Goal: Transaction & Acquisition: Purchase product/service

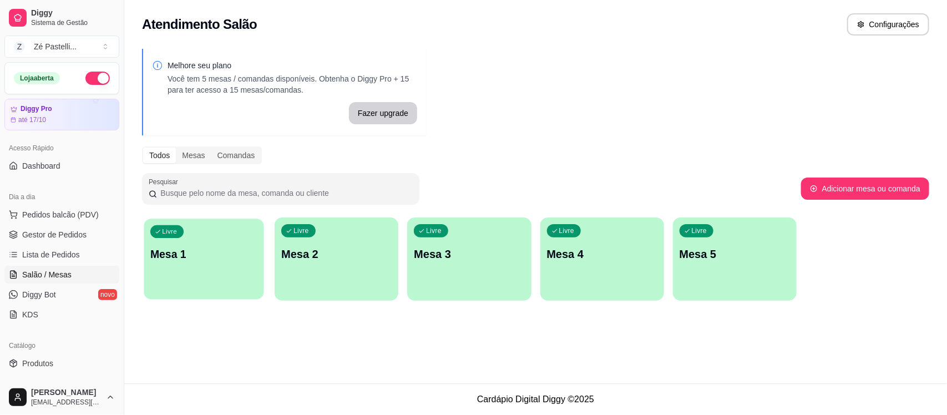
click at [207, 235] on div "Livre Mesa 1" at bounding box center [204, 253] width 120 height 68
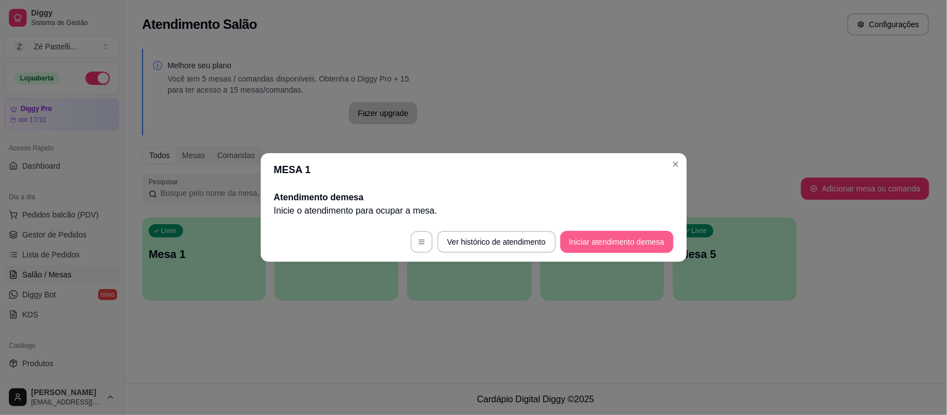
click at [589, 245] on button "Iniciar atendimento de mesa" at bounding box center [617, 242] width 113 height 22
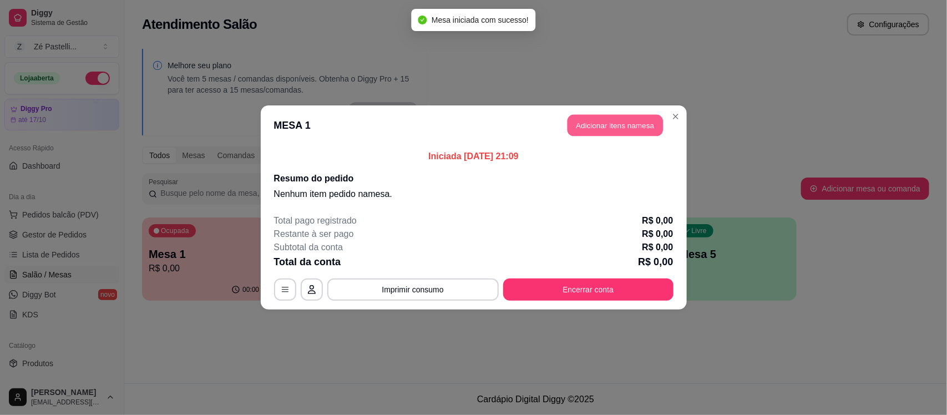
click at [624, 124] on button "Adicionar itens na mesa" at bounding box center [615, 126] width 95 height 22
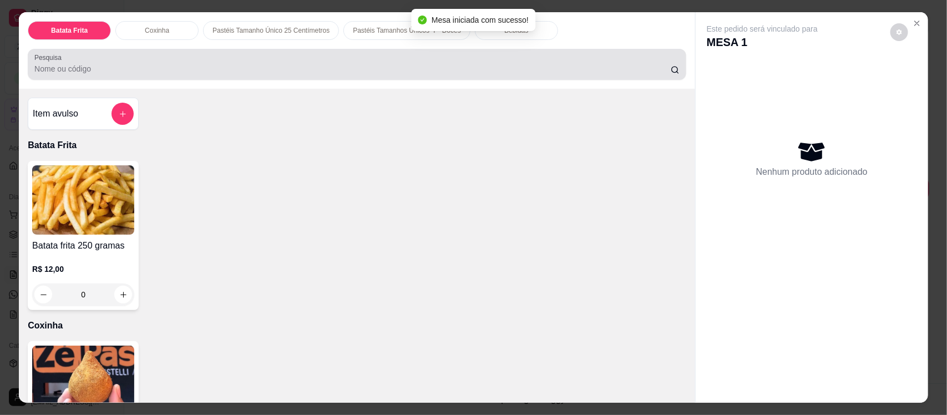
click at [301, 70] on input "Pesquisa" at bounding box center [352, 68] width 637 height 11
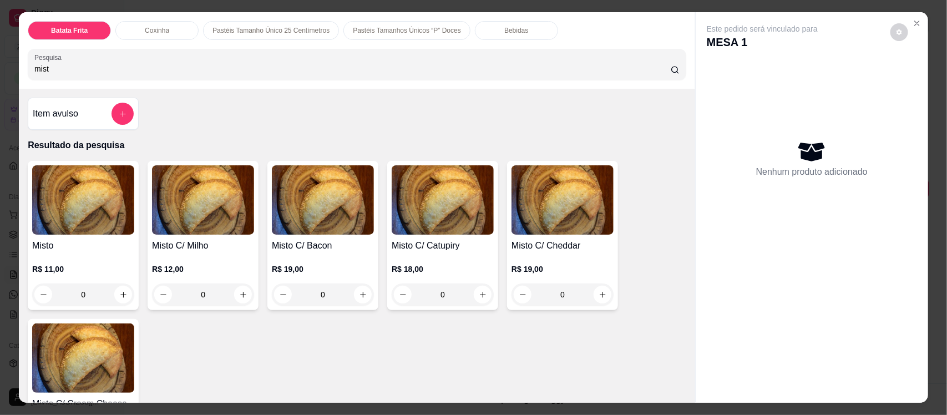
type input "mist"
click at [169, 232] on img at bounding box center [203, 199] width 102 height 69
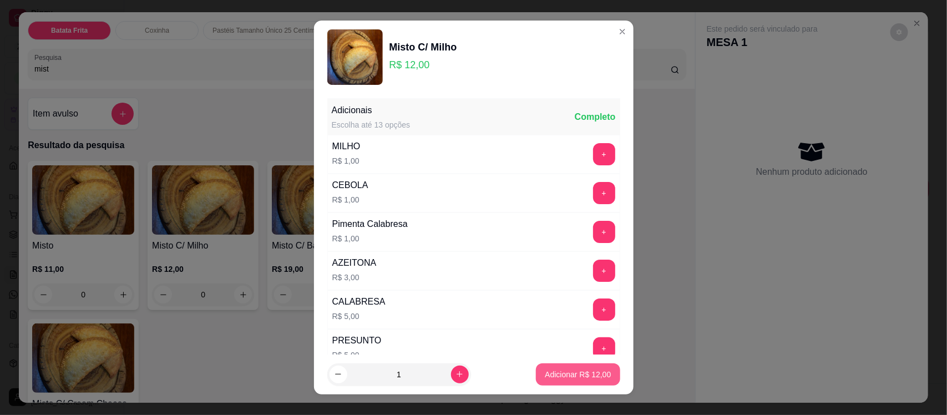
click at [575, 369] on p "Adicionar R$ 12,00" at bounding box center [578, 374] width 66 height 11
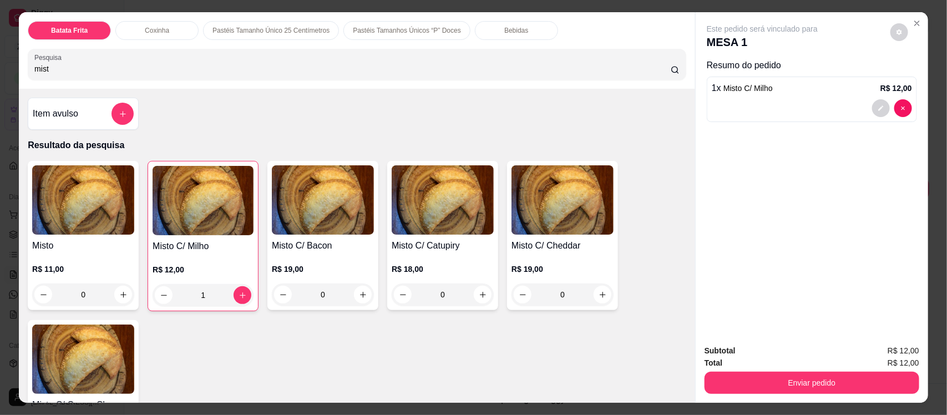
type input "1"
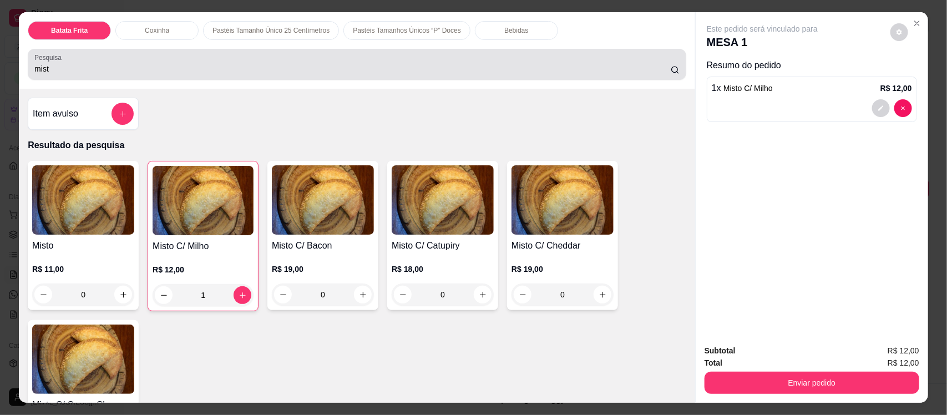
click at [132, 54] on div "mist" at bounding box center [356, 64] width 645 height 22
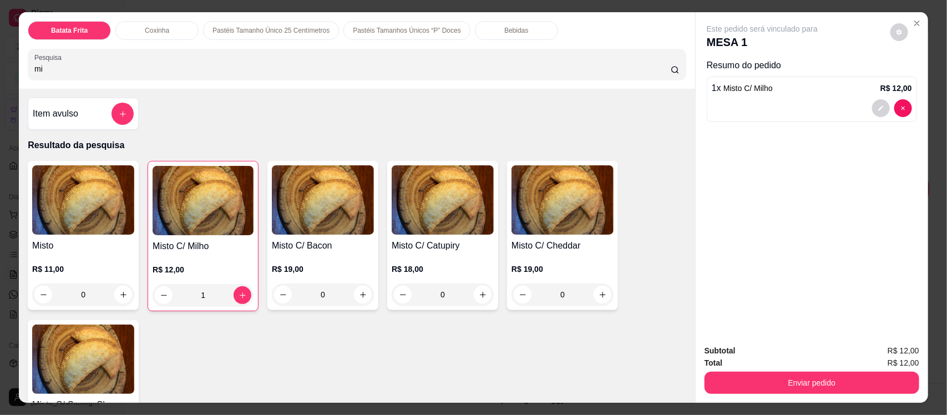
type input "m"
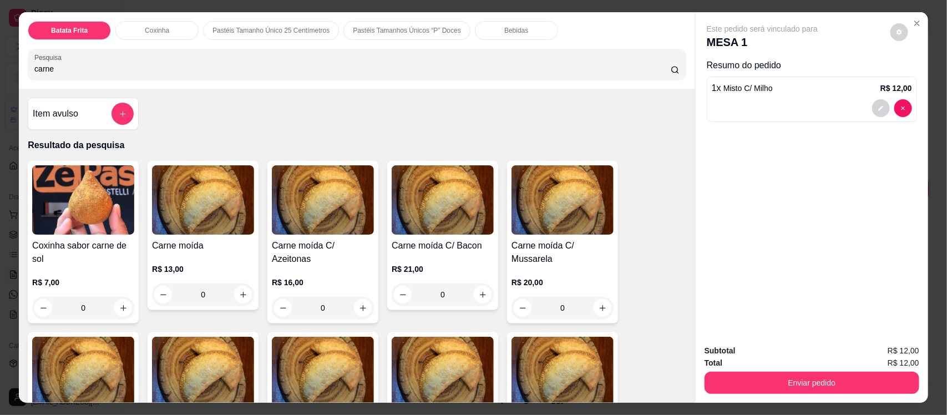
type input "carne"
click at [204, 243] on h4 "Carne moída" at bounding box center [203, 245] width 102 height 13
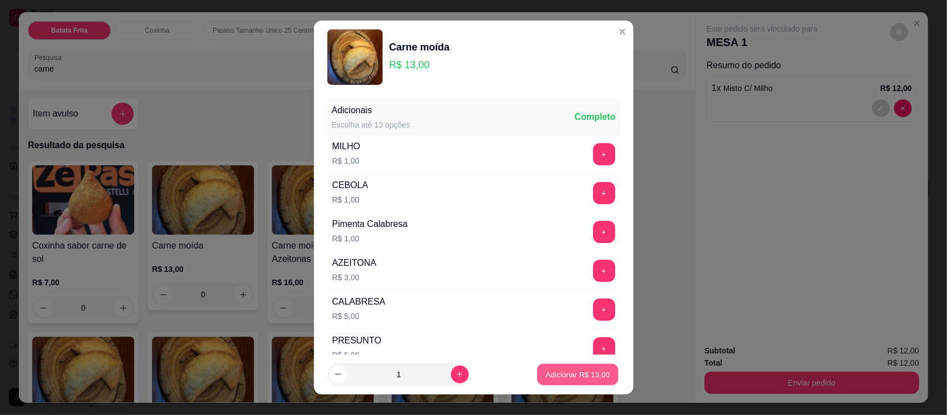
click at [584, 371] on p "Adicionar R$ 13,00" at bounding box center [578, 374] width 64 height 11
type input "1"
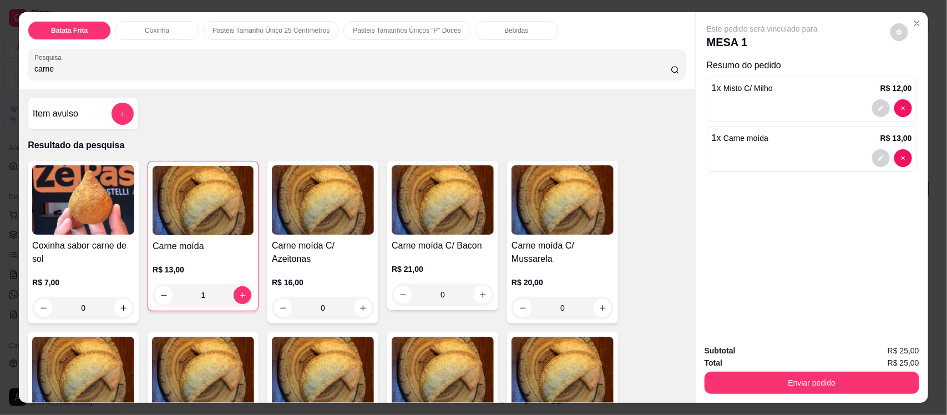
click at [505, 32] on p "Bebidas" at bounding box center [517, 30] width 24 height 9
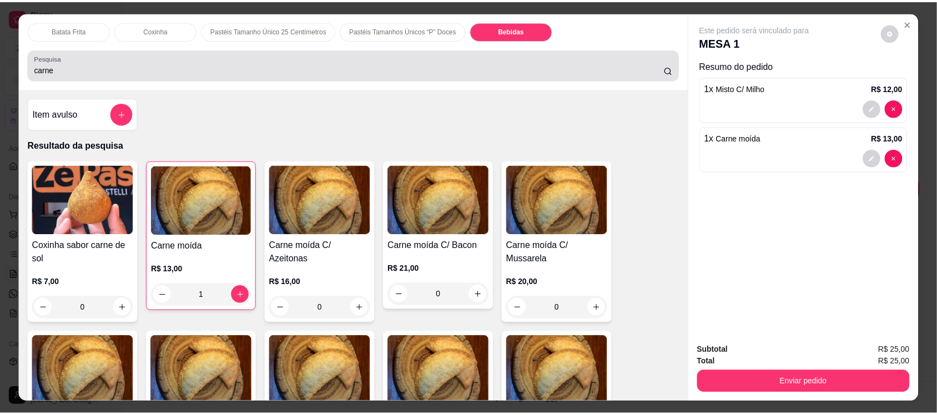
scroll to position [23, 0]
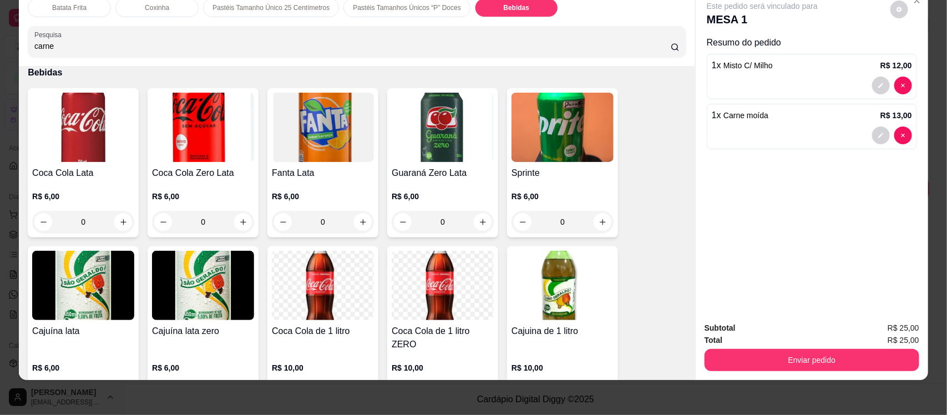
click at [68, 140] on img at bounding box center [83, 127] width 102 height 69
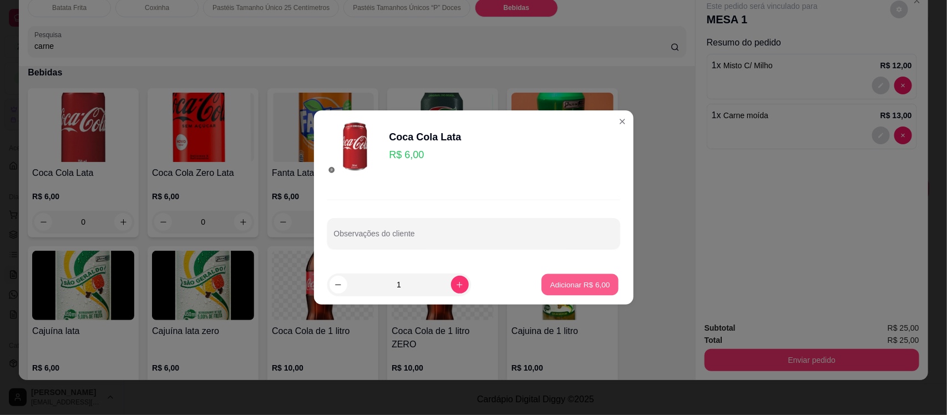
click at [566, 279] on p "Adicionar R$ 6,00" at bounding box center [581, 284] width 60 height 11
type input "1"
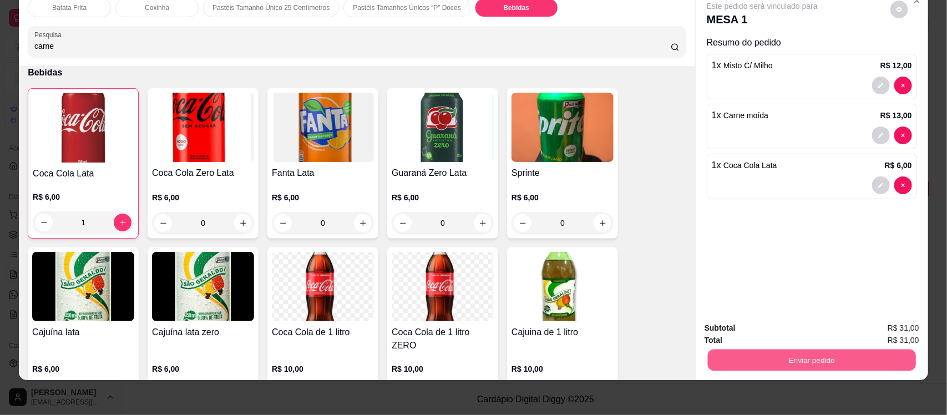
click at [811, 351] on button "Enviar pedido" at bounding box center [812, 360] width 208 height 22
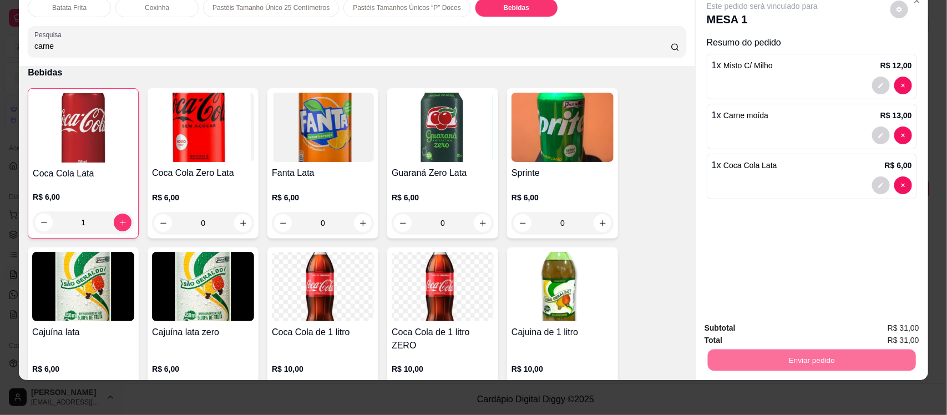
click at [808, 330] on button "Registrar cliente" at bounding box center [815, 332] width 71 height 21
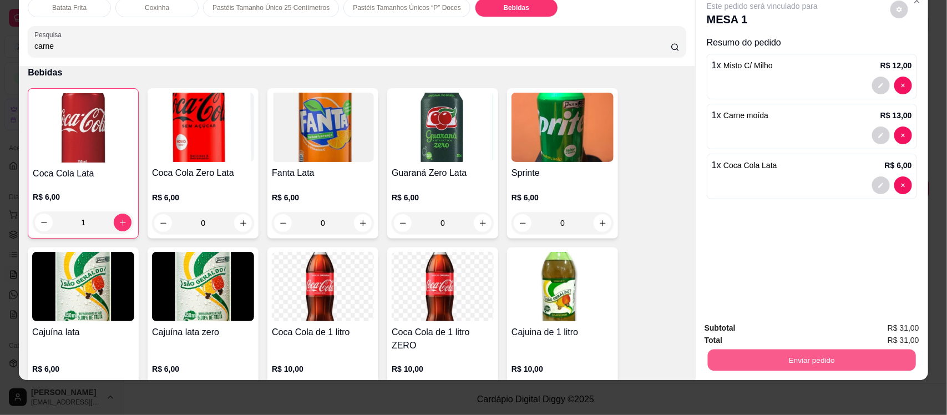
click at [831, 360] on button "Enviar pedido" at bounding box center [812, 360] width 208 height 22
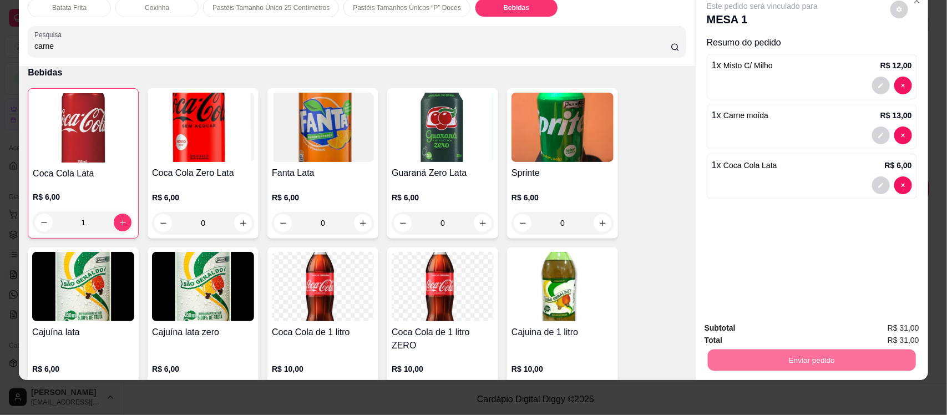
click at [892, 329] on button "Enviar pedido" at bounding box center [890, 332] width 61 height 21
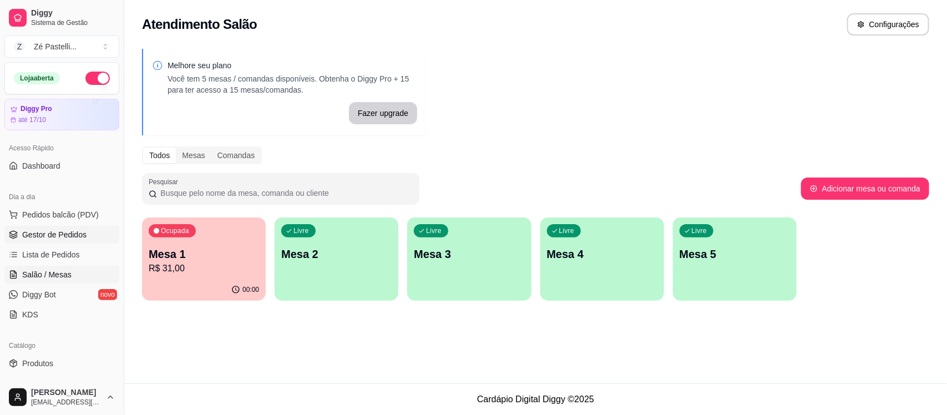
click at [44, 231] on span "Gestor de Pedidos" at bounding box center [54, 234] width 64 height 11
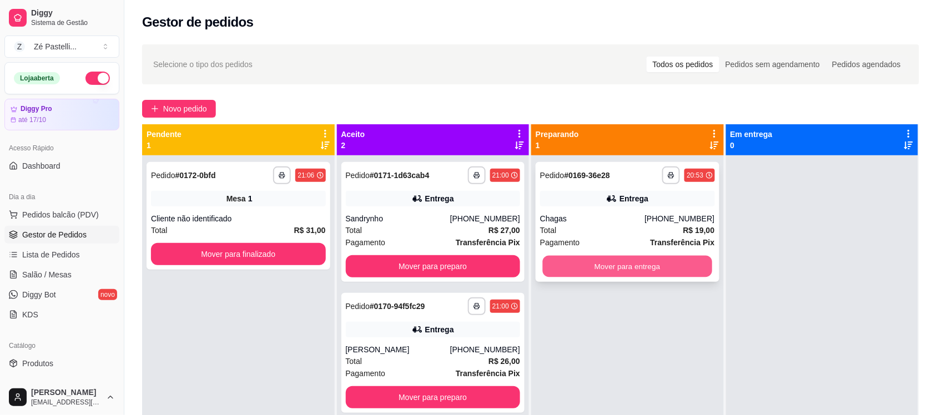
click at [627, 261] on button "Mover para entrega" at bounding box center [627, 267] width 169 height 22
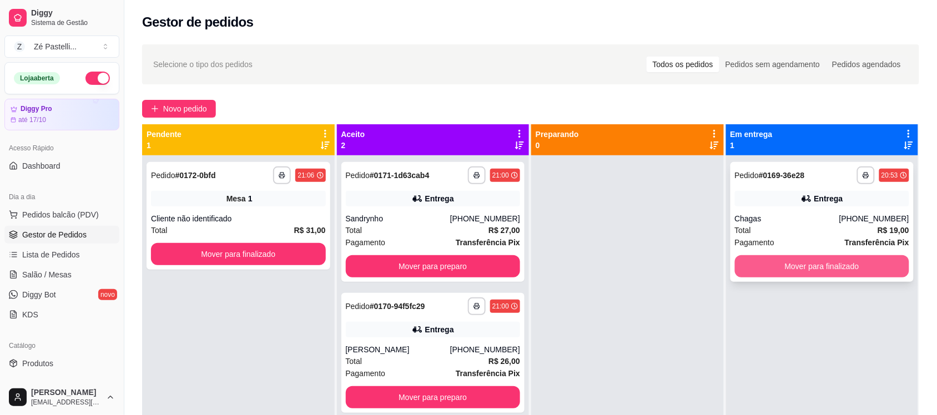
click at [840, 273] on button "Mover para finalizado" at bounding box center [822, 266] width 175 height 22
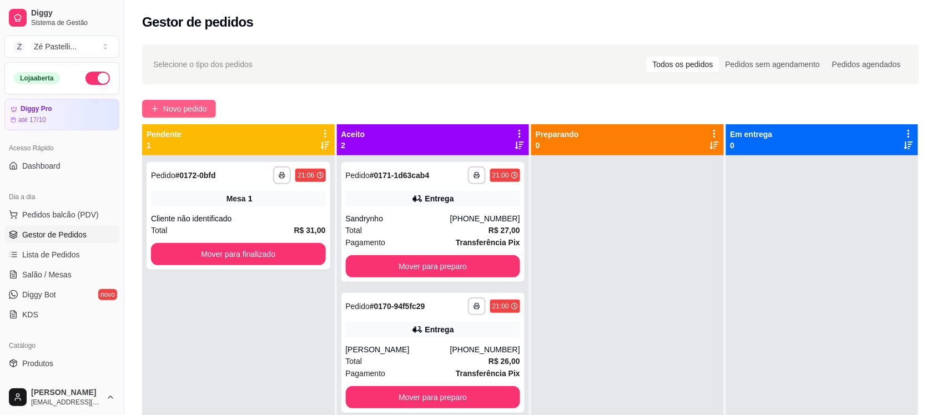
click at [189, 110] on span "Novo pedido" at bounding box center [185, 109] width 44 height 12
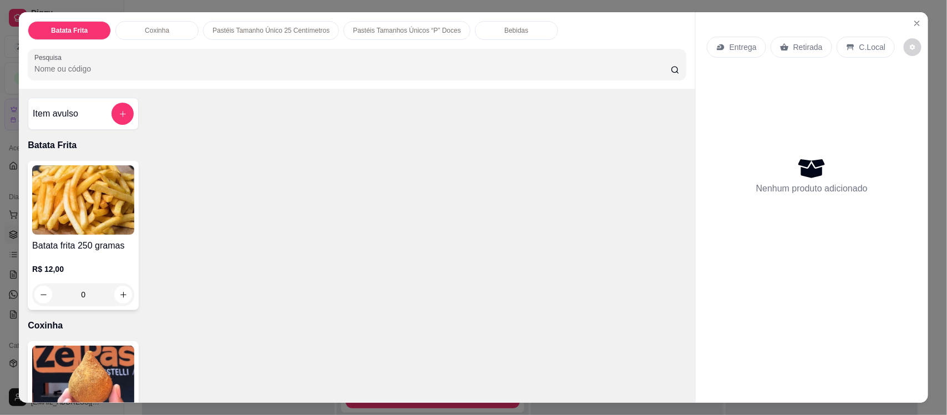
click at [109, 71] on input "Pesquisa" at bounding box center [352, 68] width 637 height 11
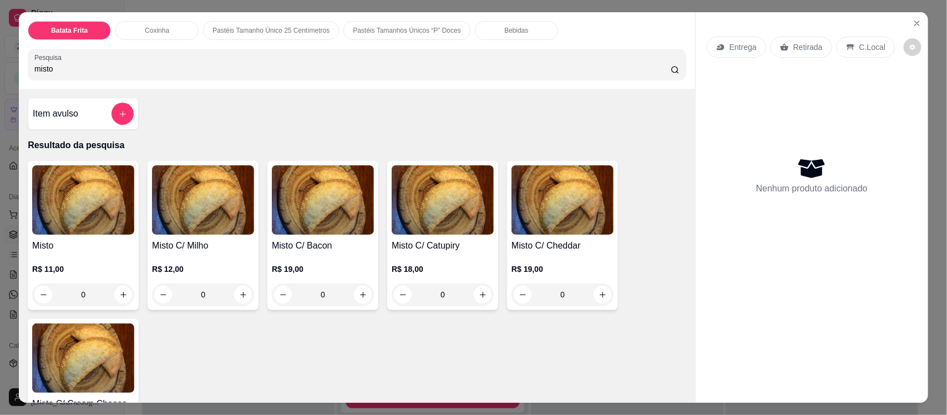
type input "misto"
click at [79, 197] on img at bounding box center [83, 199] width 102 height 69
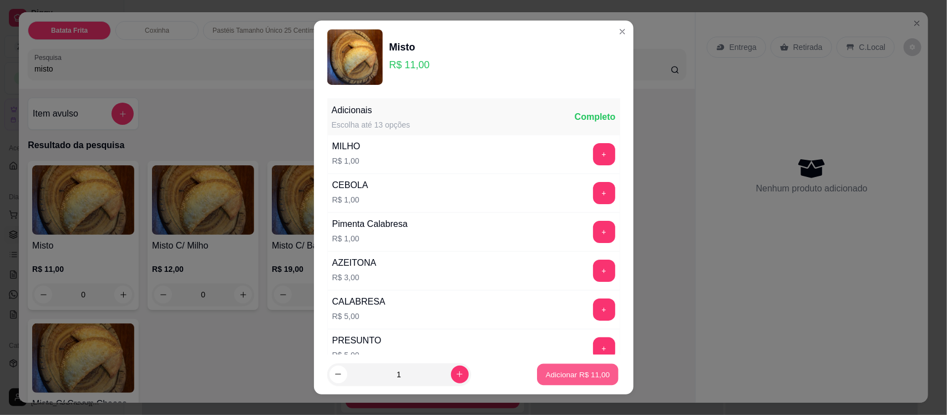
click at [546, 379] on p "Adicionar R$ 11,00" at bounding box center [578, 374] width 64 height 11
type input "1"
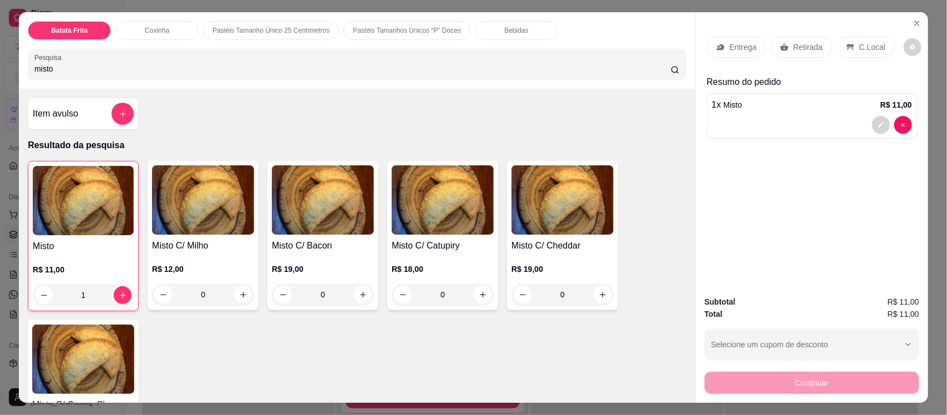
click at [192, 213] on img at bounding box center [203, 199] width 102 height 69
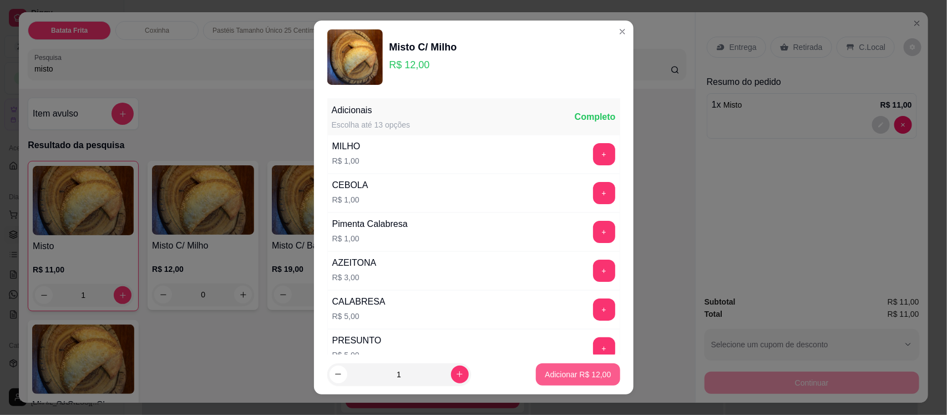
click at [572, 376] on p "Adicionar R$ 12,00" at bounding box center [578, 374] width 66 height 11
type input "1"
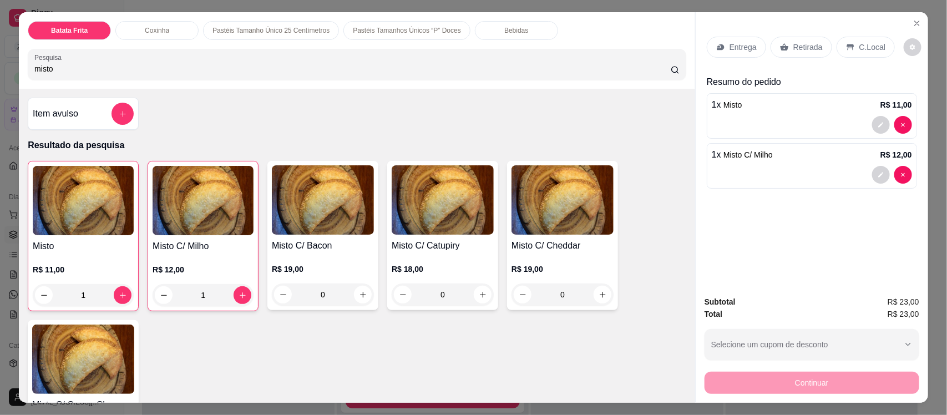
click at [732, 46] on p "Entrega" at bounding box center [743, 47] width 27 height 11
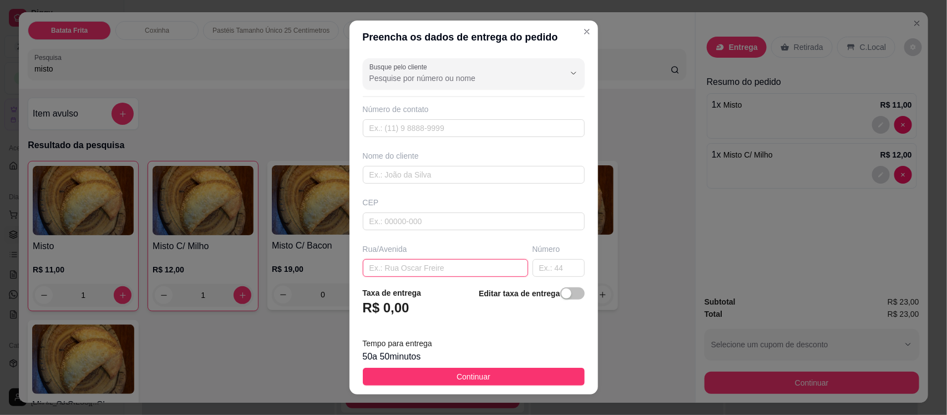
click at [392, 269] on input "text" at bounding box center [445, 268] width 165 height 18
type input "Rua da camera"
click at [544, 271] on input "text" at bounding box center [559, 268] width 52 height 18
type input "246"
click at [423, 173] on input "text" at bounding box center [474, 175] width 222 height 18
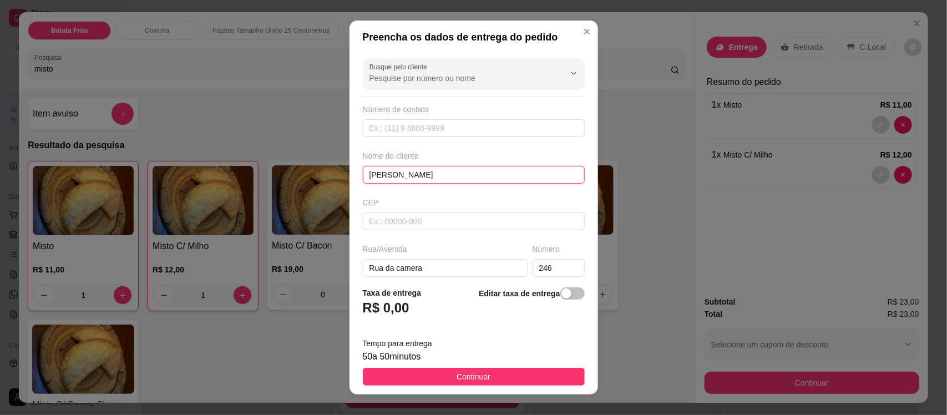
type input "[PERSON_NAME]"
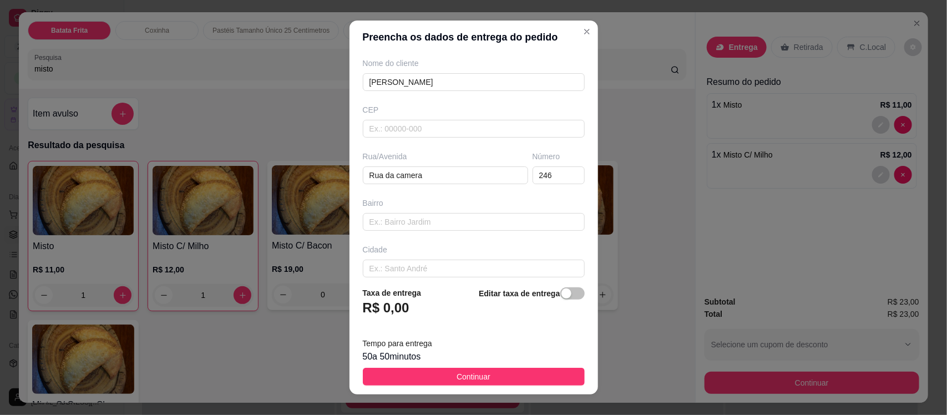
scroll to position [152, 0]
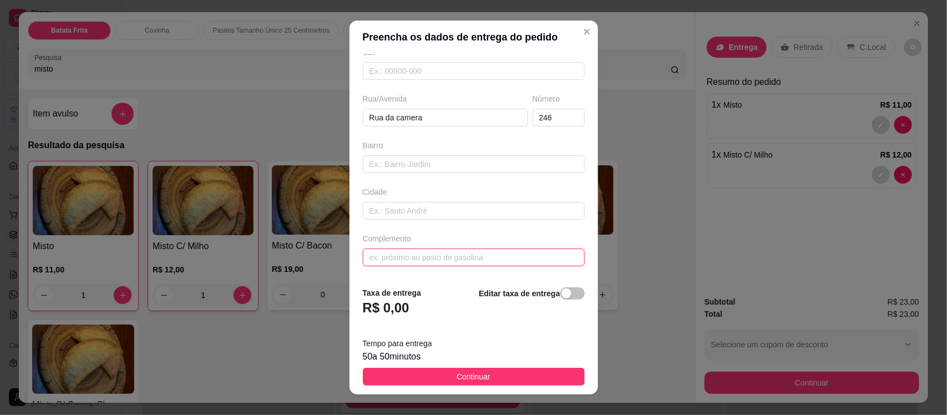
click at [472, 259] on input "text" at bounding box center [474, 258] width 222 height 18
type input "p"
type input "Pra cima da igreja"
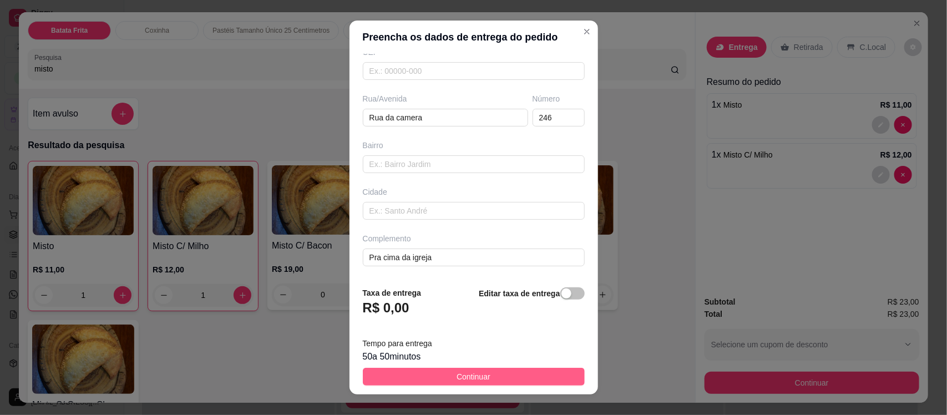
click at [483, 381] on button "Continuar" at bounding box center [474, 377] width 222 height 18
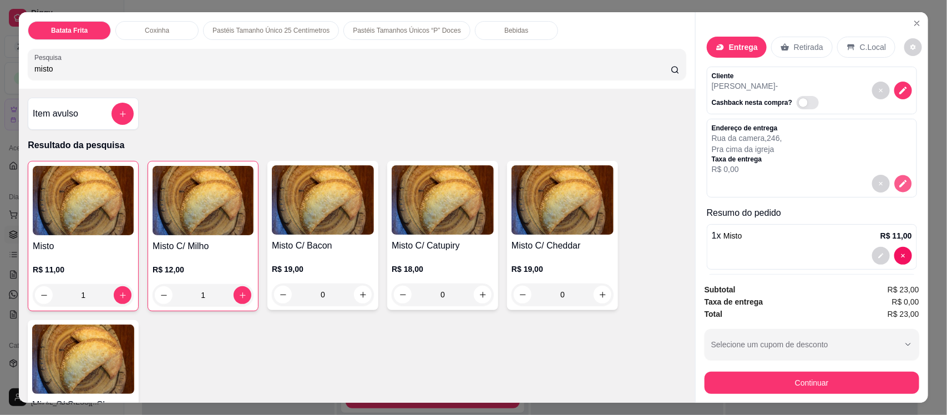
click at [899, 180] on icon "decrease-product-quantity" at bounding box center [903, 183] width 9 height 9
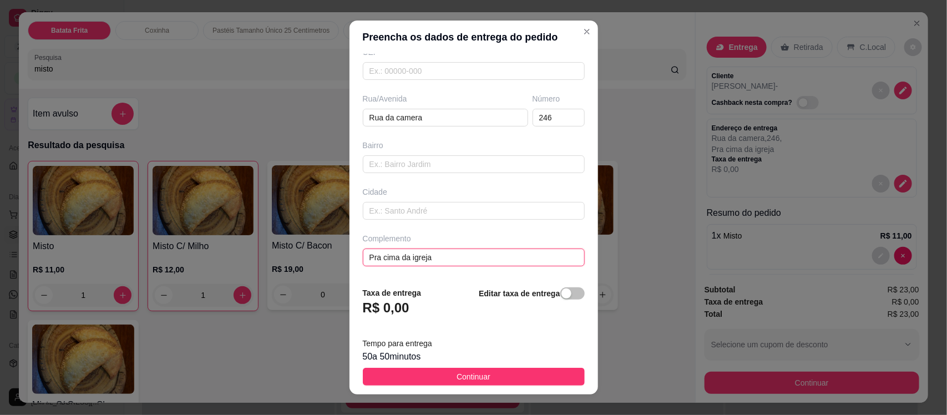
click at [448, 254] on input "Pra cima da igreja" at bounding box center [474, 258] width 222 height 18
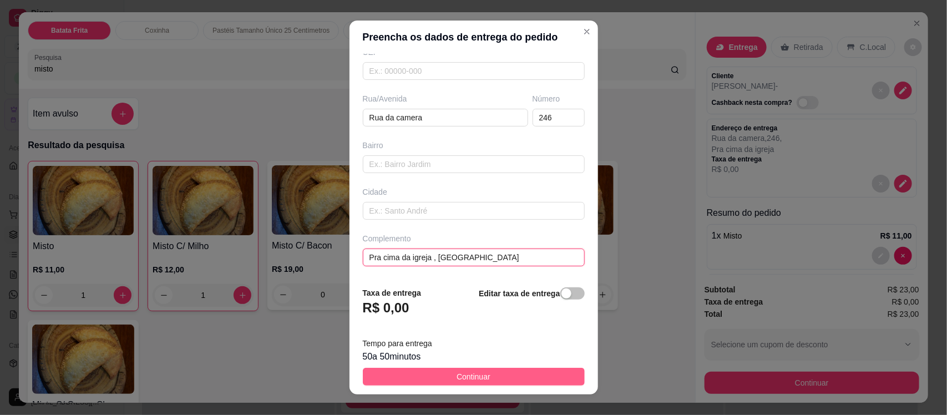
type input "Pra cima da igreja , [GEOGRAPHIC_DATA]"
click at [465, 379] on span "Continuar" at bounding box center [474, 377] width 34 height 12
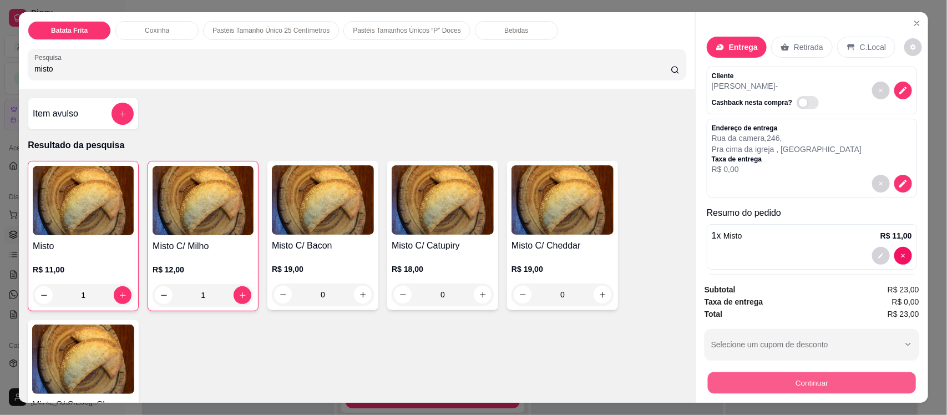
click at [746, 384] on button "Continuar" at bounding box center [812, 383] width 208 height 22
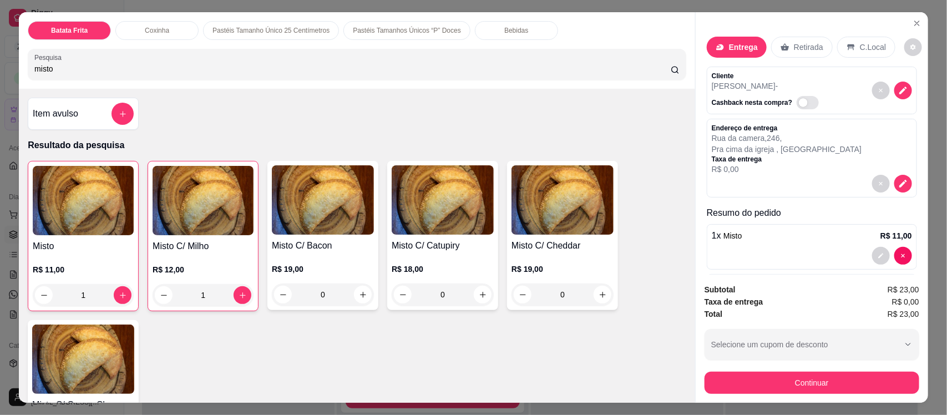
click at [352, 64] on input "misto" at bounding box center [352, 68] width 637 height 11
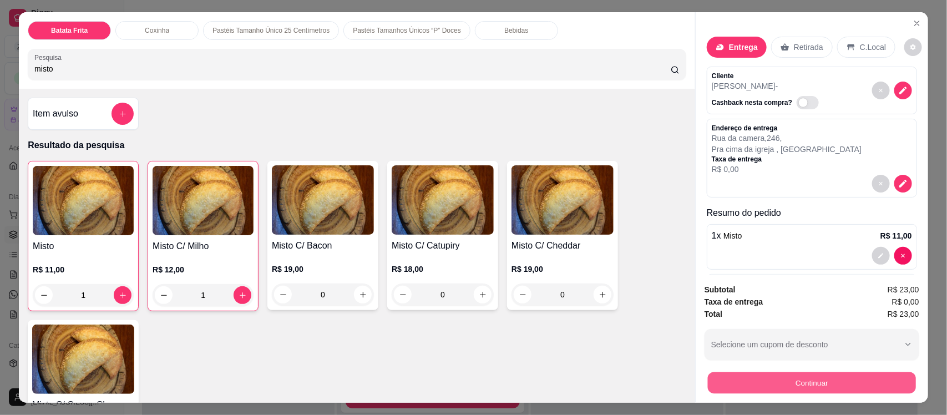
click at [749, 375] on button "Continuar" at bounding box center [812, 383] width 208 height 22
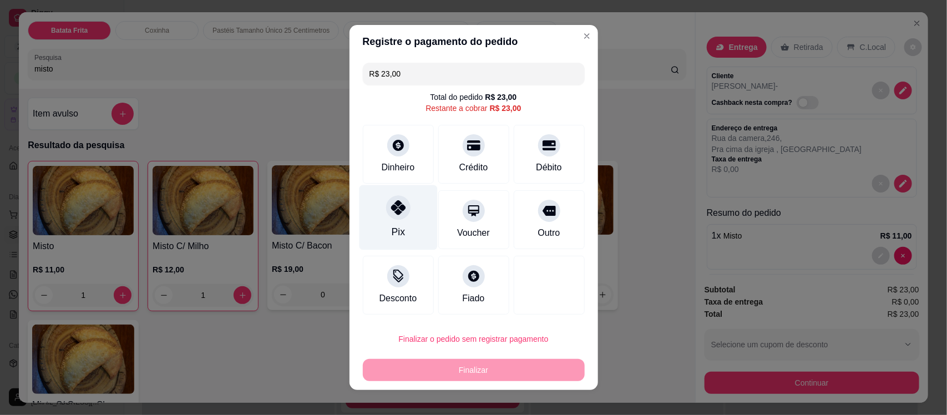
click at [384, 222] on div "Pix" at bounding box center [398, 217] width 78 height 65
type input "R$ 0,00"
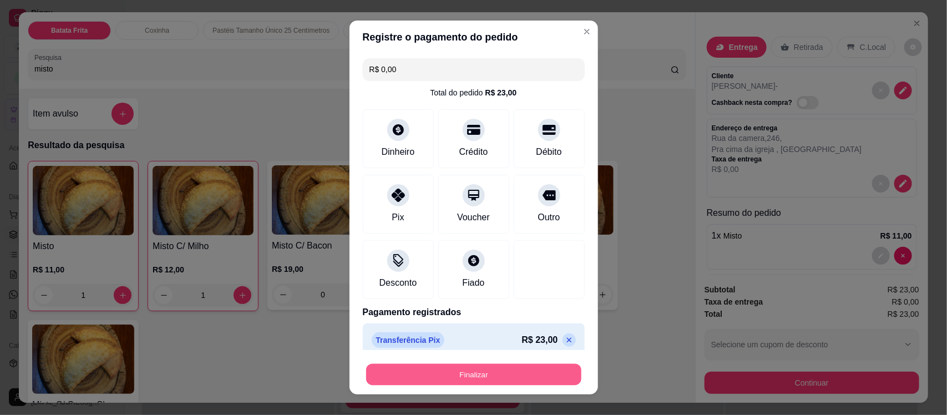
click at [436, 375] on button "Finalizar" at bounding box center [473, 375] width 215 height 22
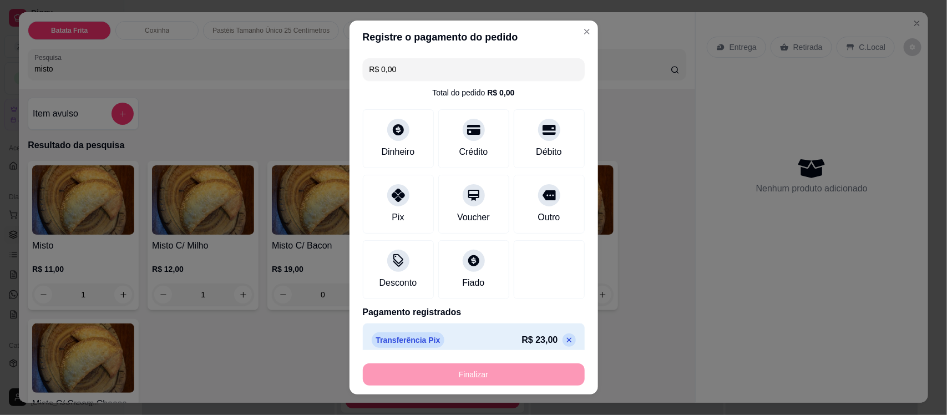
type input "0"
type input "-R$ 23,00"
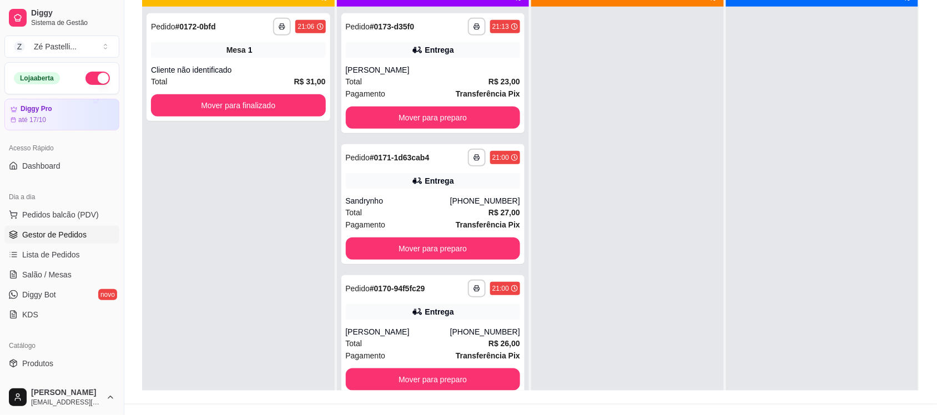
scroll to position [167, 0]
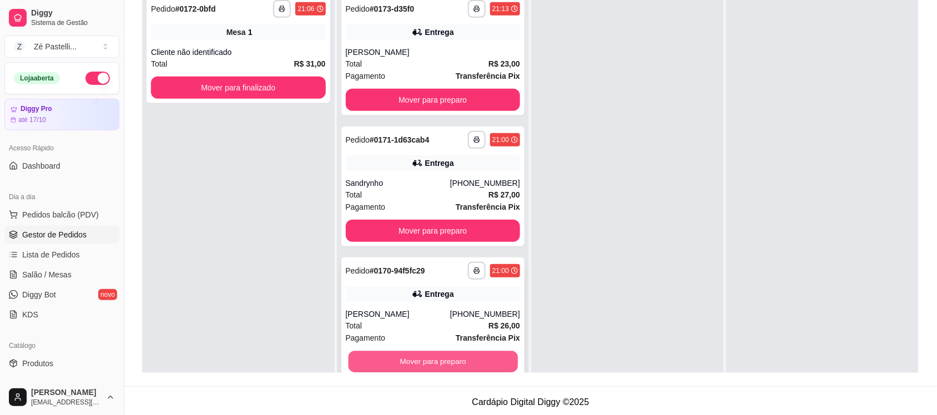
click at [433, 361] on button "Mover para preparo" at bounding box center [432, 362] width 169 height 22
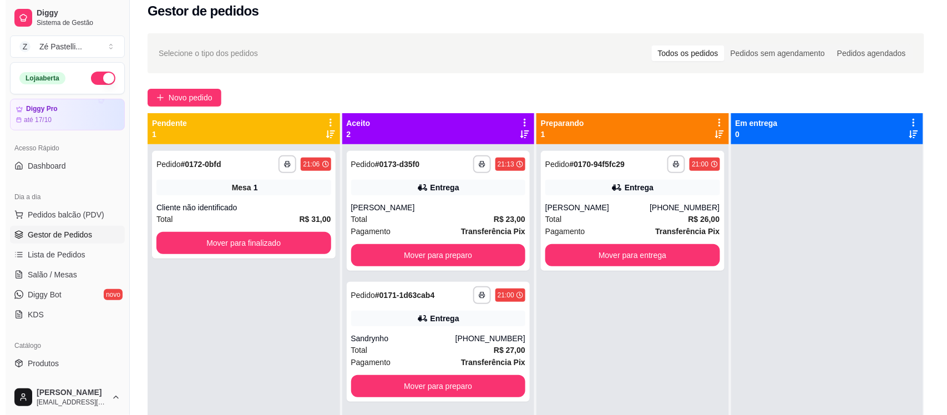
scroll to position [0, 0]
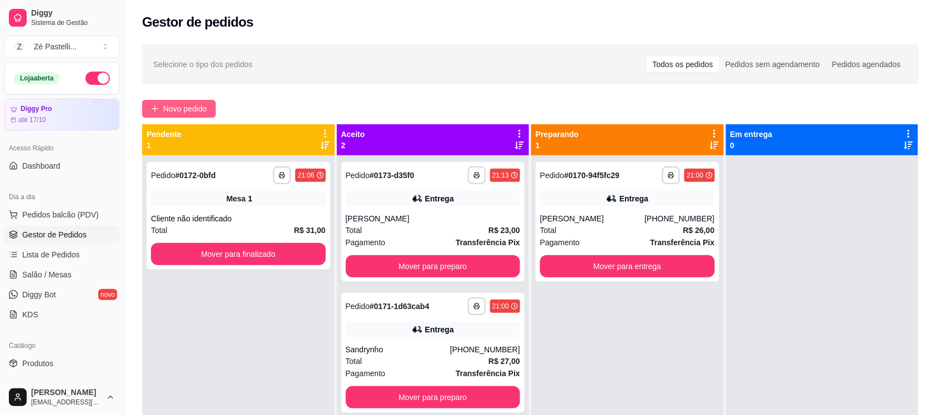
click at [173, 112] on span "Novo pedido" at bounding box center [185, 109] width 44 height 12
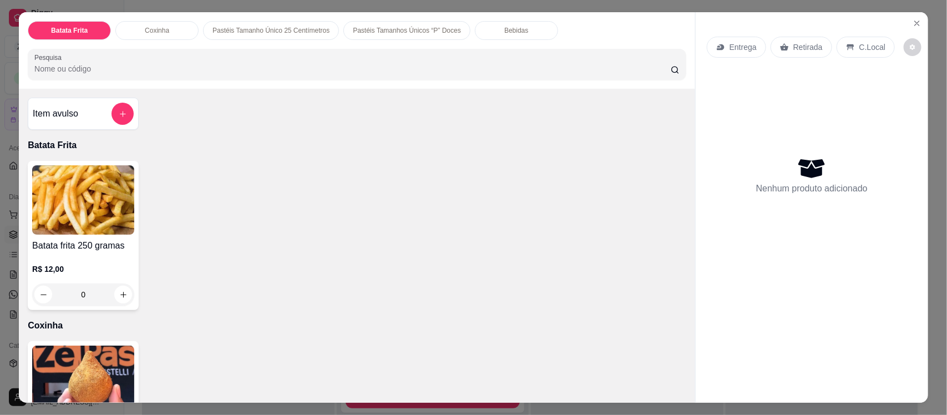
click at [134, 67] on input "Pesquisa" at bounding box center [352, 68] width 637 height 11
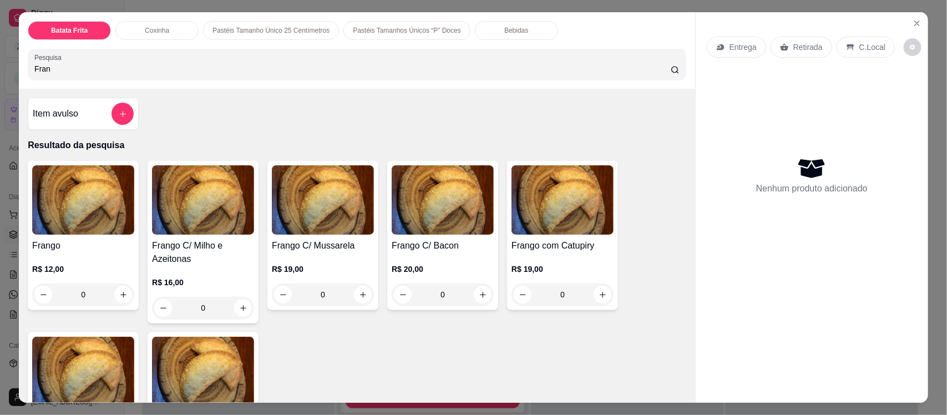
type input "Fran"
click at [203, 198] on img at bounding box center [203, 199] width 102 height 69
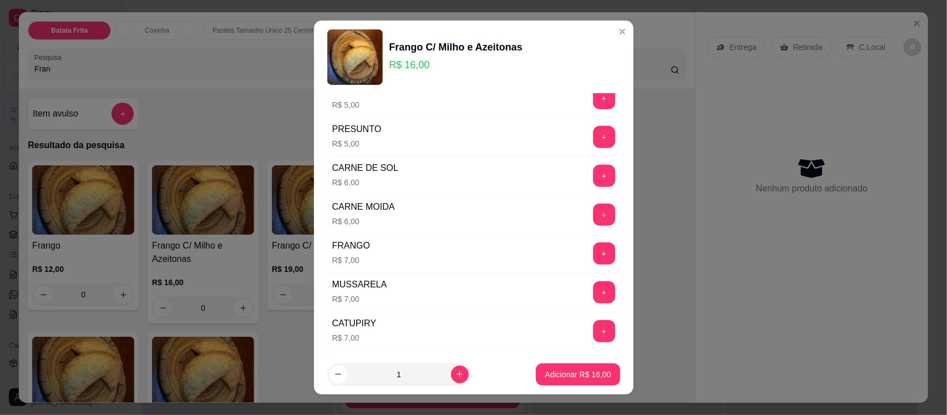
scroll to position [222, 0]
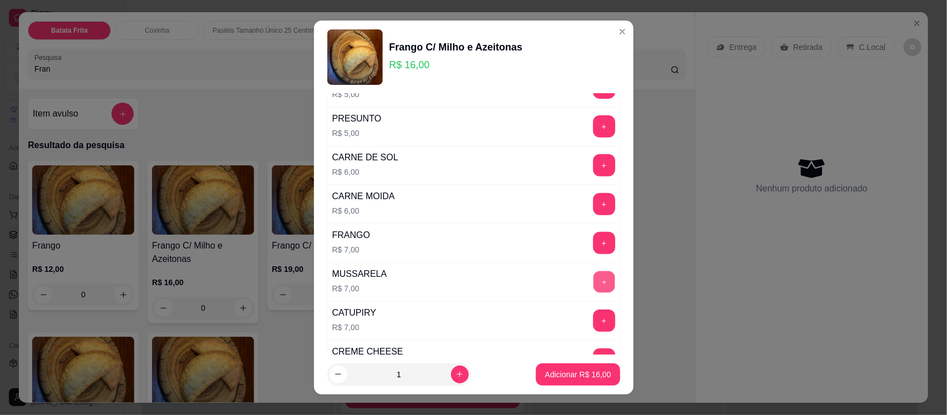
click at [593, 279] on button "+" at bounding box center [604, 282] width 22 height 22
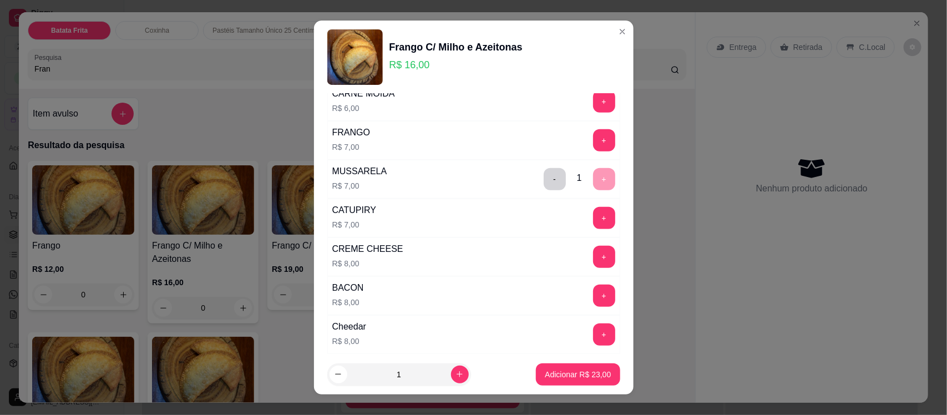
scroll to position [411, 0]
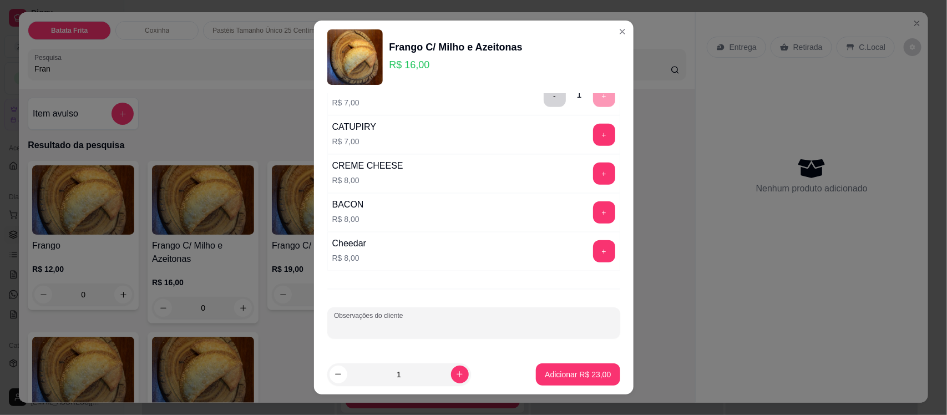
click at [462, 323] on input "Observações do cliente" at bounding box center [474, 327] width 280 height 11
type input "Oregano"
click at [570, 375] on p "Adicionar R$ 23,00" at bounding box center [578, 374] width 64 height 11
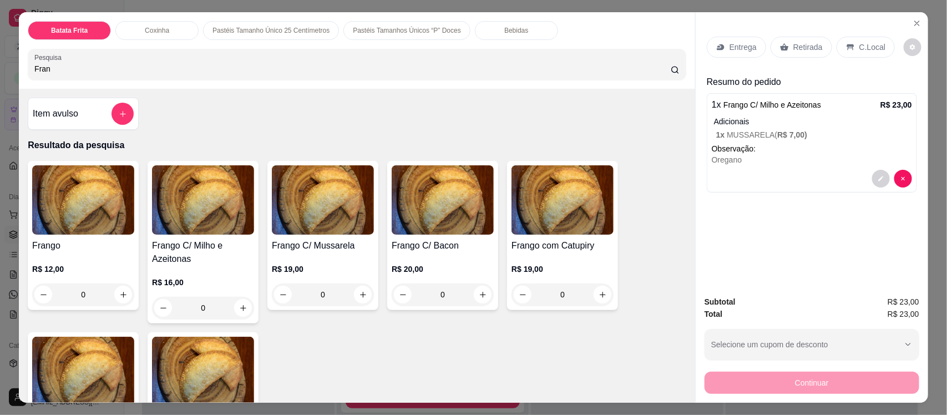
click at [736, 47] on p "Entrega" at bounding box center [743, 47] width 27 height 11
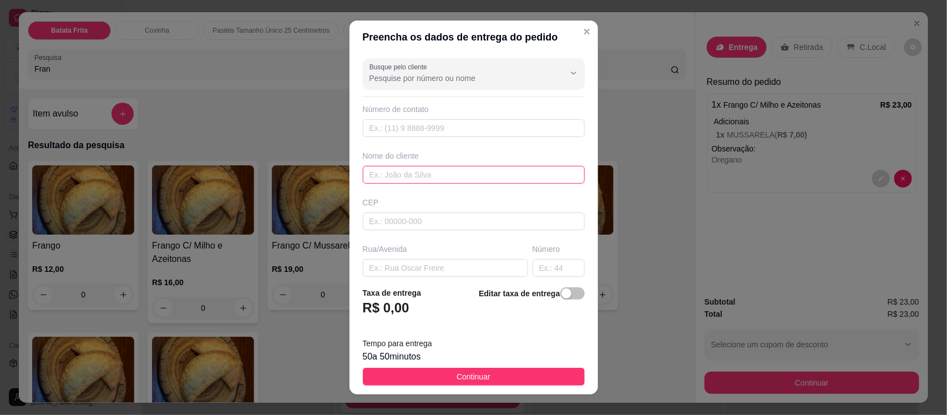
click at [403, 175] on input "text" at bounding box center [474, 175] width 222 height 18
type input "Segundo do espetinho"
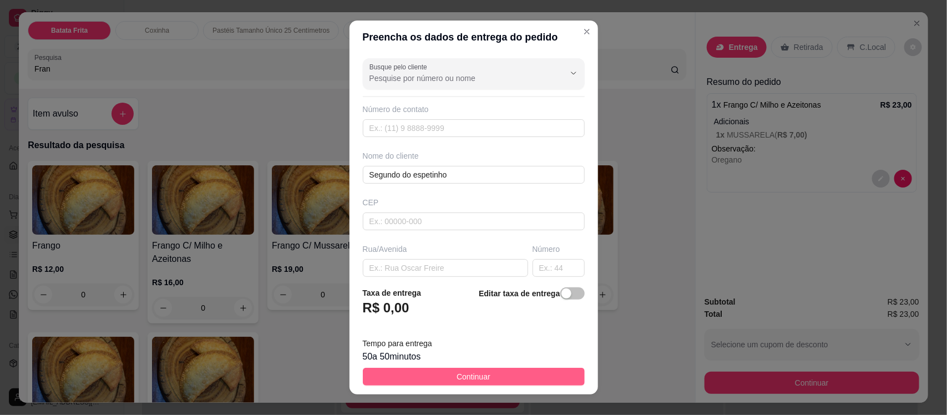
click at [457, 377] on span "Continuar" at bounding box center [474, 377] width 34 height 12
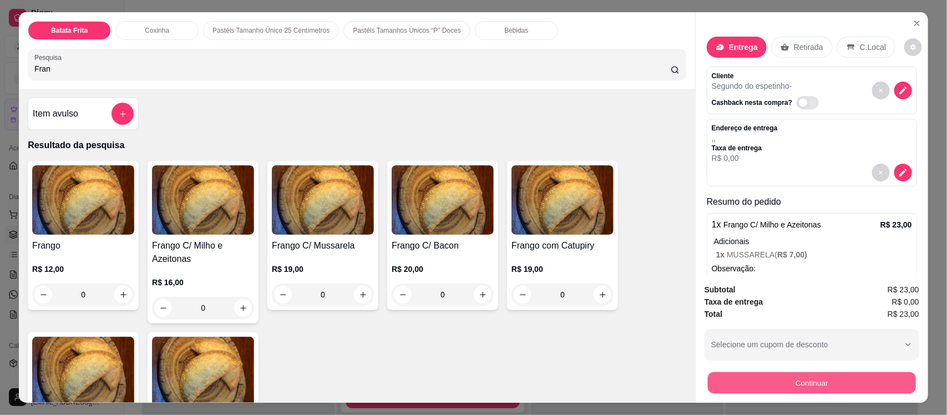
click at [773, 387] on button "Continuar" at bounding box center [812, 383] width 208 height 22
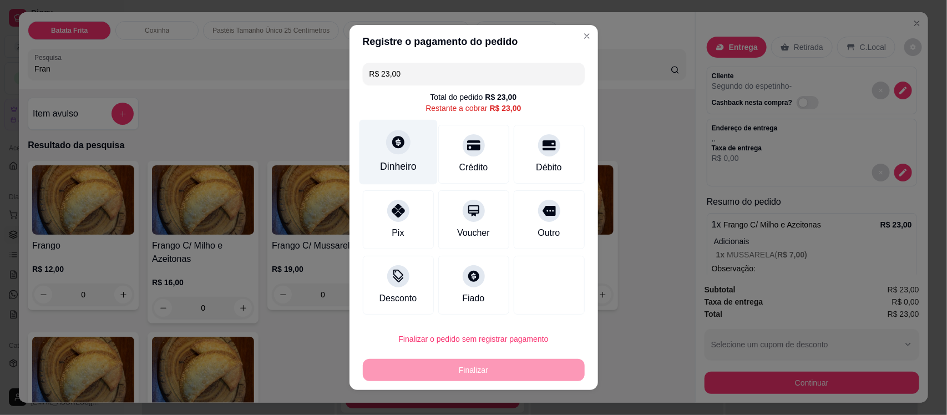
click at [389, 150] on div at bounding box center [398, 142] width 24 height 24
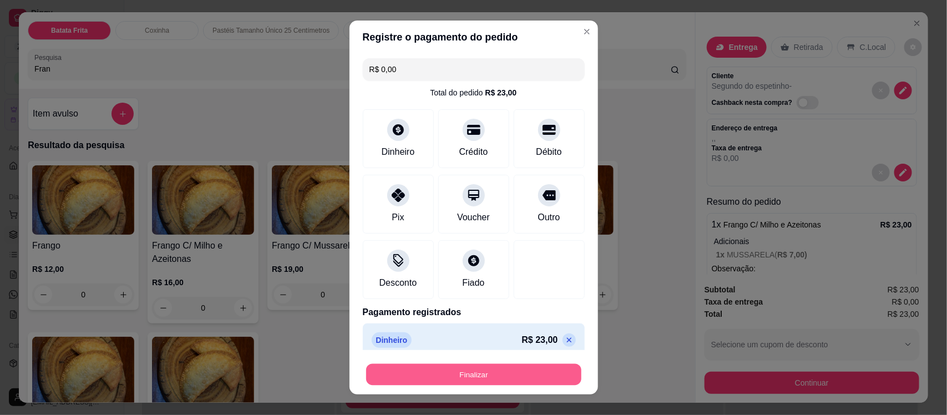
click at [472, 379] on button "Finalizar" at bounding box center [473, 375] width 215 height 22
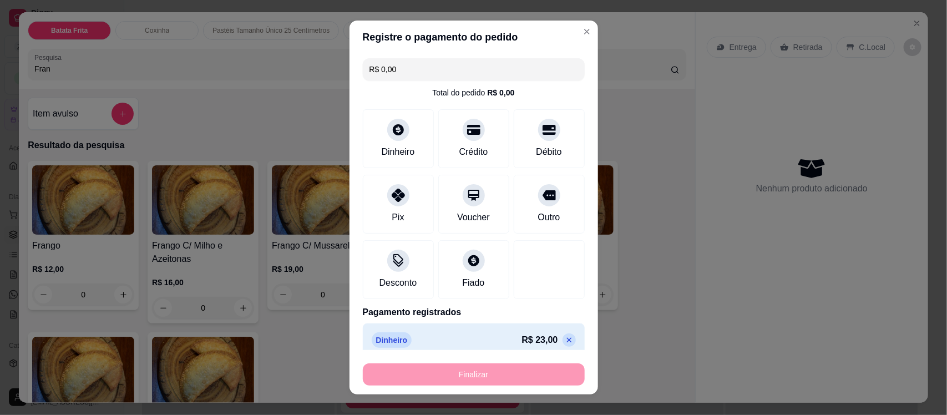
type input "-R$ 23,00"
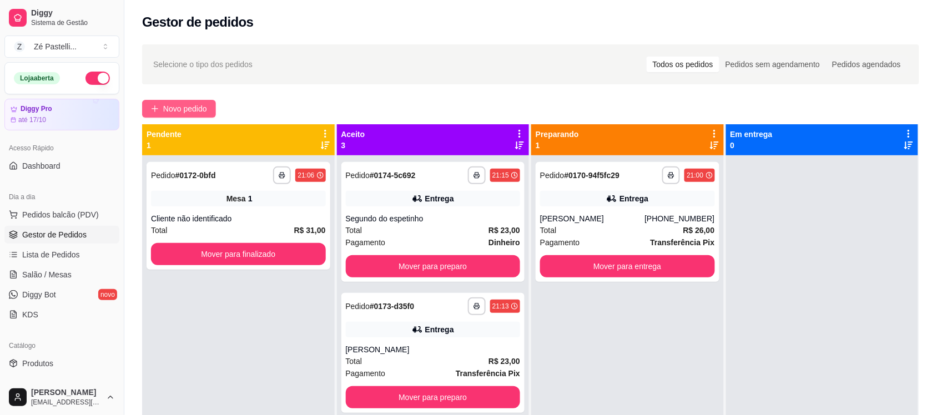
click at [169, 107] on span "Novo pedido" at bounding box center [185, 109] width 44 height 12
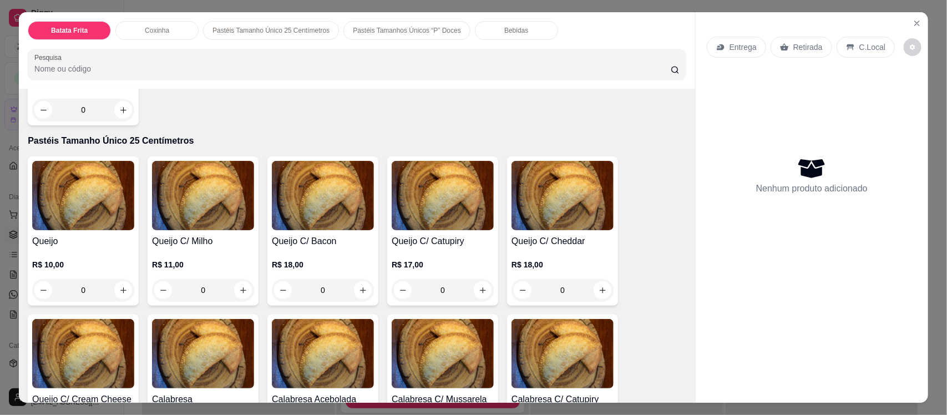
scroll to position [389, 0]
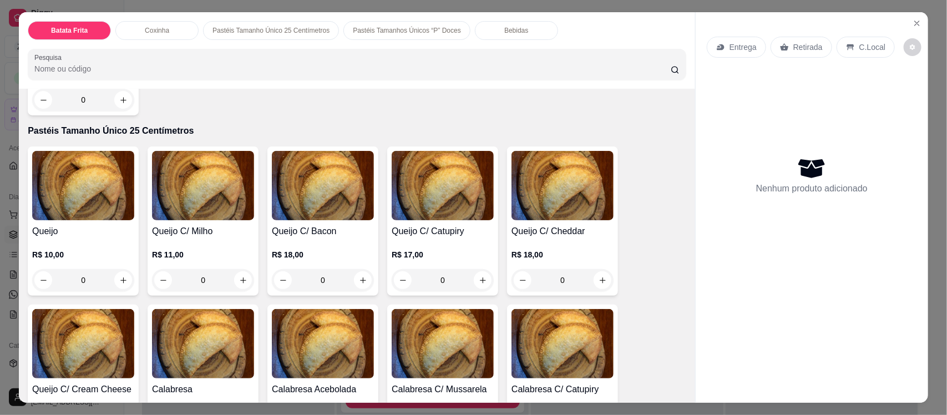
click at [65, 175] on img at bounding box center [83, 185] width 102 height 69
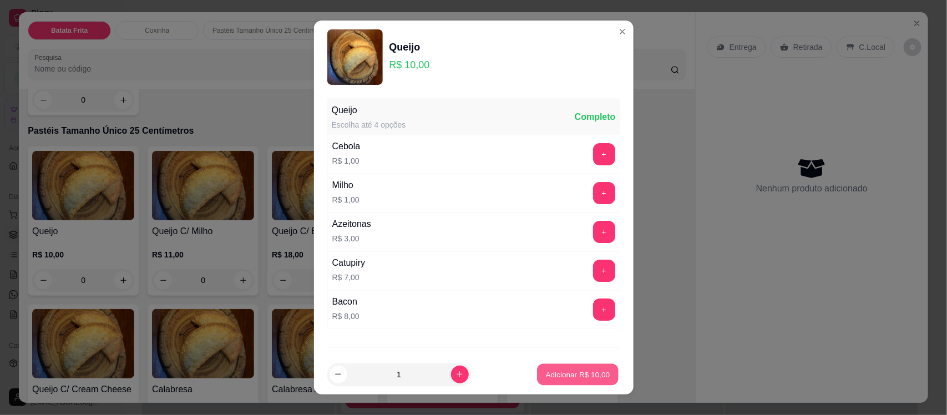
click at [578, 367] on button "Adicionar R$ 10,00" at bounding box center [579, 375] width 82 height 22
type input "1"
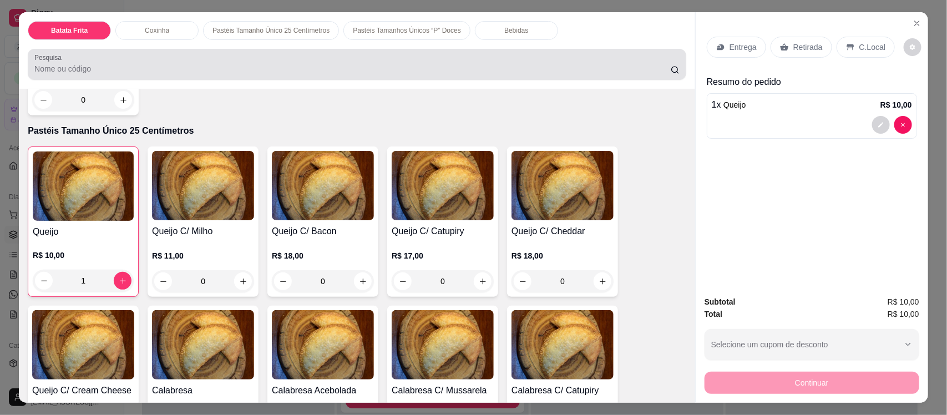
click at [190, 75] on div at bounding box center [356, 64] width 645 height 22
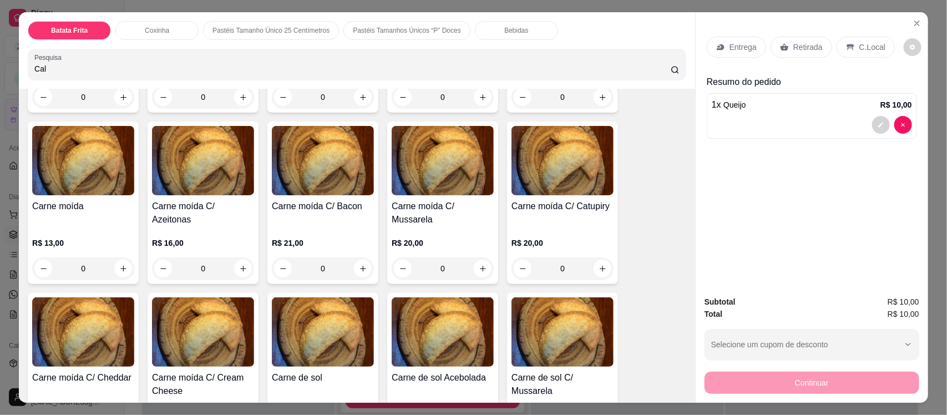
scroll to position [740, 0]
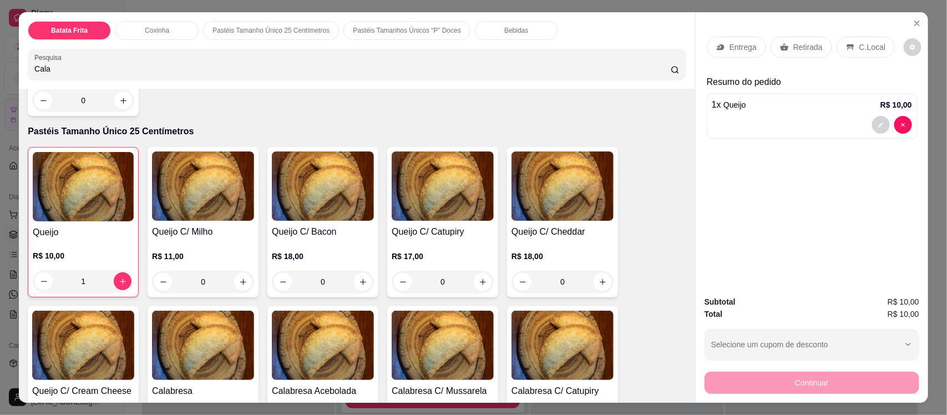
type input "Cala"
click at [162, 349] on img at bounding box center [203, 345] width 102 height 69
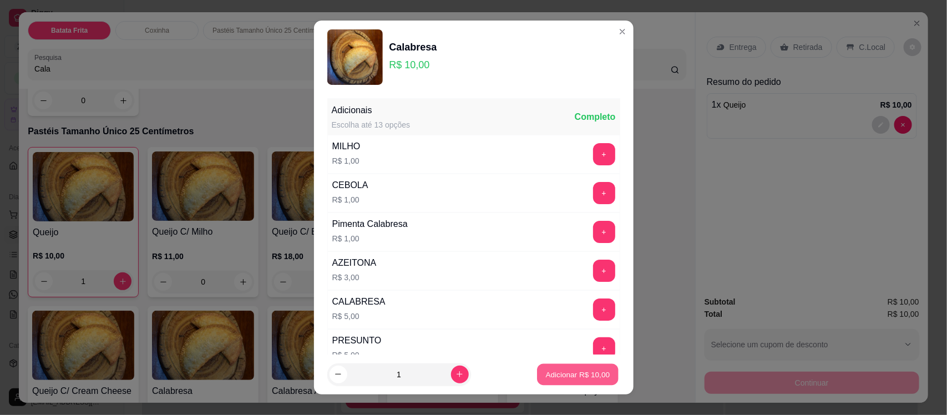
click at [561, 375] on p "Adicionar R$ 10,00" at bounding box center [578, 374] width 64 height 11
type input "1"
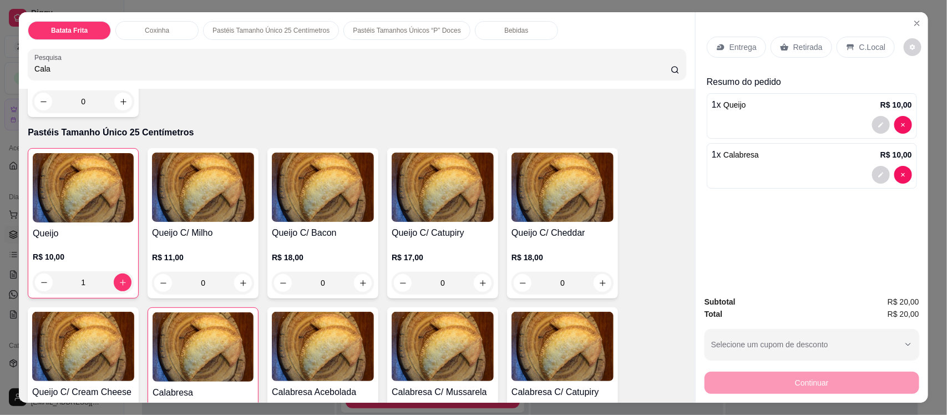
scroll to position [741, 0]
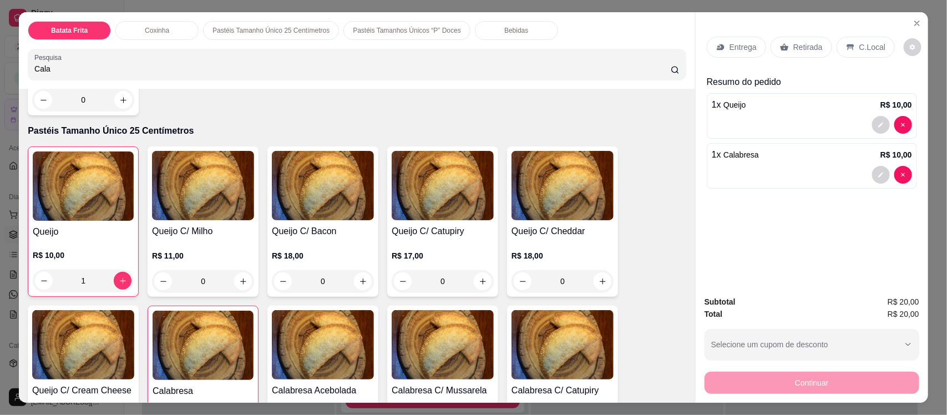
click at [736, 43] on p "Entrega" at bounding box center [743, 47] width 27 height 11
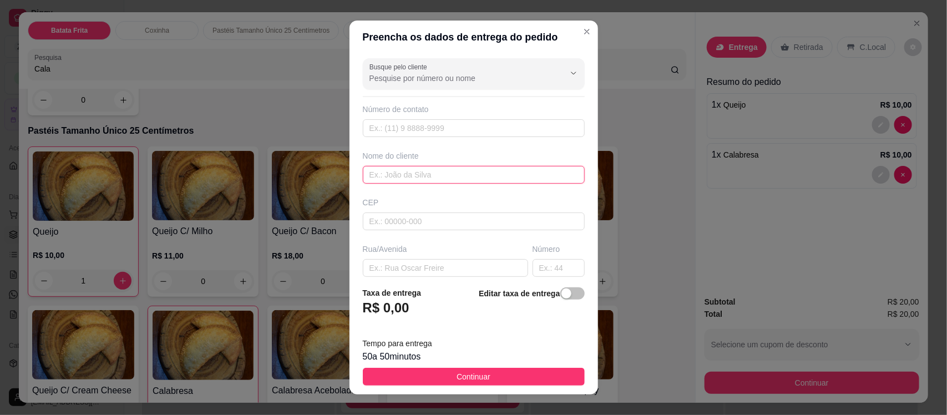
click at [407, 173] on input "text" at bounding box center [474, 175] width 222 height 18
type input "Lorena"
click at [412, 268] on input "text" at bounding box center [445, 268] width 165 height 18
type input "Em frente ao colegio Inovação"
click at [534, 270] on input "text" at bounding box center [559, 268] width 52 height 18
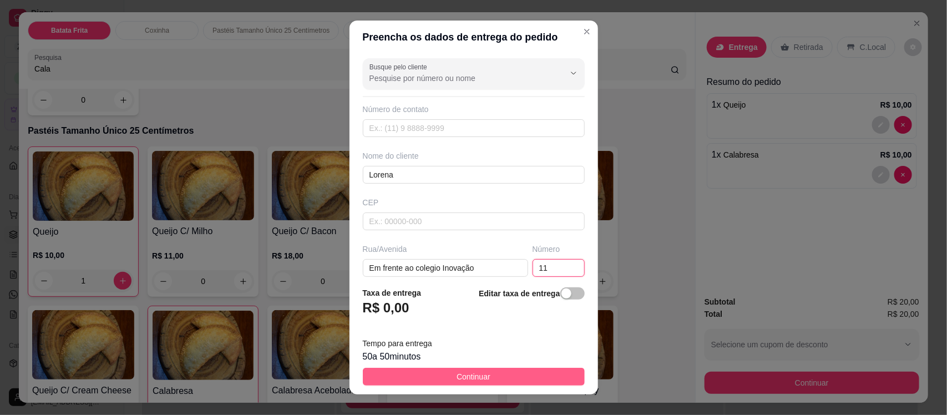
type input "11"
click at [465, 376] on span "Continuar" at bounding box center [474, 377] width 34 height 12
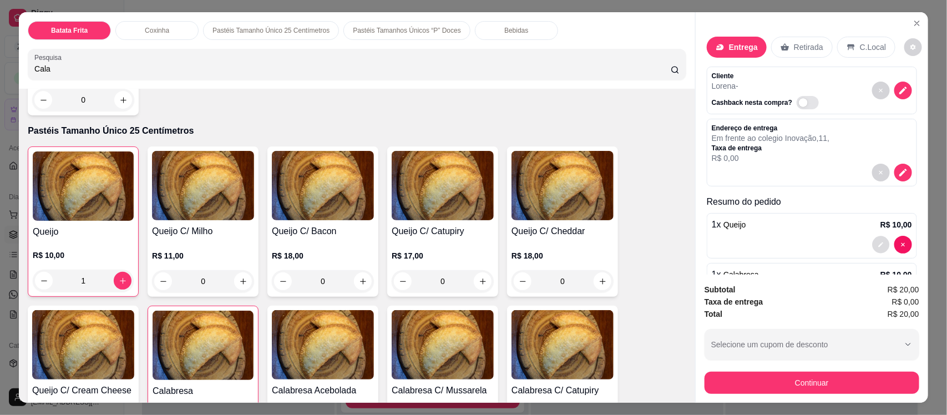
click at [878, 243] on icon "decrease-product-quantity" at bounding box center [881, 245] width 7 height 7
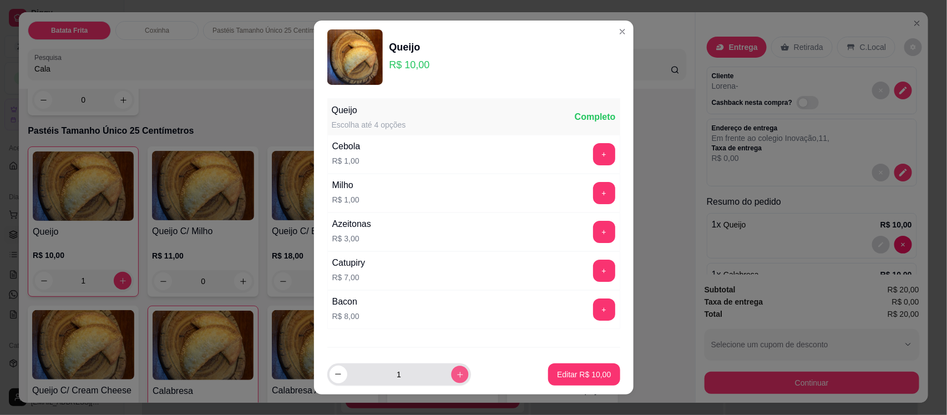
click at [456, 375] on icon "increase-product-quantity" at bounding box center [460, 374] width 8 height 8
type input "2"
click at [567, 370] on p "Editar R$ 20,00" at bounding box center [584, 374] width 52 height 11
type input "2"
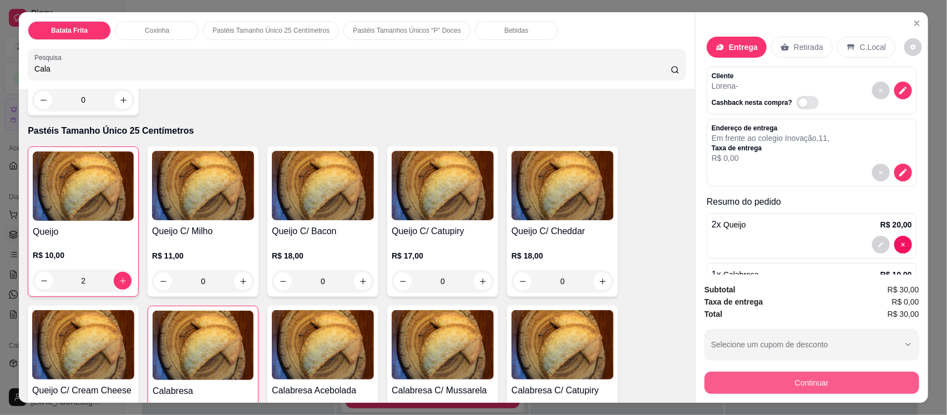
click at [817, 380] on button "Continuar" at bounding box center [812, 383] width 215 height 22
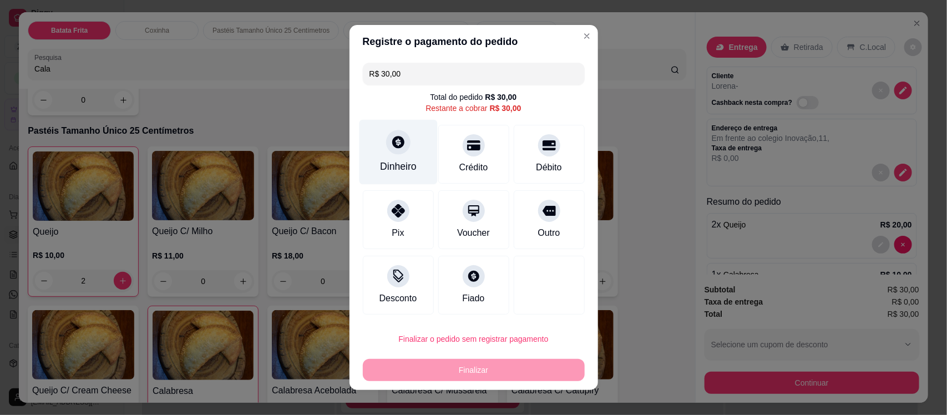
click at [375, 144] on div "Dinheiro" at bounding box center [398, 152] width 78 height 65
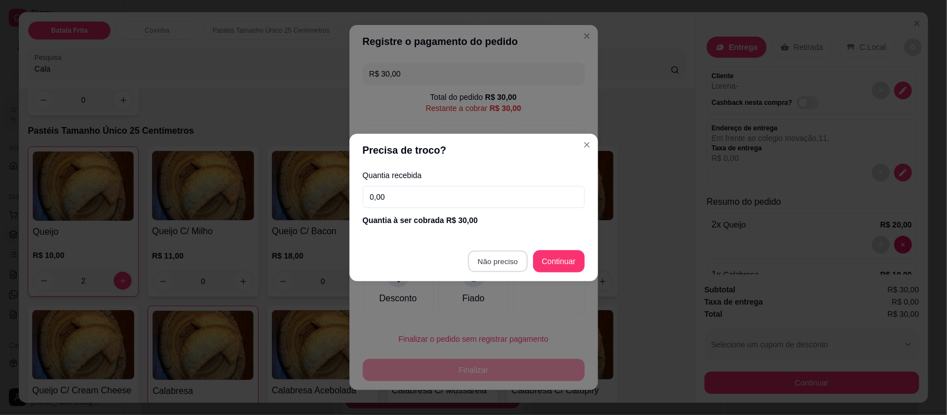
type input "R$ 0,00"
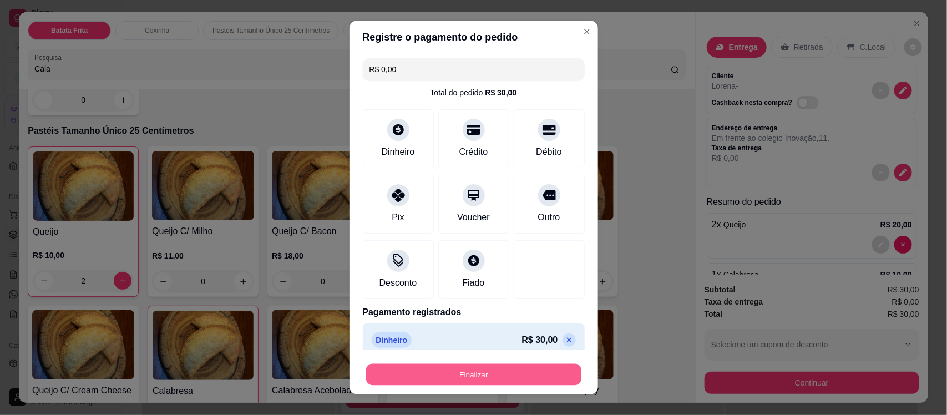
click at [468, 372] on button "Finalizar" at bounding box center [473, 375] width 215 height 22
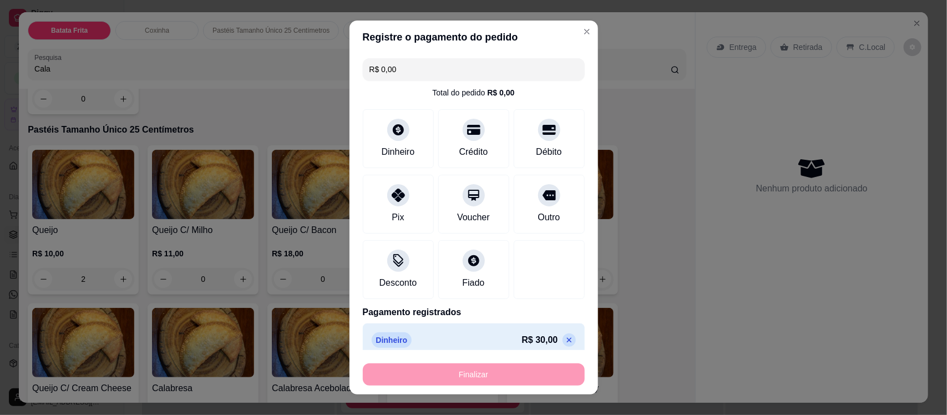
type input "0"
type input "-R$ 30,00"
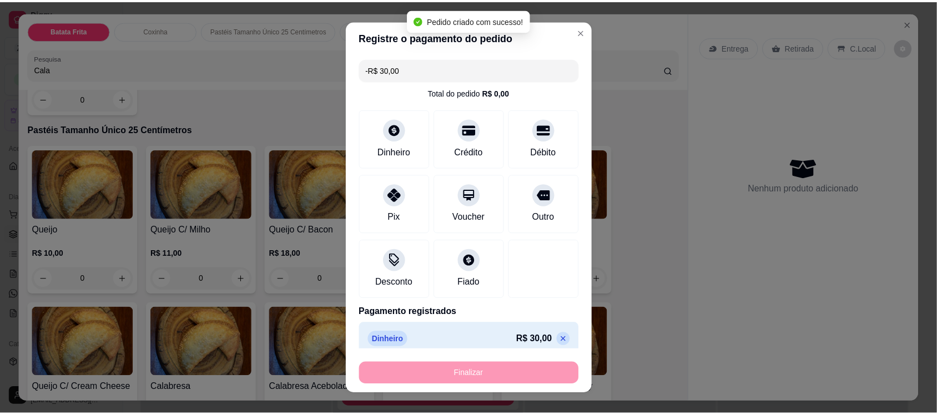
scroll to position [740, 0]
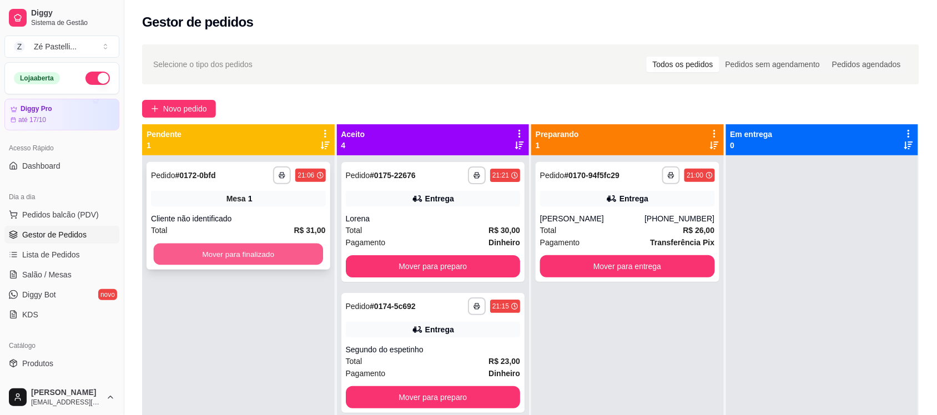
click at [226, 256] on button "Mover para finalizado" at bounding box center [238, 255] width 169 height 22
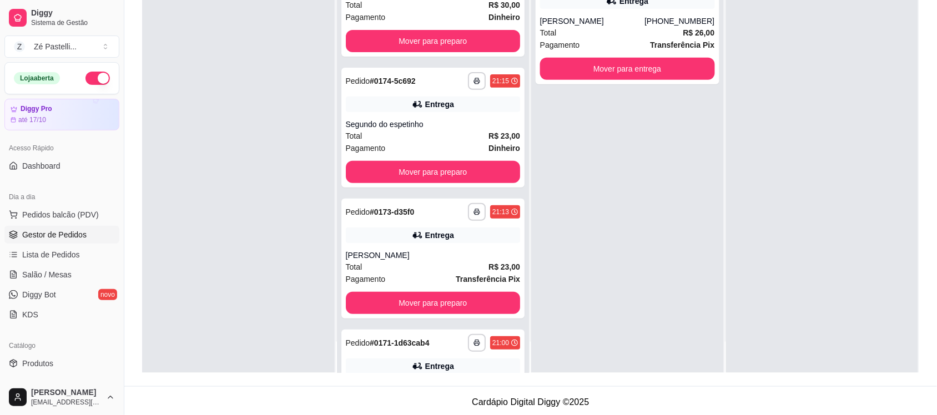
scroll to position [119, 0]
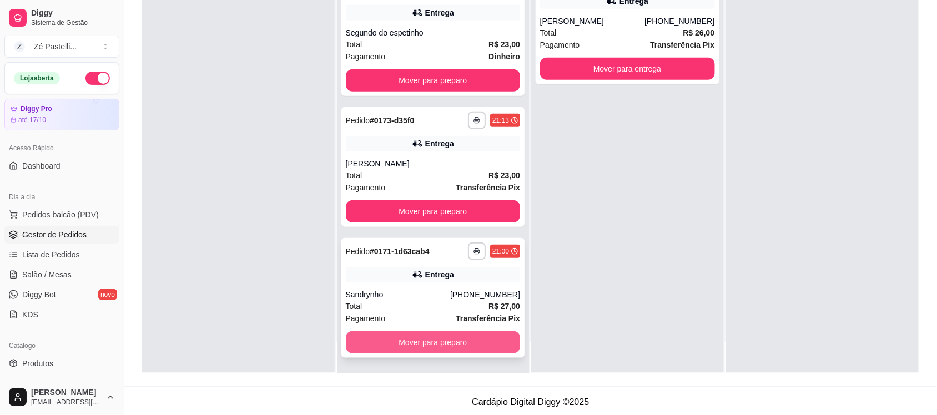
click at [430, 334] on button "Mover para preparo" at bounding box center [433, 342] width 175 height 22
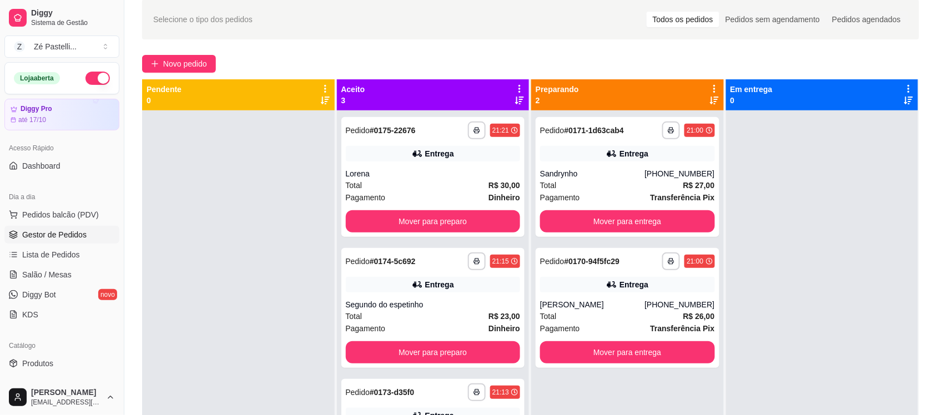
scroll to position [0, 0]
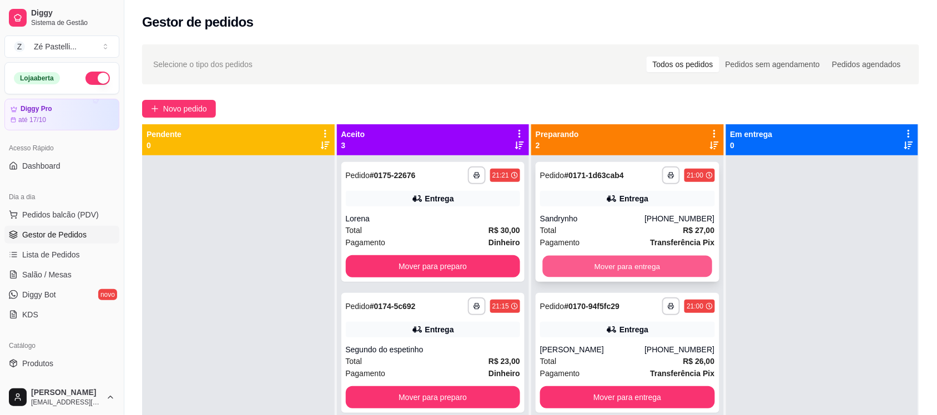
click at [622, 265] on button "Mover para entrega" at bounding box center [627, 267] width 169 height 22
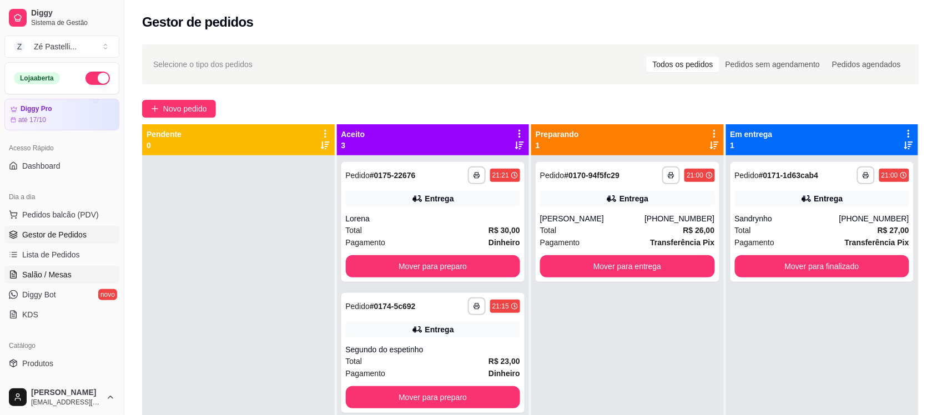
click at [49, 271] on span "Salão / Mesas" at bounding box center [46, 274] width 49 height 11
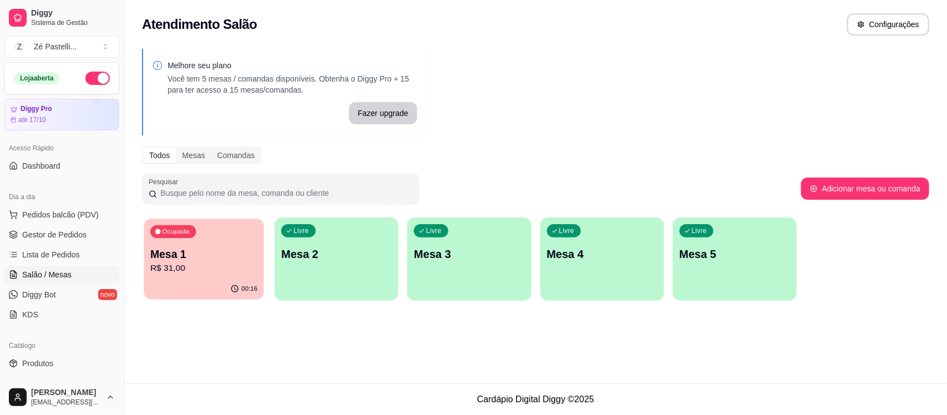
click at [211, 255] on p "Mesa 1" at bounding box center [203, 254] width 107 height 15
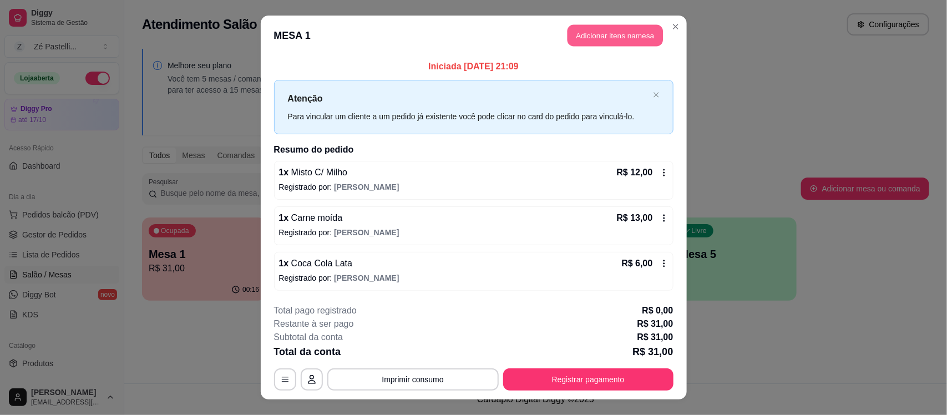
click at [602, 36] on button "Adicionar itens na mesa" at bounding box center [615, 36] width 95 height 22
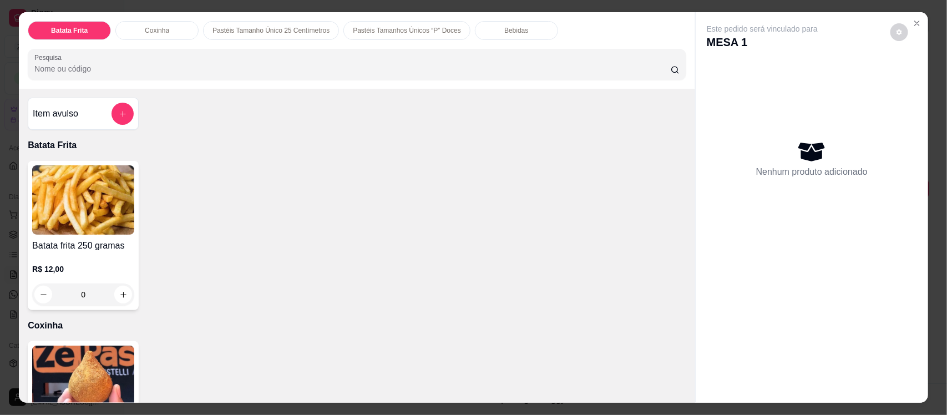
click at [387, 65] on input "Pesquisa" at bounding box center [352, 68] width 637 height 11
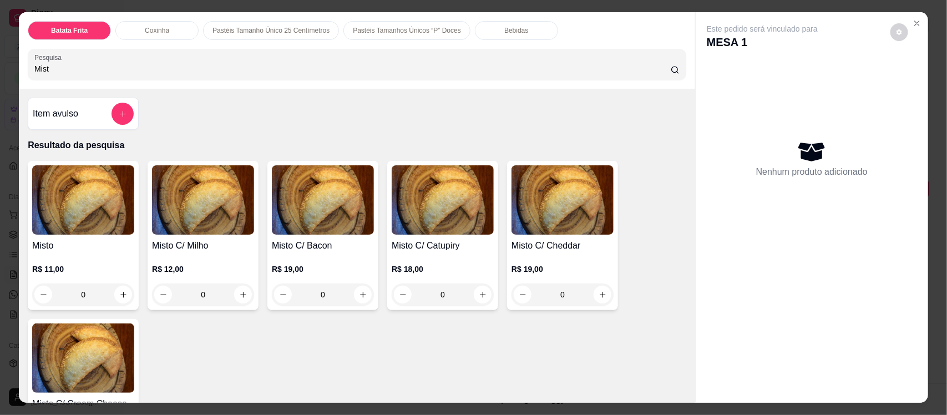
type input "Mist"
click at [175, 204] on img at bounding box center [203, 199] width 102 height 69
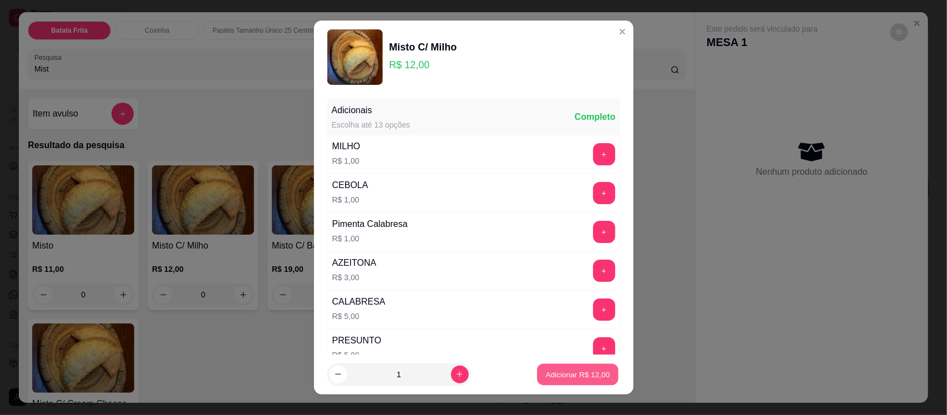
click at [556, 369] on p "Adicionar R$ 12,00" at bounding box center [578, 374] width 64 height 11
type input "1"
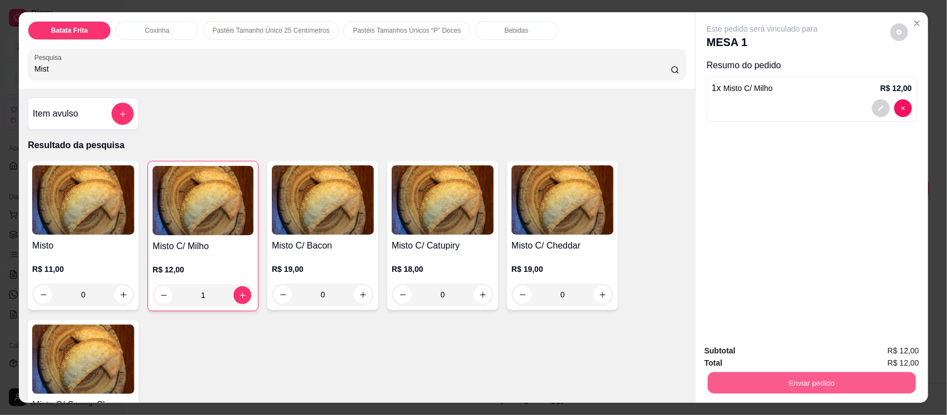
click at [780, 386] on button "Enviar pedido" at bounding box center [812, 383] width 208 height 22
click at [908, 351] on button "Enviar pedido" at bounding box center [890, 355] width 61 height 21
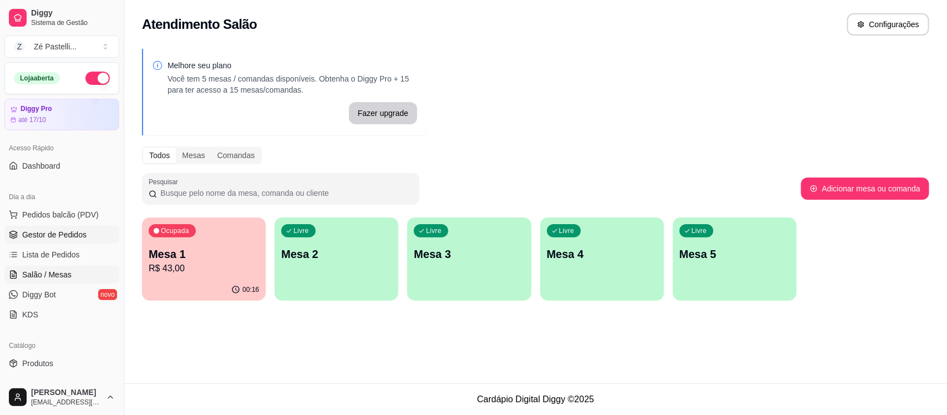
click at [37, 232] on span "Gestor de Pedidos" at bounding box center [54, 234] width 64 height 11
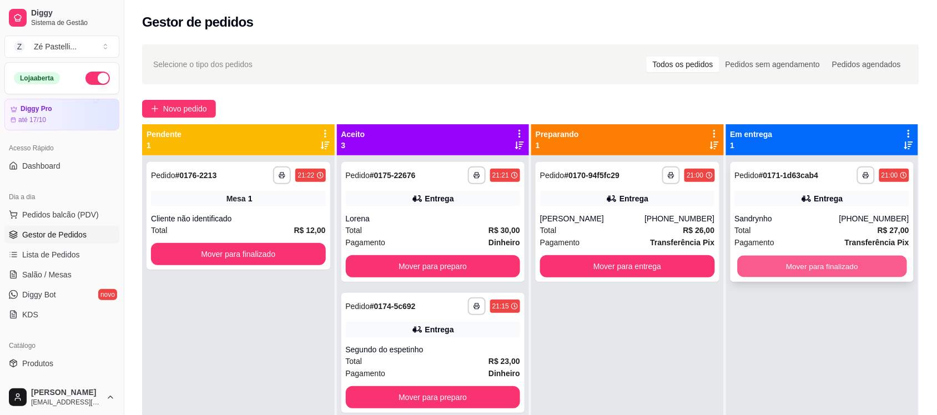
click at [749, 255] on div "Mover para finalizado" at bounding box center [822, 266] width 175 height 22
click at [823, 265] on button "Mover para finalizado" at bounding box center [821, 267] width 169 height 22
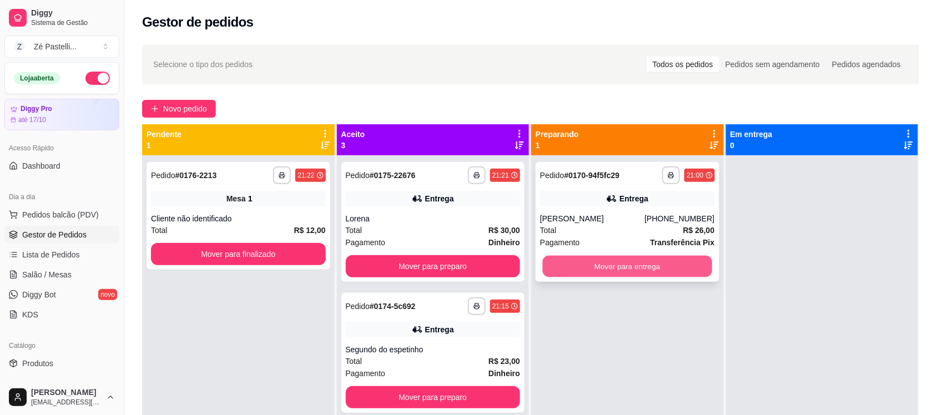
click at [663, 258] on button "Mover para entrega" at bounding box center [627, 267] width 169 height 22
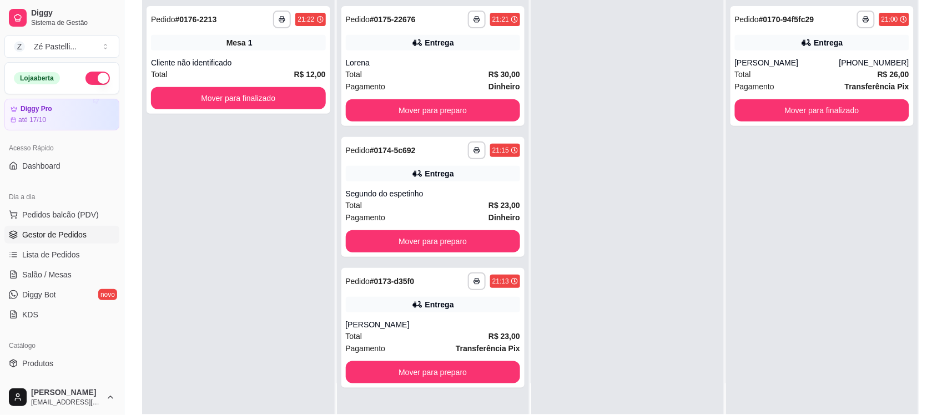
scroll to position [169, 0]
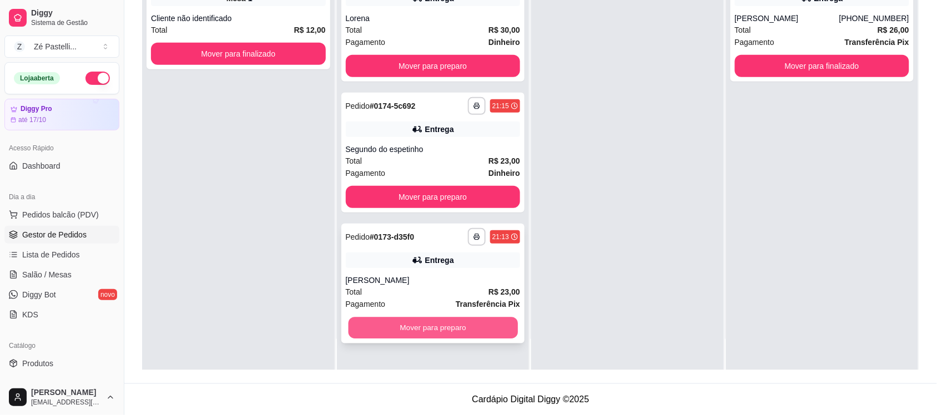
click at [431, 317] on button "Mover para preparo" at bounding box center [432, 328] width 169 height 22
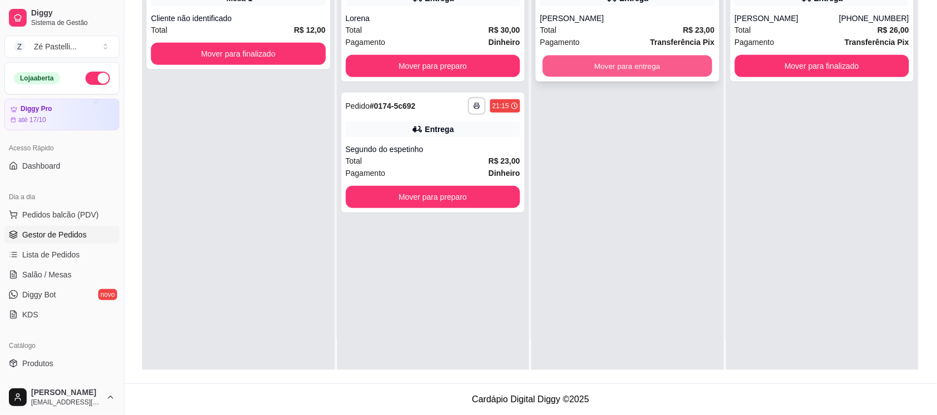
click at [617, 56] on button "Mover para entrega" at bounding box center [627, 67] width 169 height 22
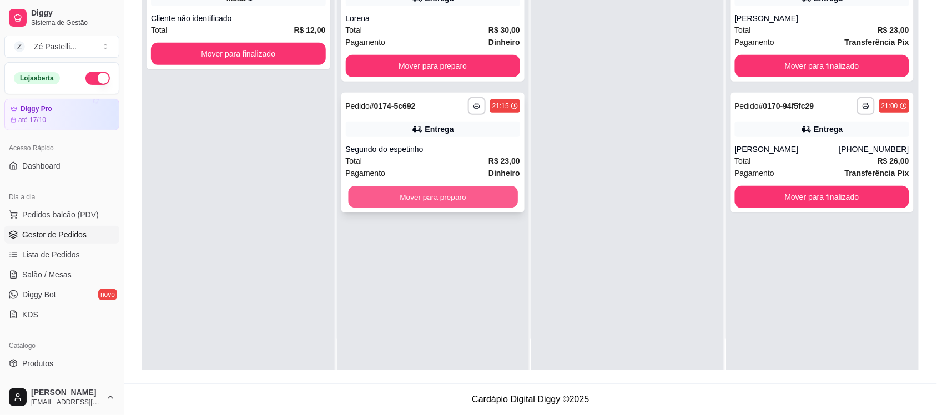
click at [451, 201] on button "Mover para preparo" at bounding box center [432, 197] width 169 height 22
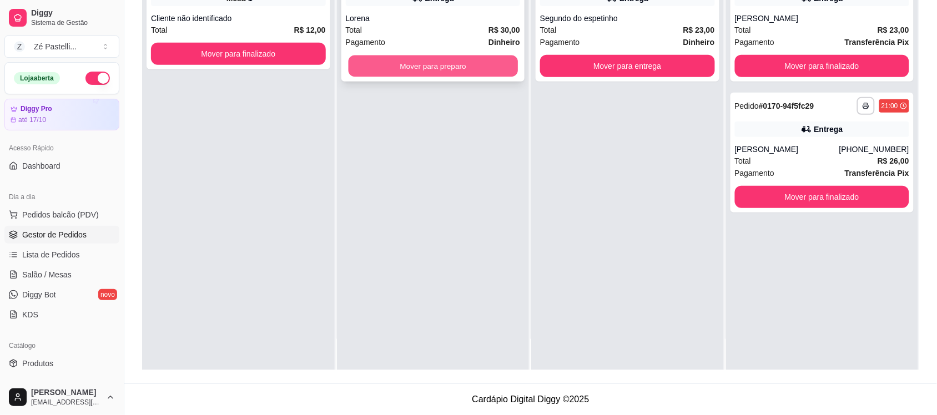
click at [462, 68] on button "Mover para preparo" at bounding box center [432, 67] width 169 height 22
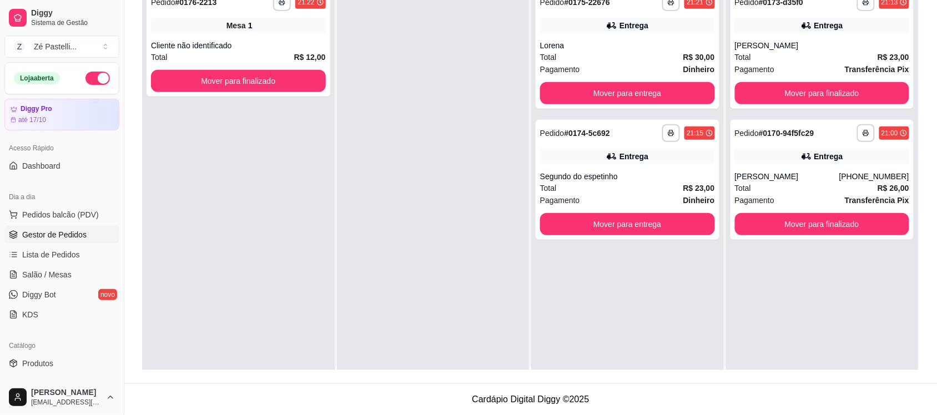
scroll to position [3, 0]
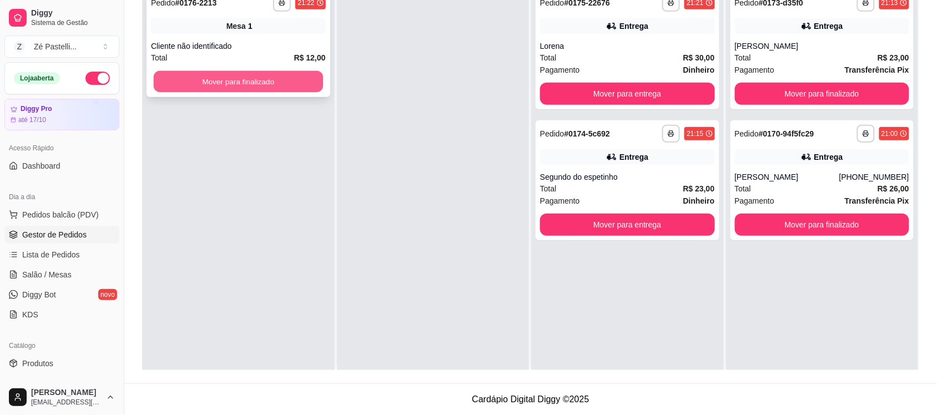
click at [276, 86] on button "Mover para finalizado" at bounding box center [238, 82] width 169 height 22
click at [276, 86] on div "Mover para finalizado" at bounding box center [238, 81] width 175 height 22
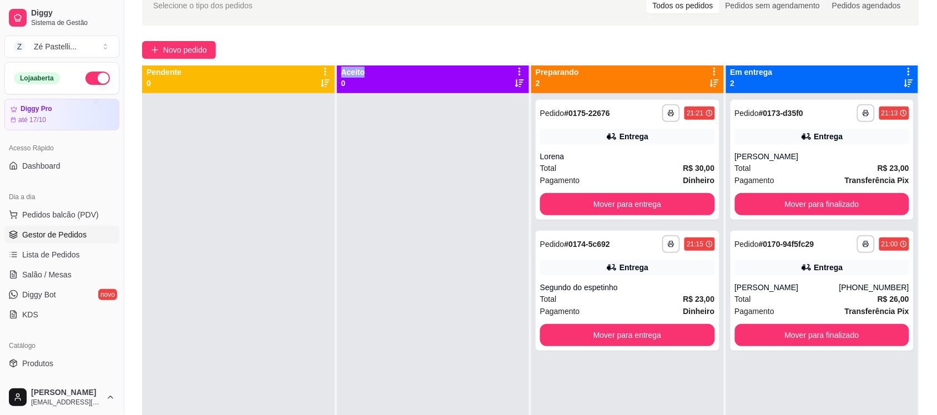
scroll to position [58, 0]
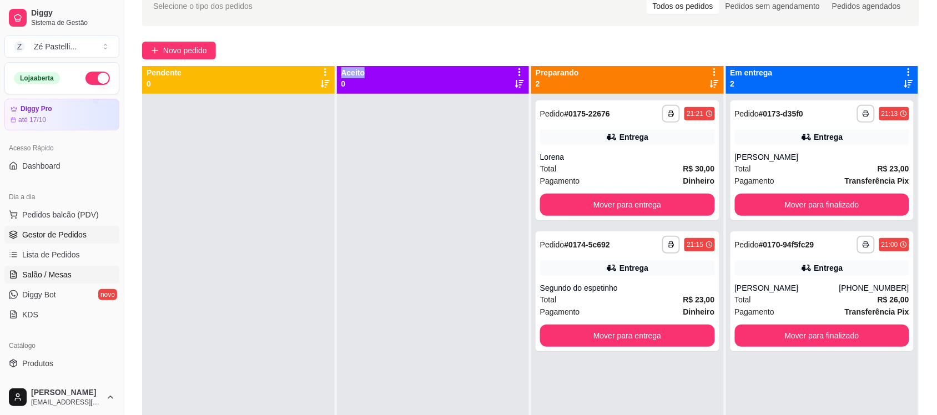
click at [33, 279] on span "Salão / Mesas" at bounding box center [46, 274] width 49 height 11
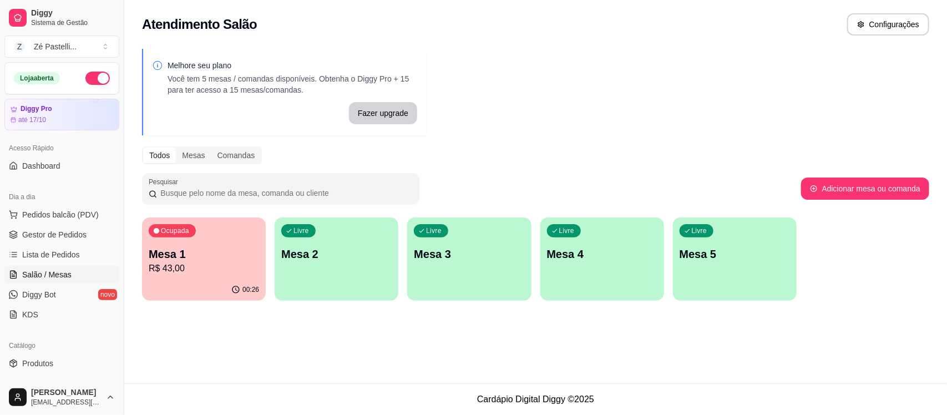
click at [211, 253] on p "Mesa 1" at bounding box center [204, 254] width 110 height 16
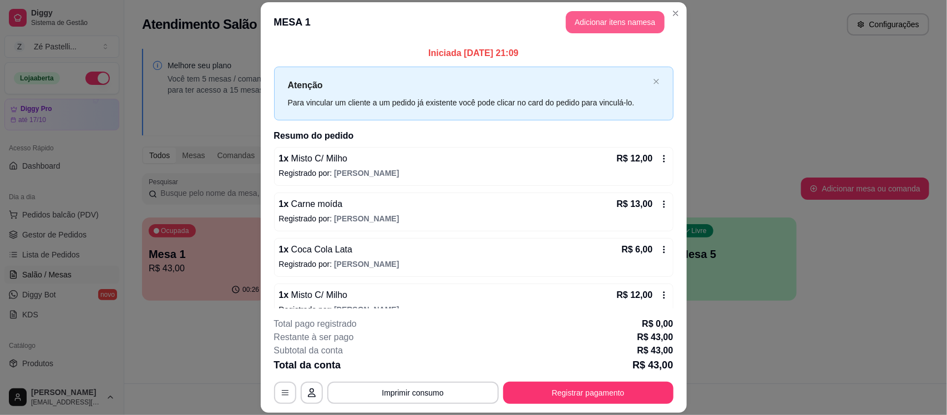
click at [613, 19] on button "Adicionar itens na mesa" at bounding box center [615, 22] width 99 height 22
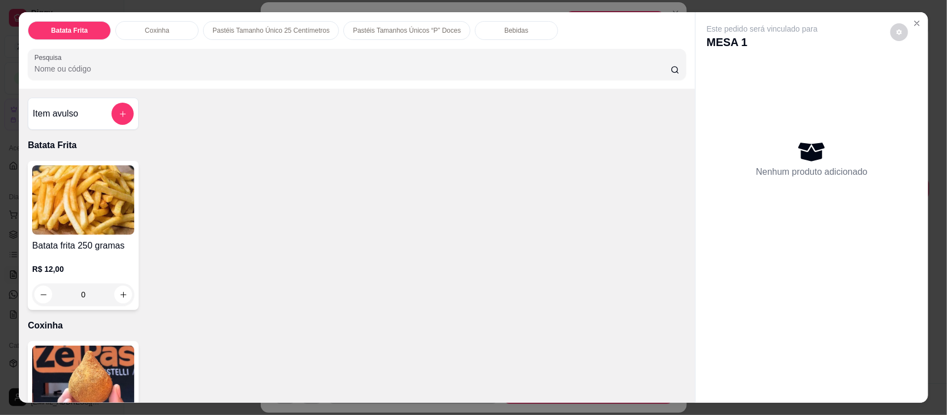
click at [483, 29] on div "Bebidas" at bounding box center [516, 30] width 83 height 19
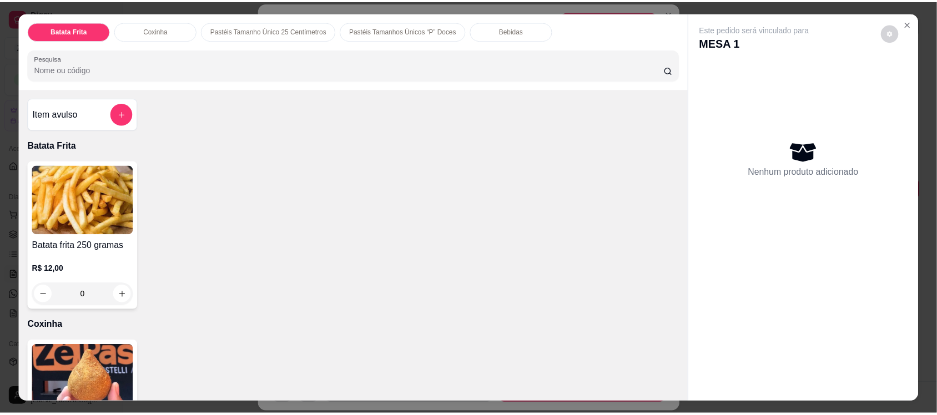
scroll to position [23, 0]
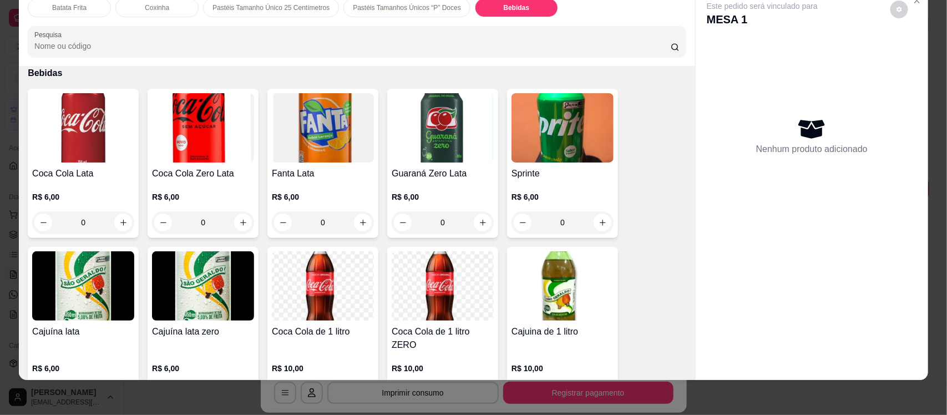
click at [53, 305] on img at bounding box center [83, 285] width 102 height 69
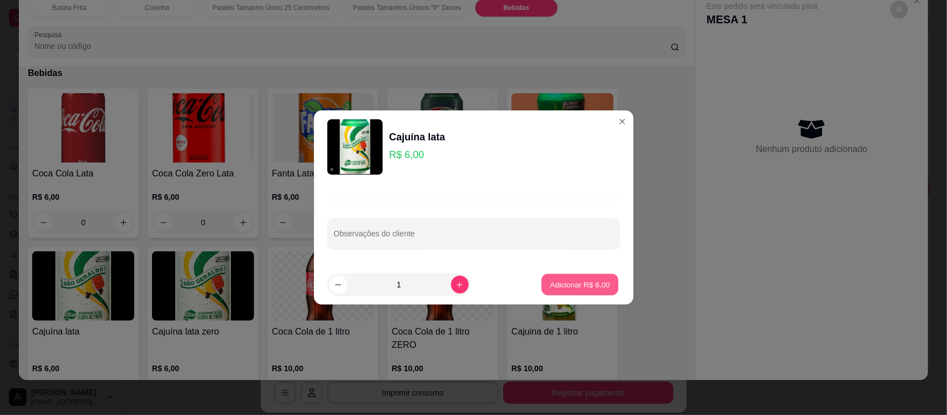
click at [558, 279] on p "Adicionar R$ 6,00" at bounding box center [581, 284] width 60 height 11
type input "1"
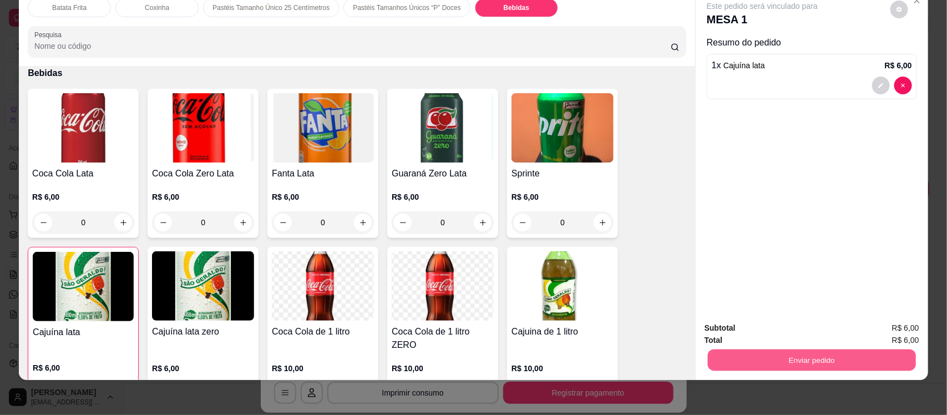
click at [753, 356] on button "Enviar pedido" at bounding box center [812, 360] width 208 height 22
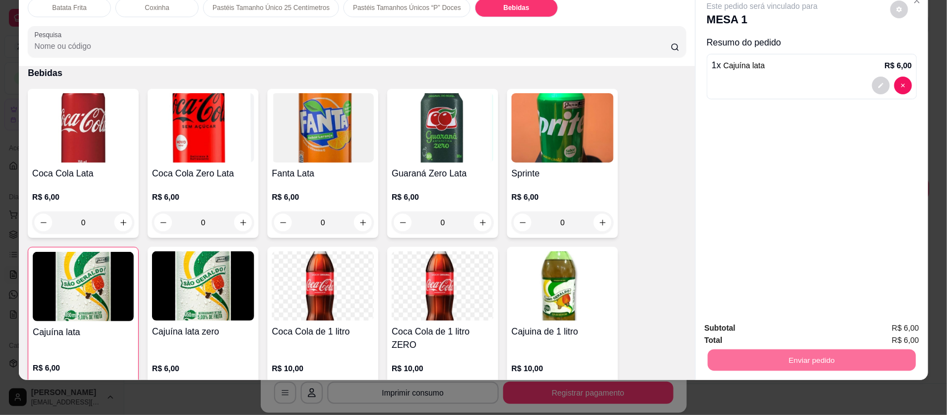
click at [889, 332] on button "Enviar pedido" at bounding box center [890, 332] width 63 height 21
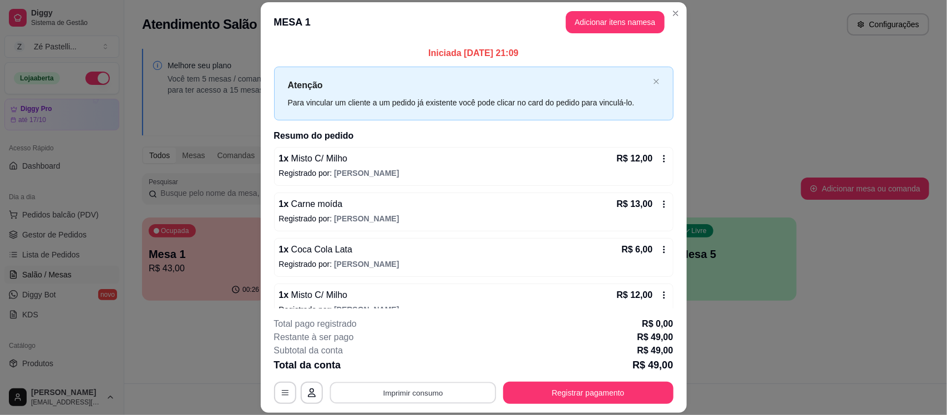
click at [412, 392] on button "Imprimir consumo" at bounding box center [413, 393] width 167 height 22
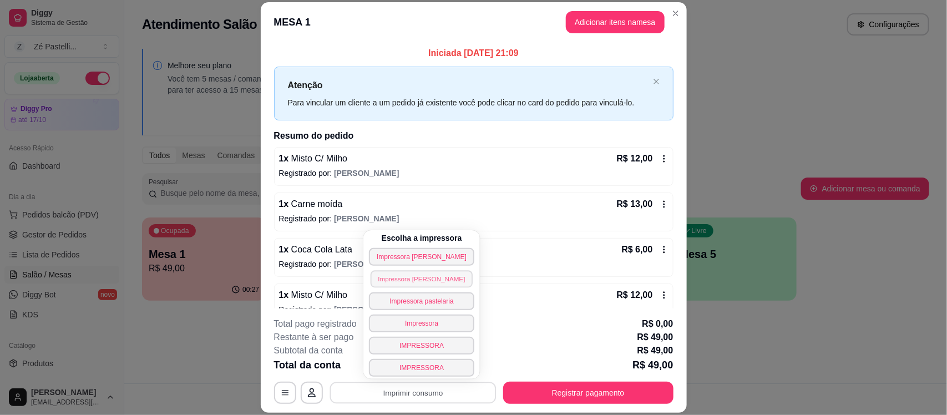
click at [417, 279] on button "Impressora [PERSON_NAME]" at bounding box center [422, 278] width 102 height 17
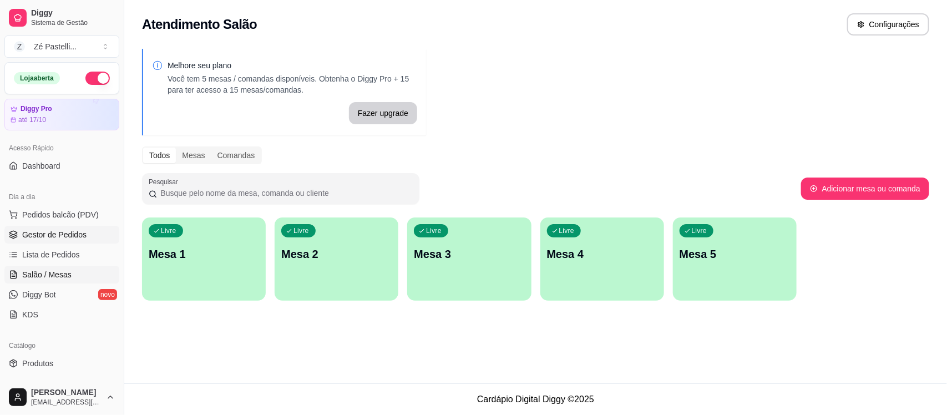
click at [56, 234] on span "Gestor de Pedidos" at bounding box center [54, 234] width 64 height 11
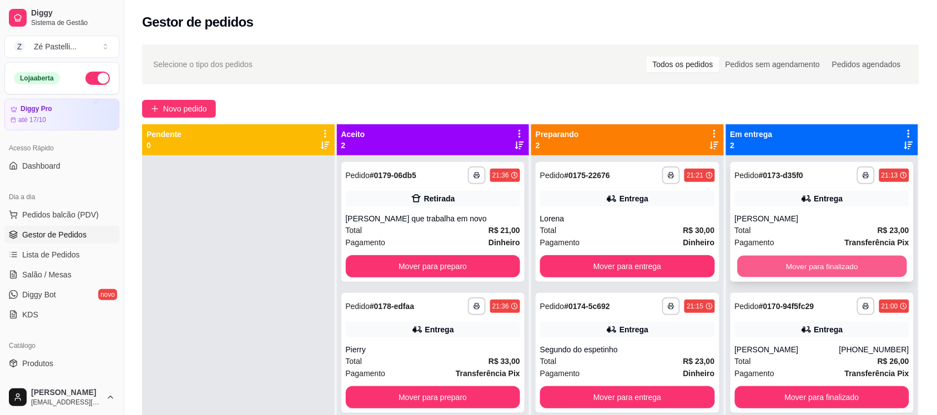
click at [786, 261] on button "Mover para finalizado" at bounding box center [821, 267] width 169 height 22
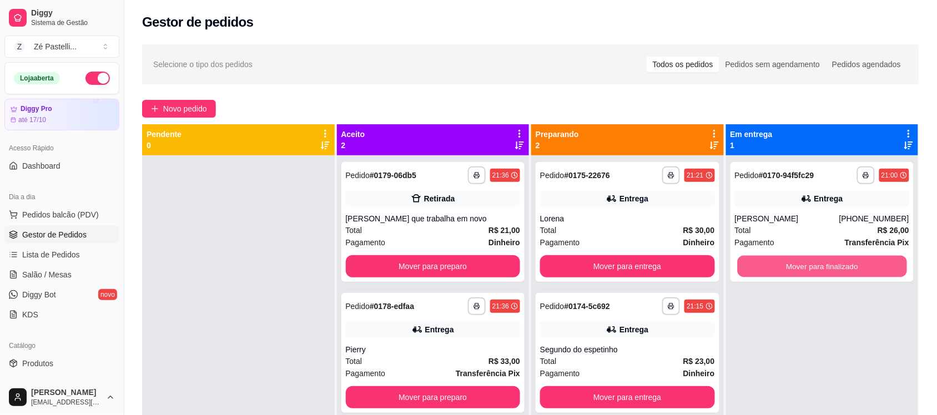
click at [786, 261] on button "Mover para finalizado" at bounding box center [821, 267] width 169 height 22
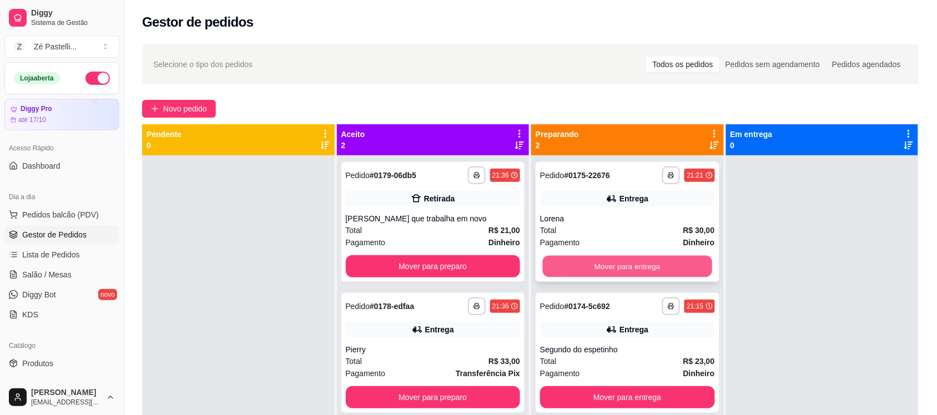
click at [633, 269] on button "Mover para entrega" at bounding box center [627, 267] width 169 height 22
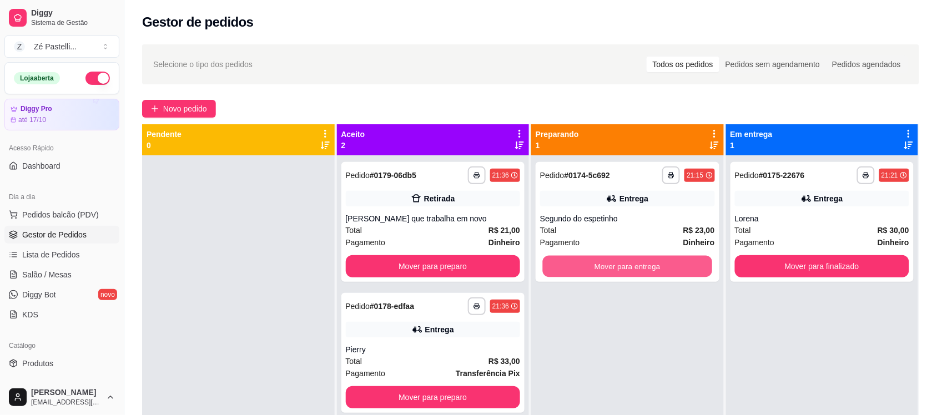
click at [633, 269] on button "Mover para entrega" at bounding box center [627, 267] width 169 height 22
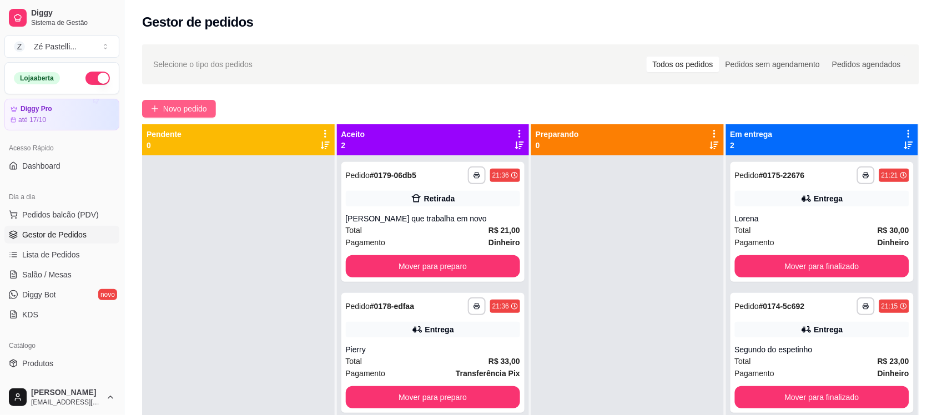
click at [182, 106] on span "Novo pedido" at bounding box center [185, 109] width 44 height 12
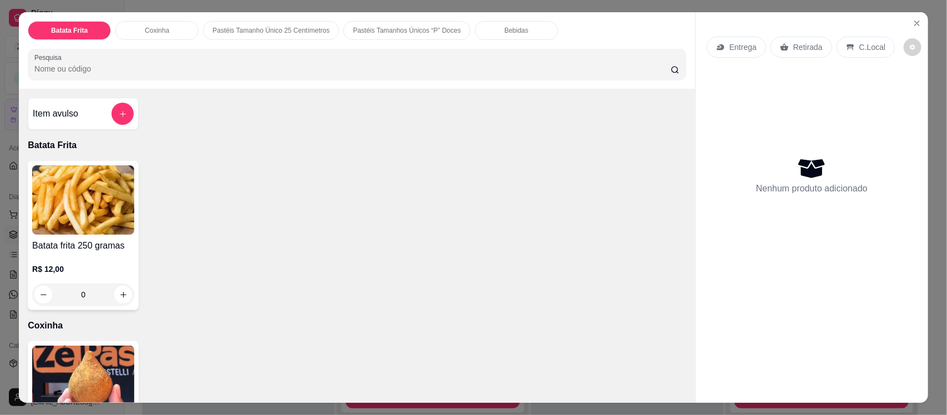
click at [121, 65] on input "Pesquisa" at bounding box center [352, 68] width 637 height 11
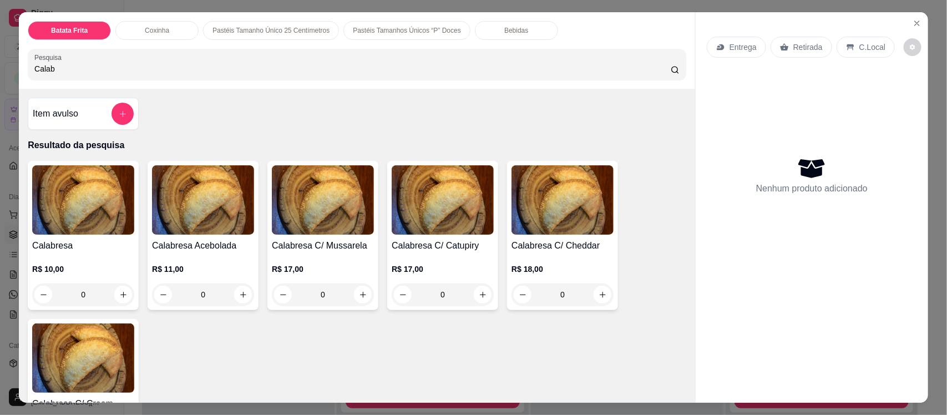
type input "Calab"
click at [187, 223] on img at bounding box center [203, 199] width 102 height 69
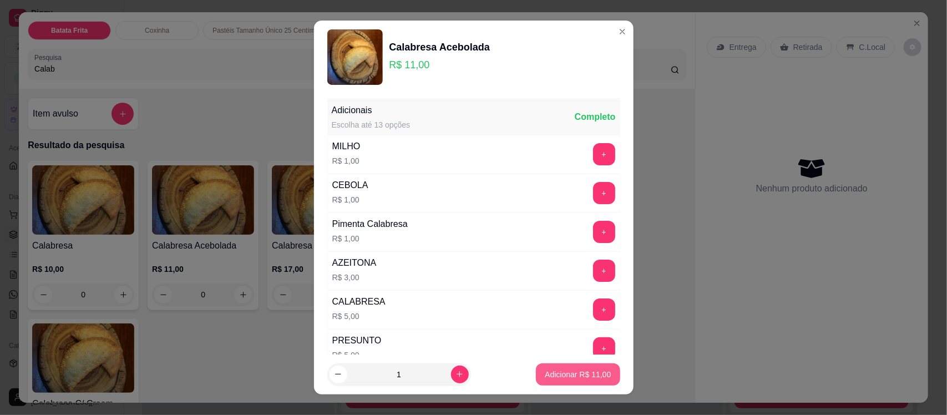
click at [553, 370] on p "Adicionar R$ 11,00" at bounding box center [578, 374] width 66 height 11
type input "1"
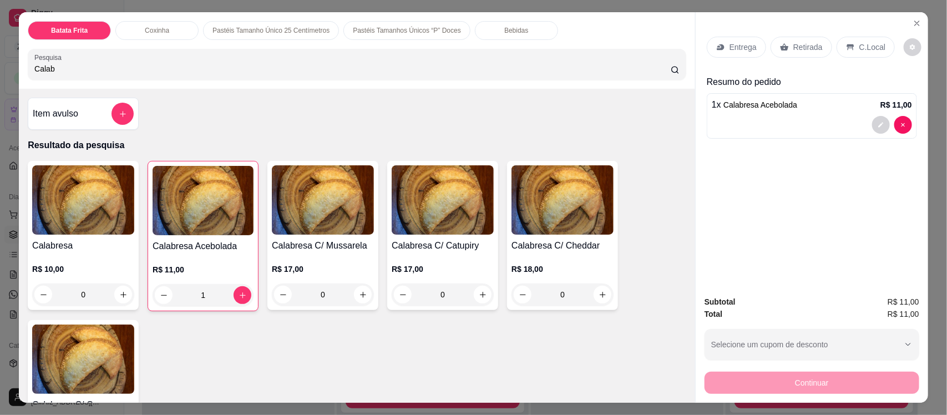
click at [784, 42] on div "Retirada" at bounding box center [802, 47] width 62 height 21
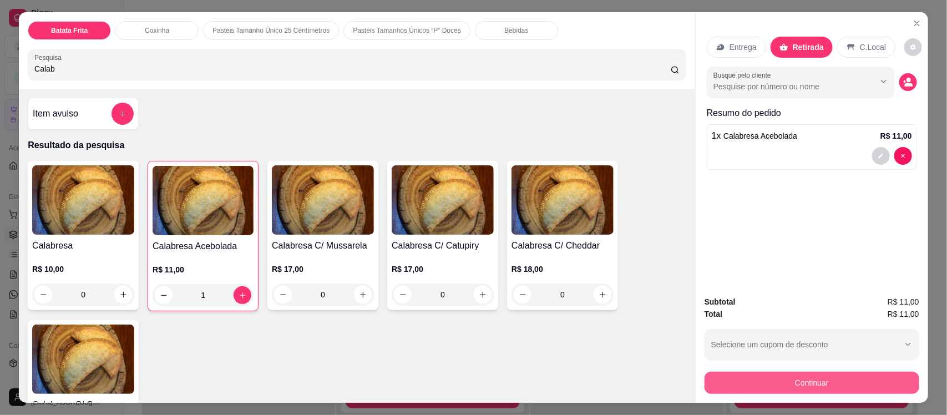
click at [795, 381] on button "Continuar" at bounding box center [812, 383] width 215 height 22
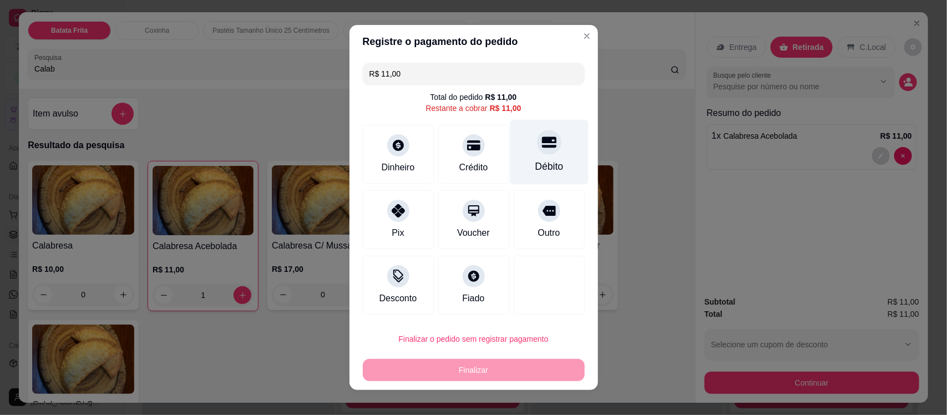
click at [519, 150] on div "Débito" at bounding box center [549, 152] width 78 height 65
type input "R$ 0,00"
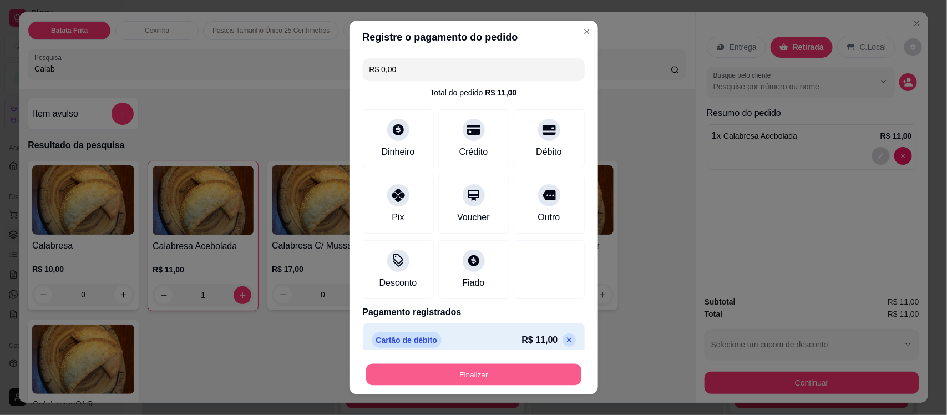
click at [508, 371] on button "Finalizar" at bounding box center [473, 375] width 215 height 22
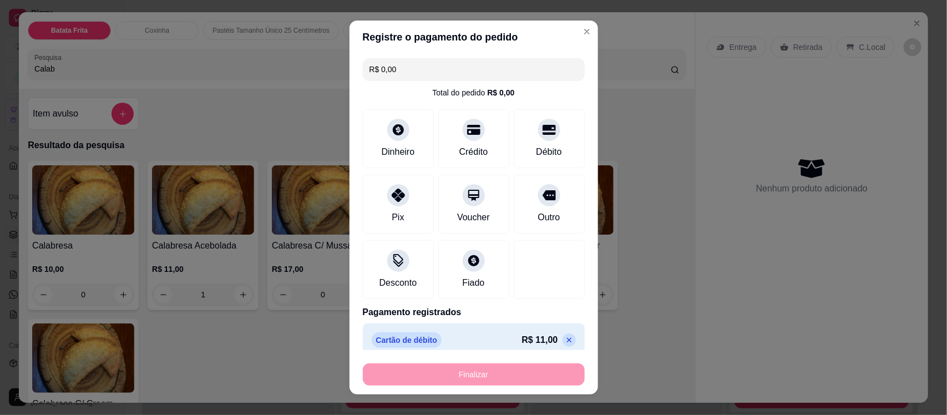
type input "0"
type input "-R$ 11,00"
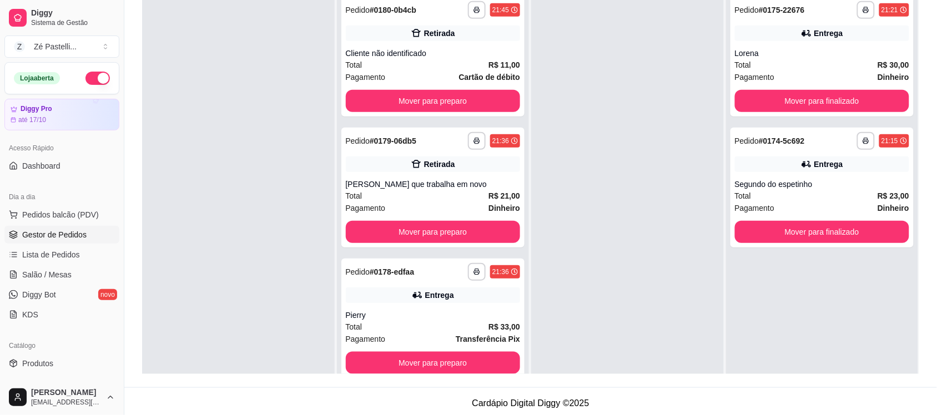
scroll to position [167, 0]
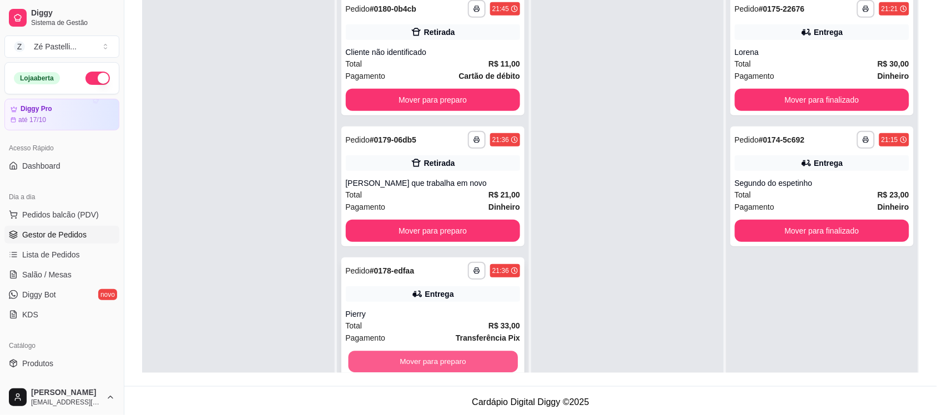
click at [461, 359] on button "Mover para preparo" at bounding box center [432, 362] width 169 height 22
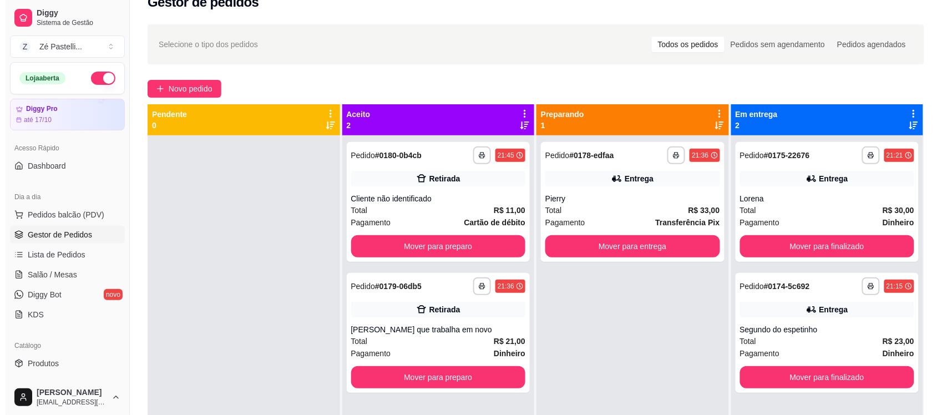
scroll to position [0, 0]
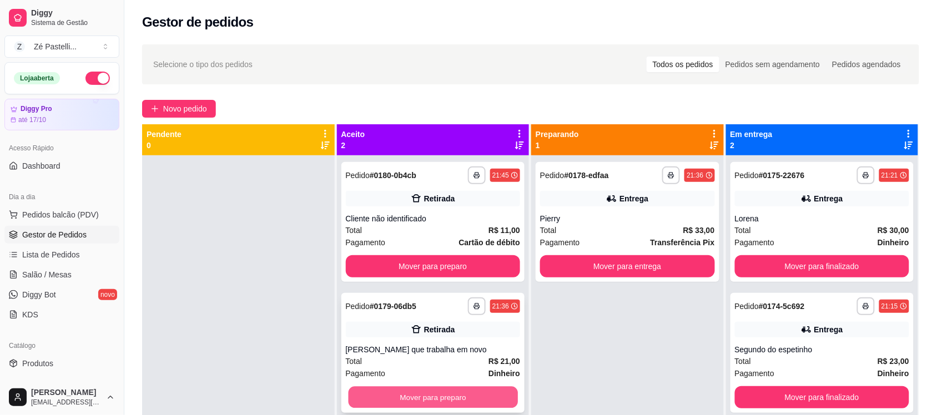
click at [482, 397] on button "Mover para preparo" at bounding box center [432, 398] width 169 height 22
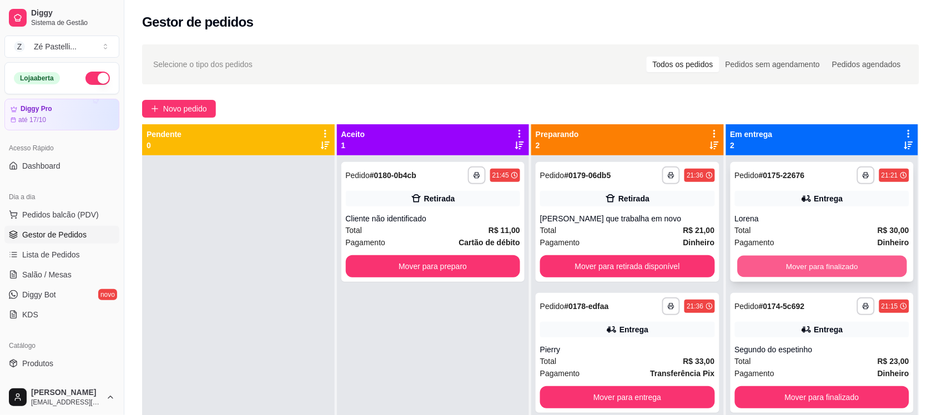
click at [783, 274] on button "Mover para finalizado" at bounding box center [821, 267] width 169 height 22
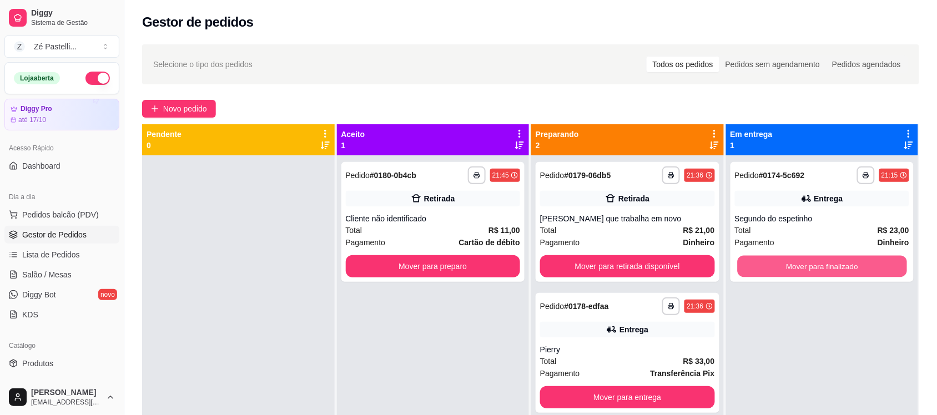
click at [783, 274] on button "Mover para finalizado" at bounding box center [821, 267] width 169 height 22
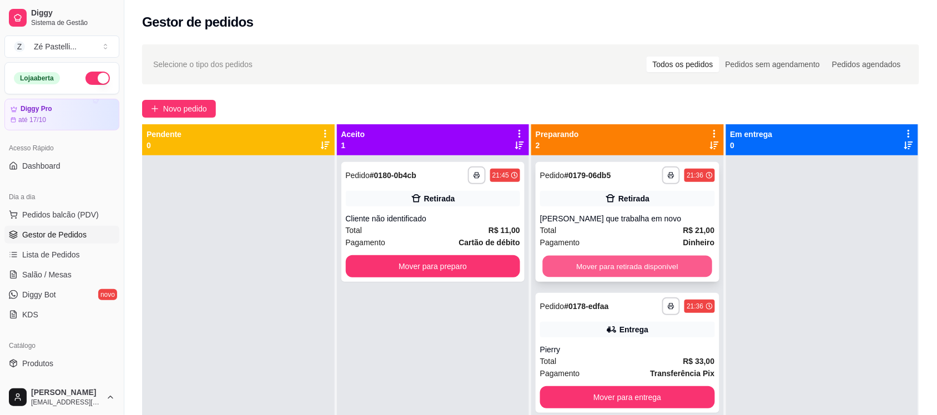
click at [643, 265] on button "Mover para retirada disponível" at bounding box center [627, 267] width 169 height 22
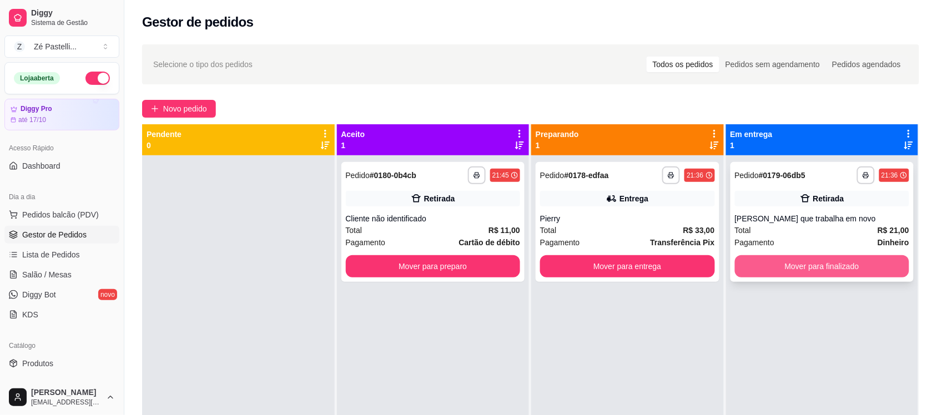
click at [819, 268] on button "Mover para finalizado" at bounding box center [822, 266] width 175 height 22
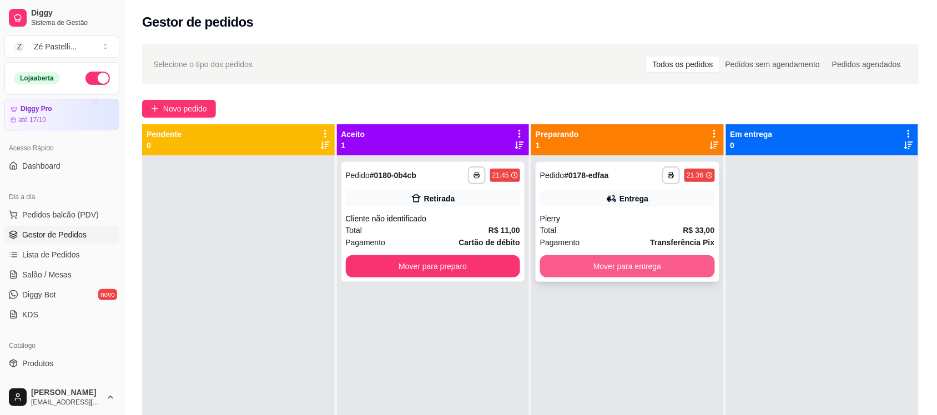
click at [617, 268] on button "Mover para entrega" at bounding box center [627, 266] width 175 height 22
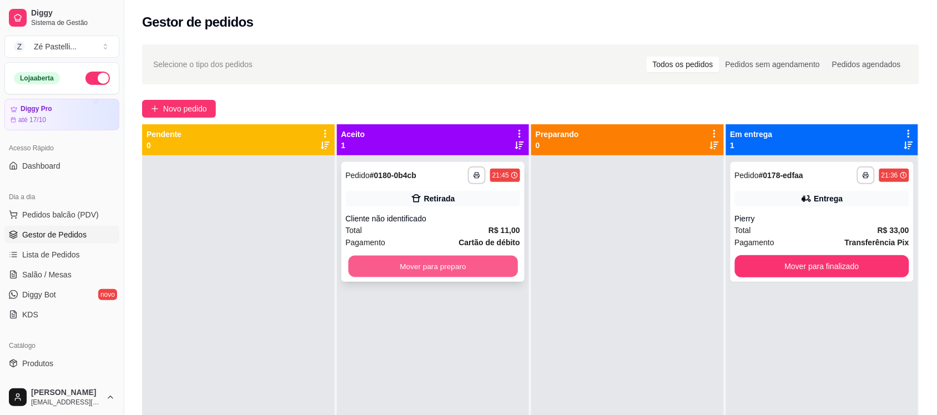
click at [458, 270] on button "Mover para preparo" at bounding box center [432, 267] width 169 height 22
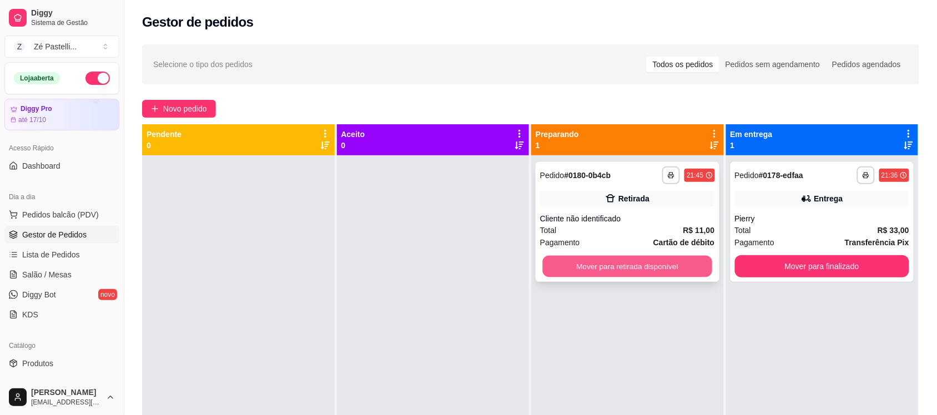
click at [620, 263] on button "Mover para retirada disponível" at bounding box center [627, 267] width 169 height 22
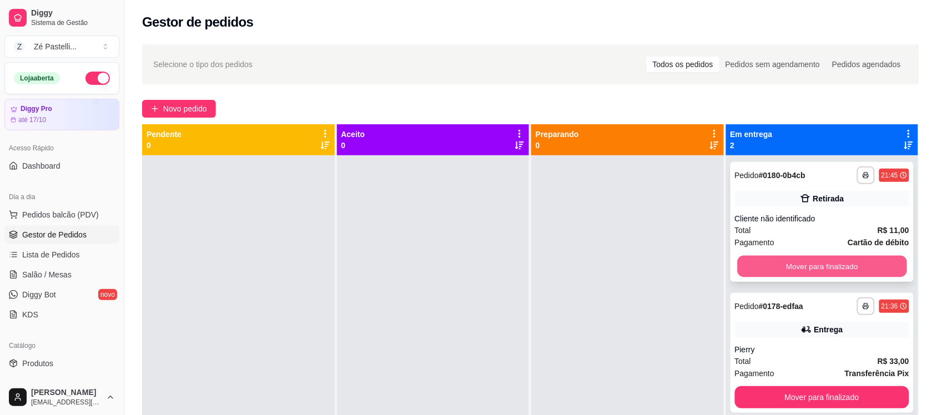
click at [793, 260] on button "Mover para finalizado" at bounding box center [821, 267] width 169 height 22
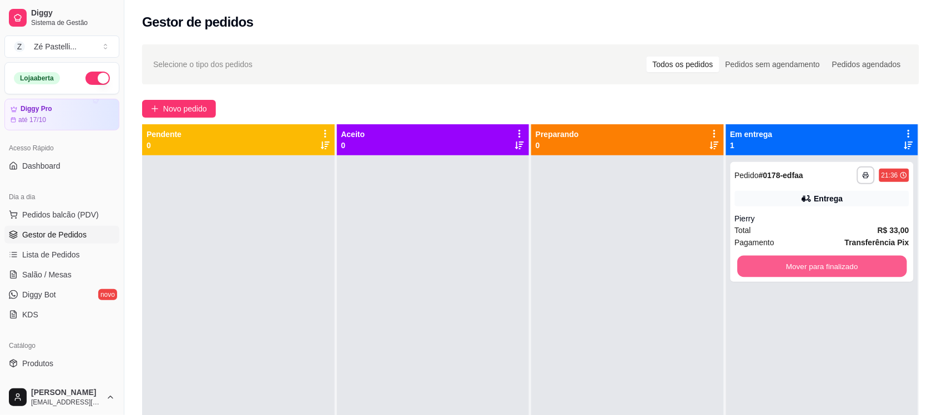
click at [793, 260] on button "Mover para finalizado" at bounding box center [821, 267] width 169 height 22
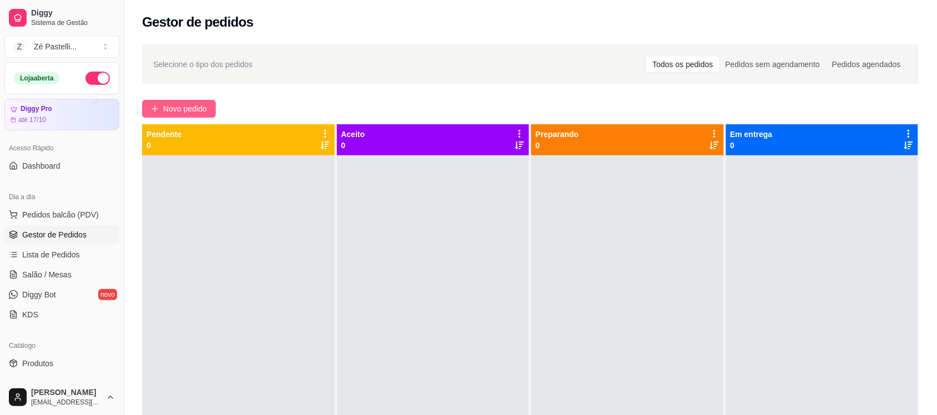
click at [164, 115] on button "Novo pedido" at bounding box center [179, 109] width 74 height 18
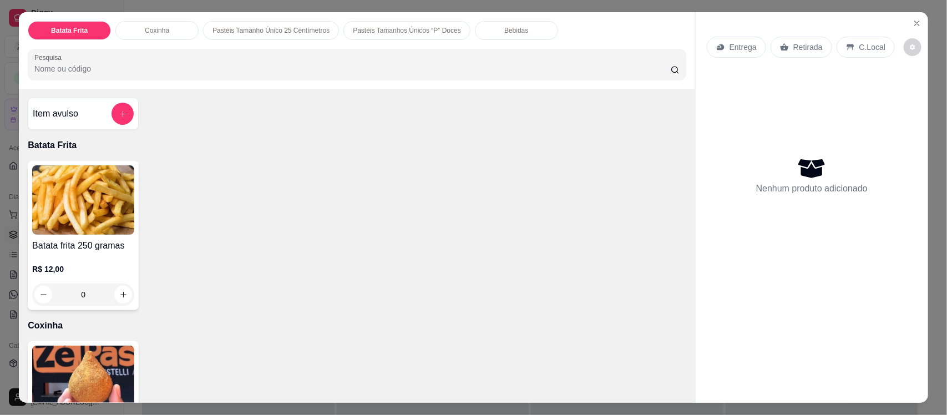
click at [79, 65] on input "Pesquisa" at bounding box center [352, 68] width 637 height 11
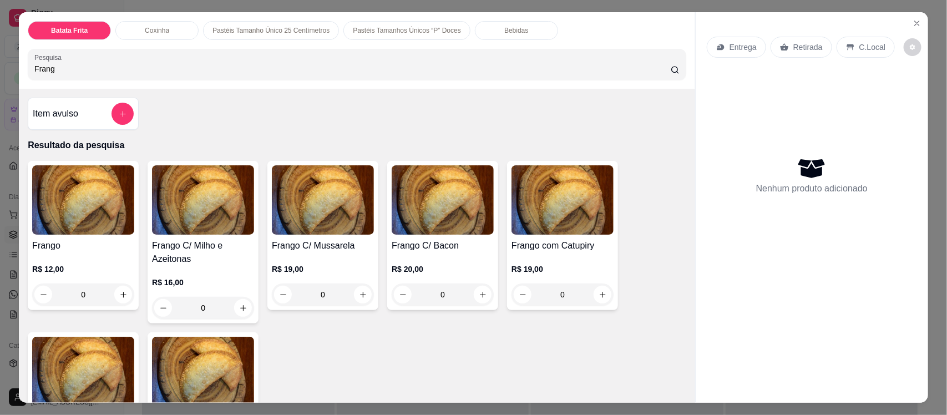
type input "Frang"
click at [211, 235] on img at bounding box center [203, 199] width 102 height 69
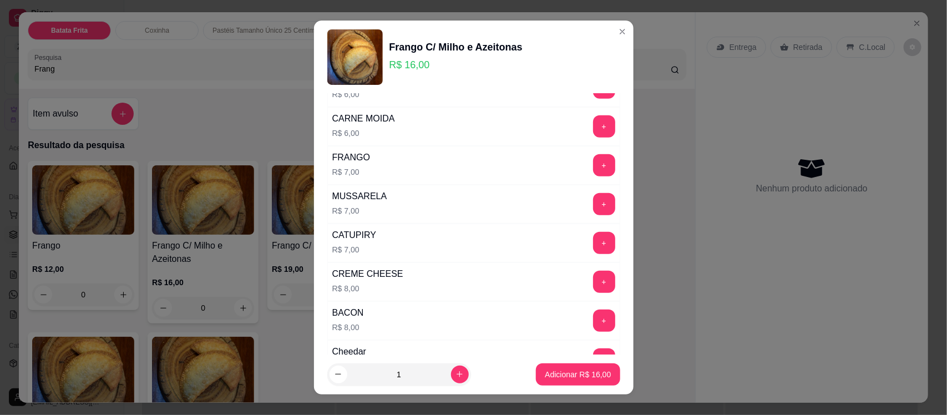
scroll to position [305, 0]
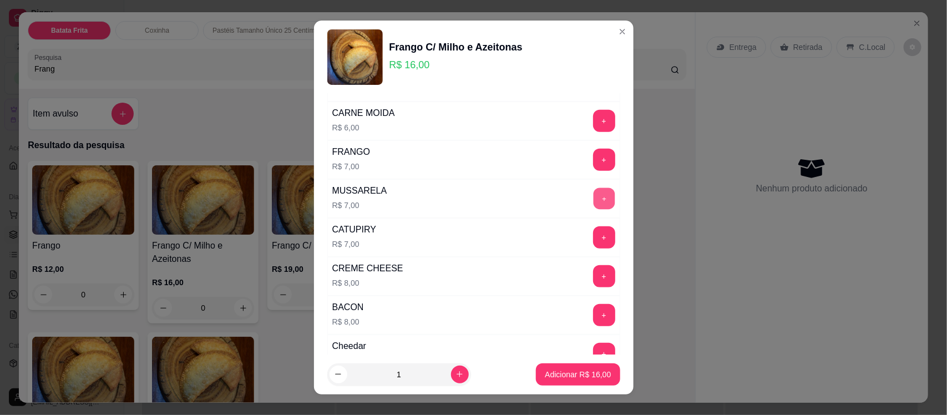
click at [593, 200] on button "+" at bounding box center [604, 199] width 22 height 22
click at [582, 371] on p "Adicionar R$ 23,00" at bounding box center [578, 374] width 64 height 11
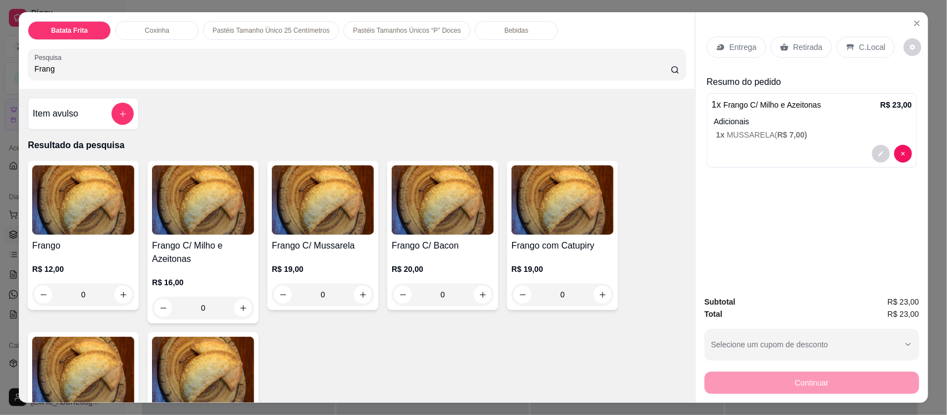
click at [730, 48] on p "Entrega" at bounding box center [743, 47] width 27 height 11
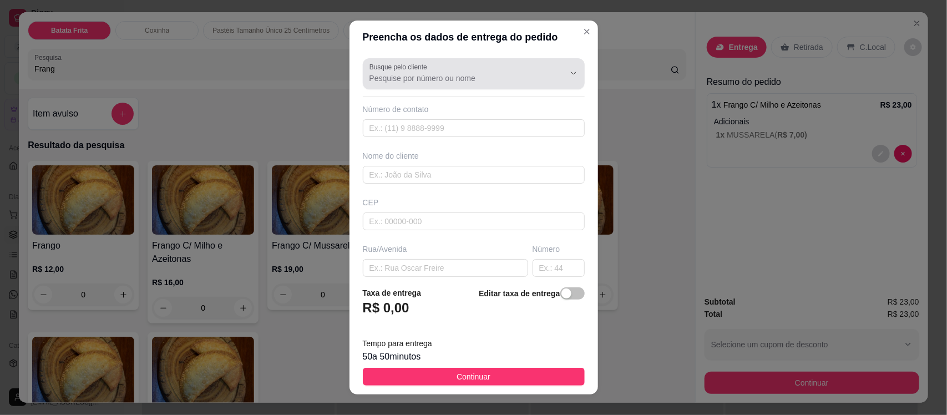
click at [428, 78] on input "Busque pelo cliente" at bounding box center [459, 78] width 178 height 11
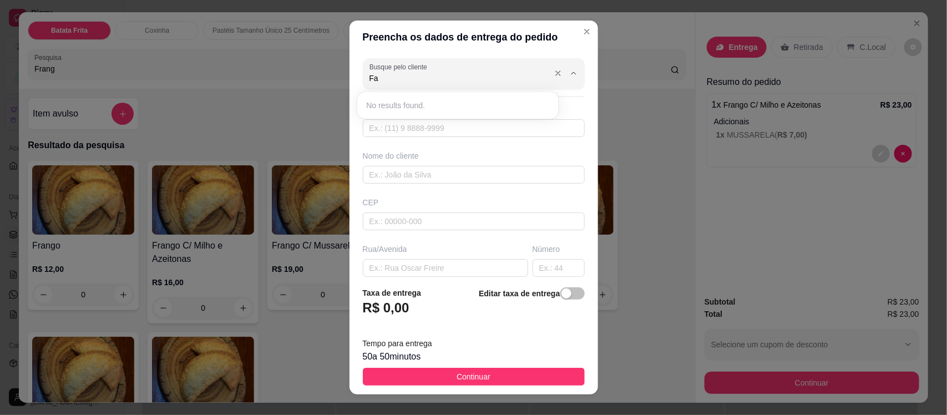
type input "F"
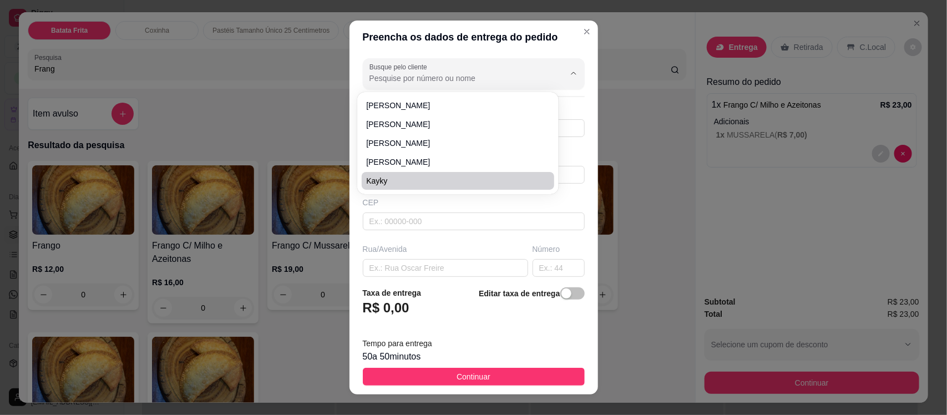
click at [478, 249] on div "Rua/Avenida" at bounding box center [445, 249] width 165 height 11
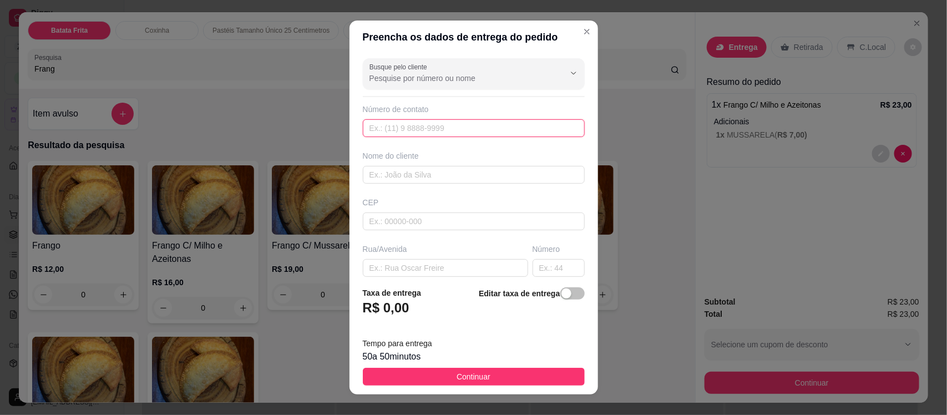
click at [385, 132] on input "text" at bounding box center [474, 128] width 222 height 18
type input "[PHONE_NUMBER]"
click at [430, 173] on input "text" at bounding box center [474, 175] width 222 height 18
type input "Fafa"
click at [422, 217] on input "text" at bounding box center [474, 222] width 222 height 18
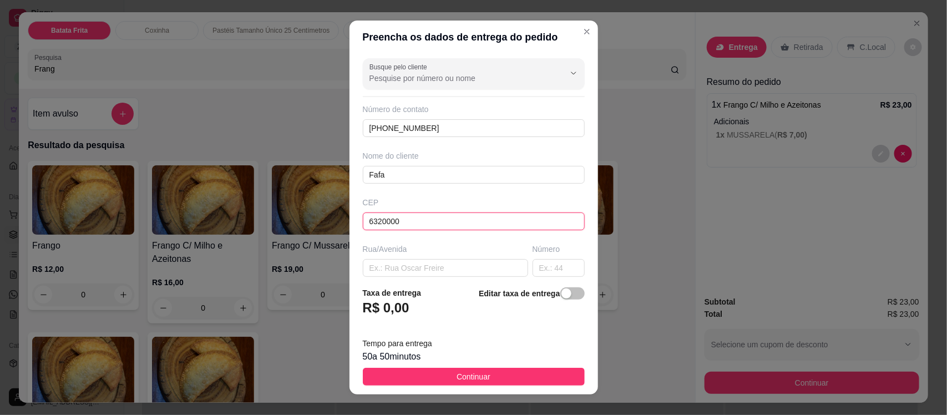
type input "63200000"
type input "Missão Velha"
type input "63200000"
click at [420, 273] on input "text" at bounding box center [445, 268] width 165 height 18
type input "Rua [PERSON_NAME]"
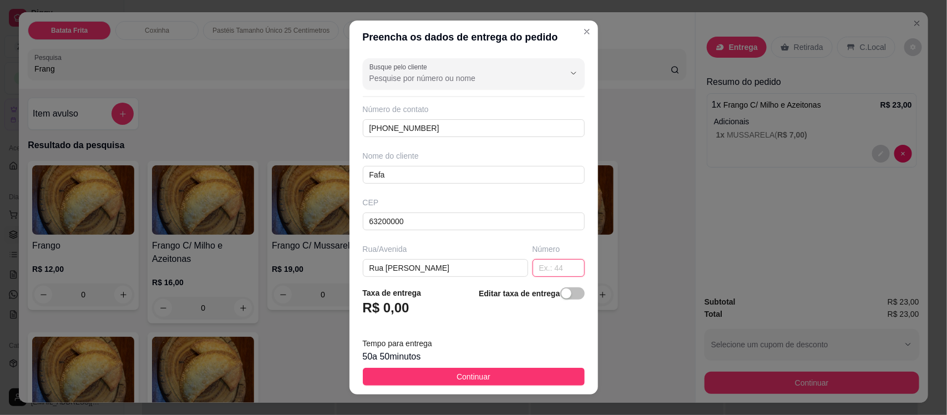
click at [534, 270] on input "text" at bounding box center [559, 268] width 52 height 18
type input "226"
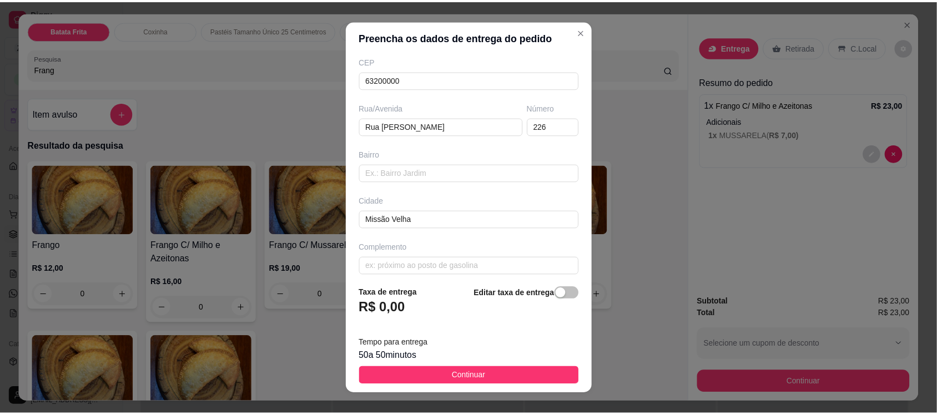
scroll to position [152, 0]
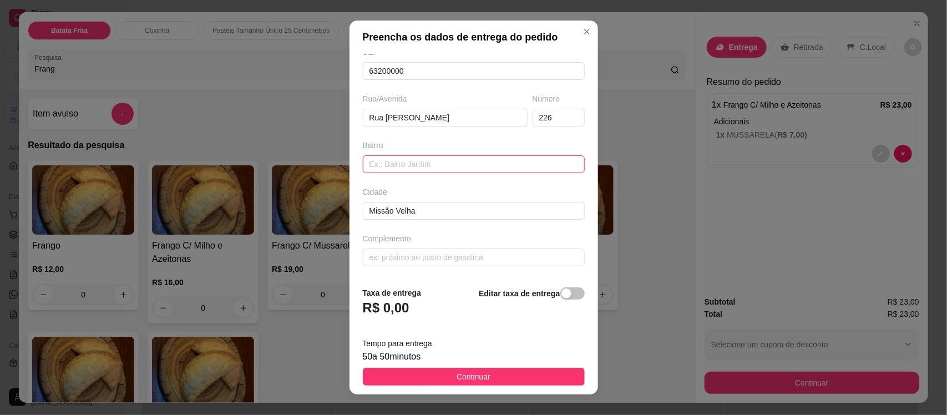
click at [406, 164] on input "text" at bounding box center [474, 164] width 222 height 18
type input "Centro"
click at [412, 259] on input "text" at bounding box center [474, 258] width 222 height 18
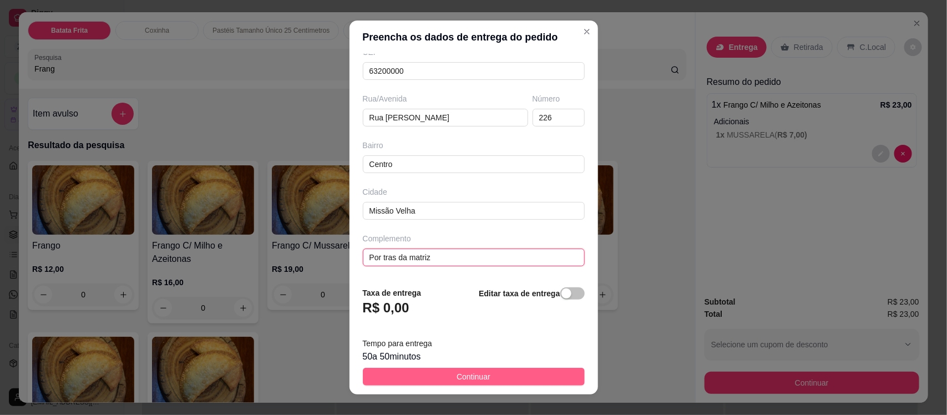
type input "Por tras da matriz"
click at [422, 371] on button "Continuar" at bounding box center [474, 377] width 222 height 18
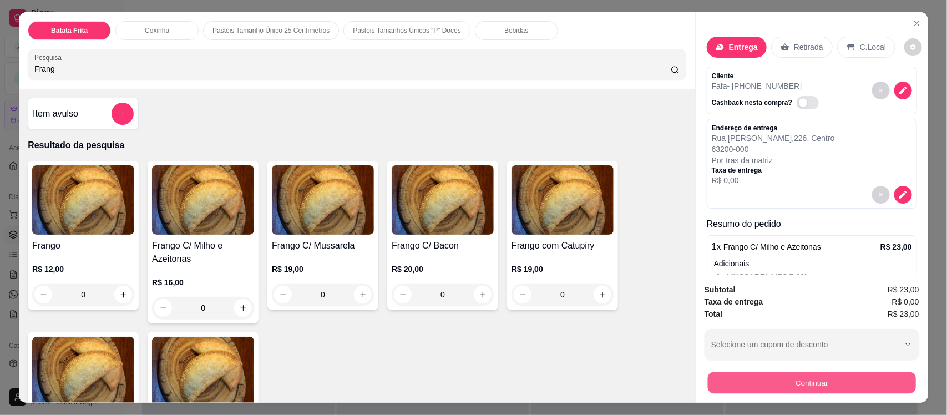
click at [728, 373] on button "Continuar" at bounding box center [812, 383] width 208 height 22
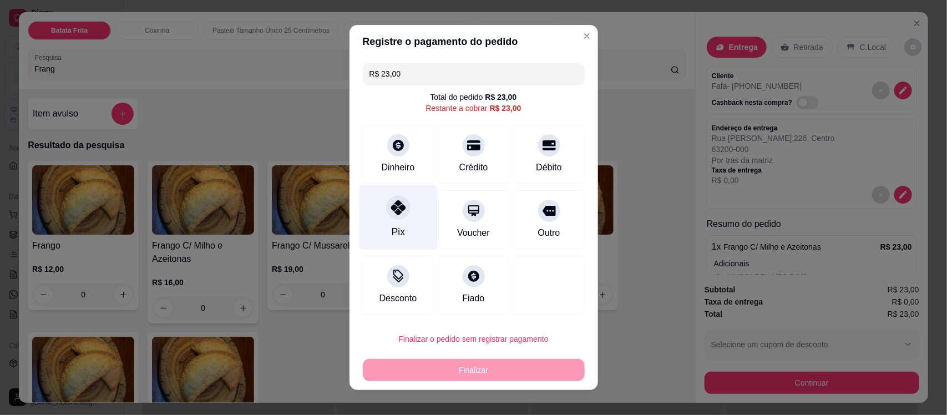
click at [386, 217] on div at bounding box center [398, 207] width 24 height 24
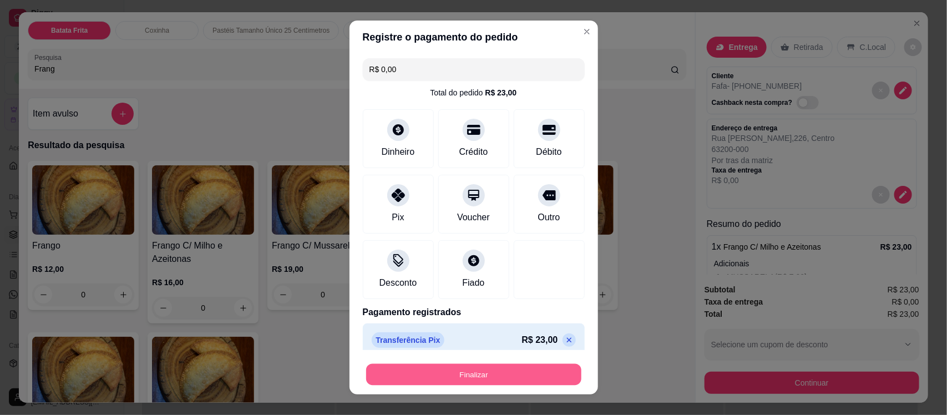
click at [429, 375] on button "Finalizar" at bounding box center [473, 375] width 215 height 22
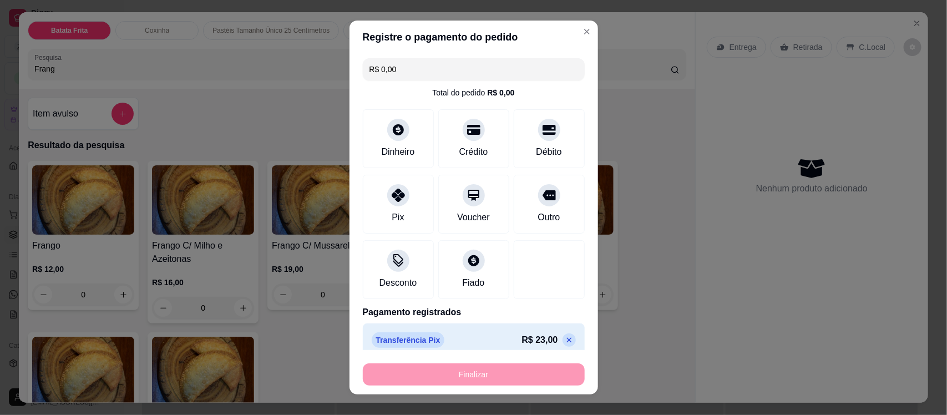
type input "-R$ 23,00"
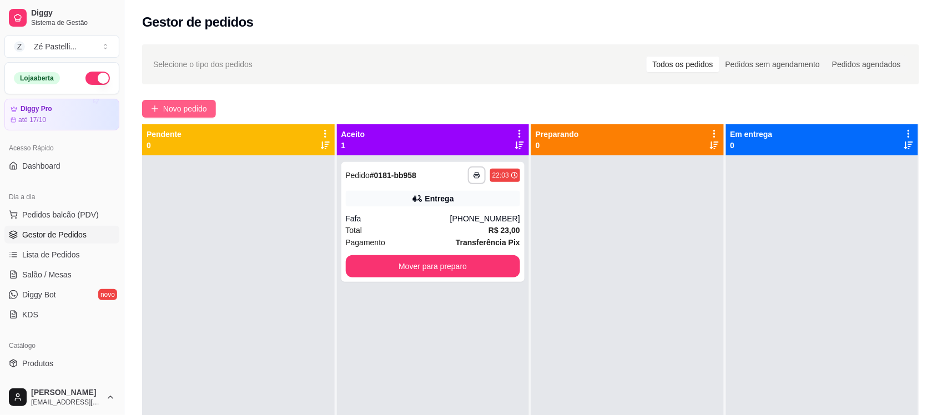
click at [190, 103] on span "Novo pedido" at bounding box center [185, 109] width 44 height 12
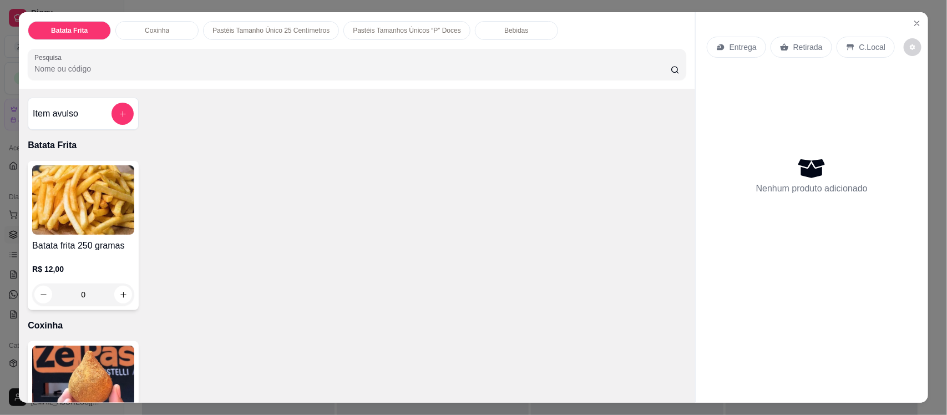
click at [219, 68] on input "Pesquisa" at bounding box center [352, 68] width 637 height 11
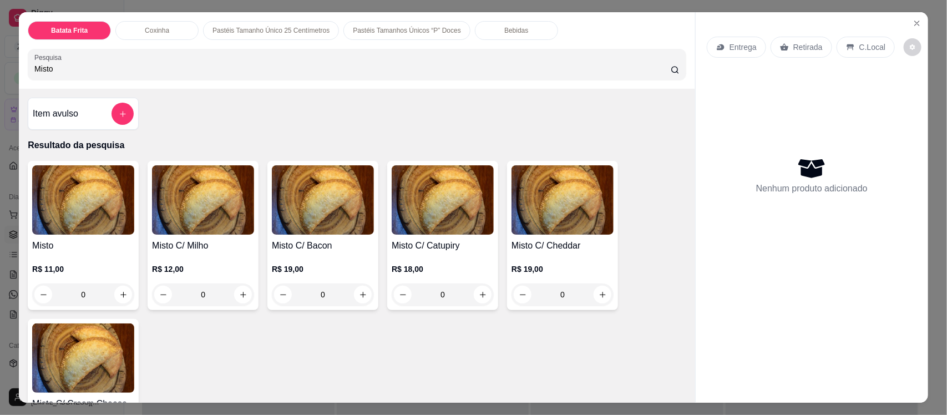
type input "Misto"
click at [467, 201] on img at bounding box center [443, 199] width 102 height 69
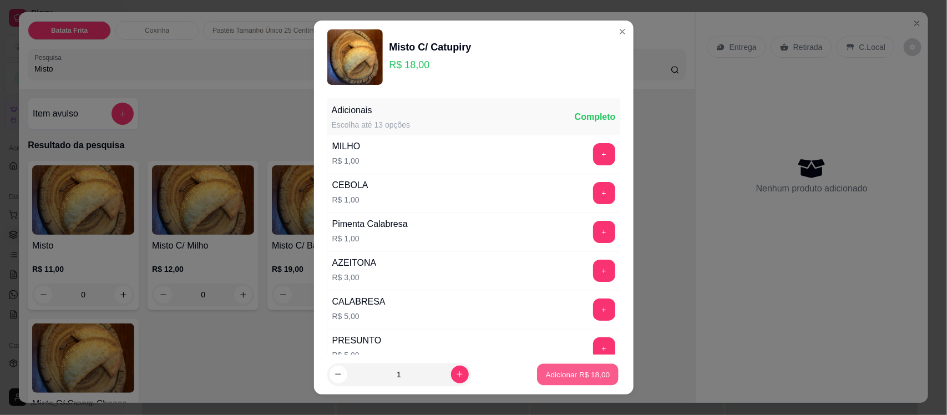
click at [564, 384] on button "Adicionar R$ 18,00" at bounding box center [579, 375] width 82 height 22
type input "1"
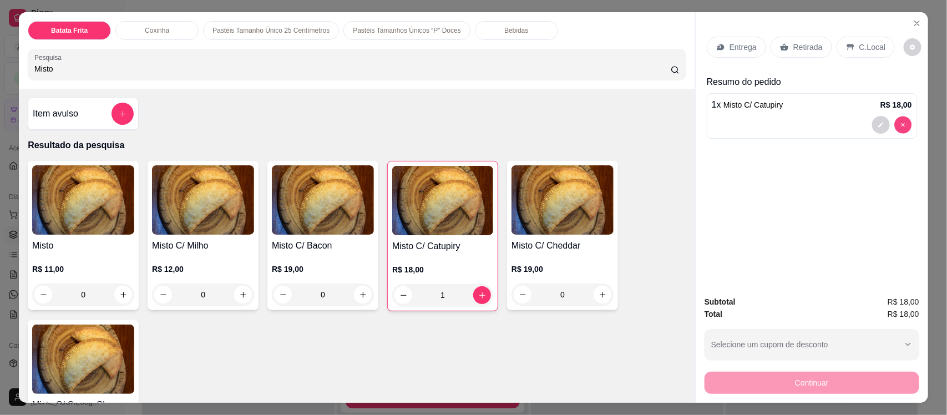
type input "0"
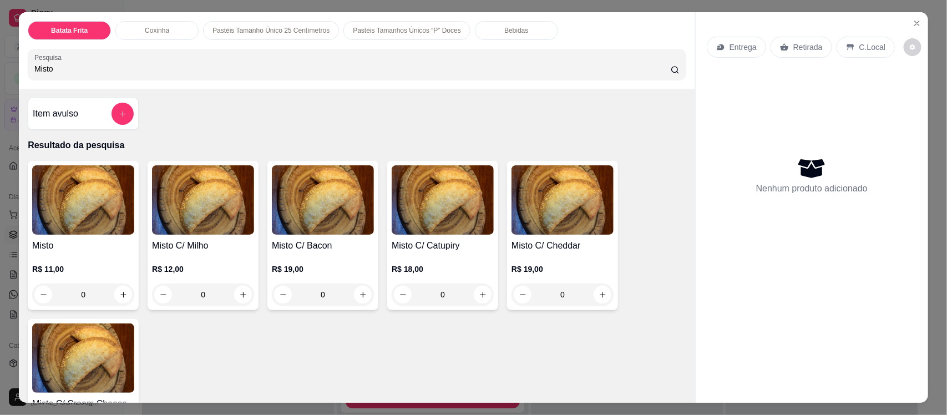
click at [539, 72] on input "Misto" at bounding box center [352, 68] width 637 height 11
type input "M"
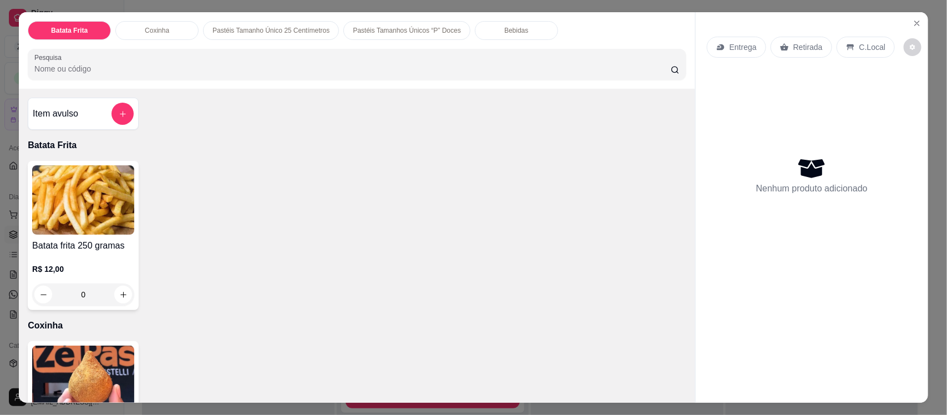
click at [90, 215] on img at bounding box center [83, 199] width 102 height 69
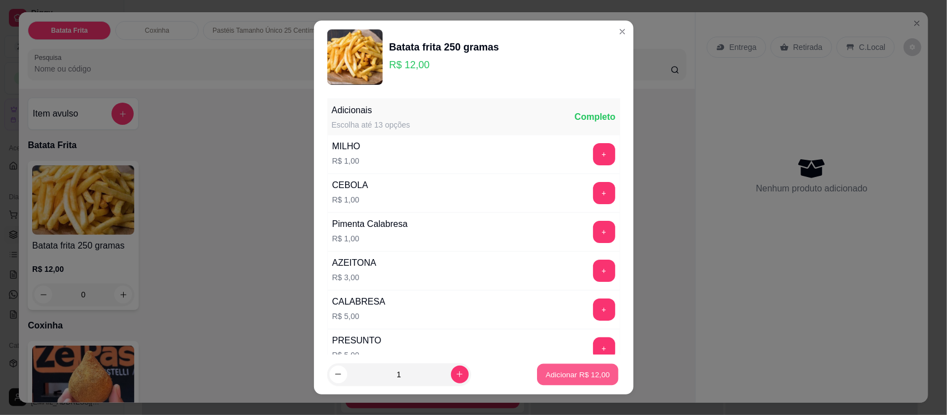
click at [564, 368] on button "Adicionar R$ 12,00" at bounding box center [579, 375] width 82 height 22
type input "1"
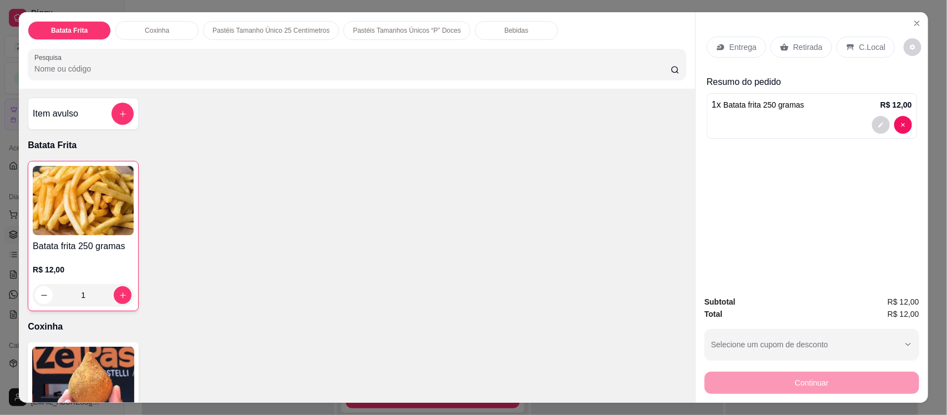
click at [205, 64] on input "Pesquisa" at bounding box center [352, 68] width 637 height 11
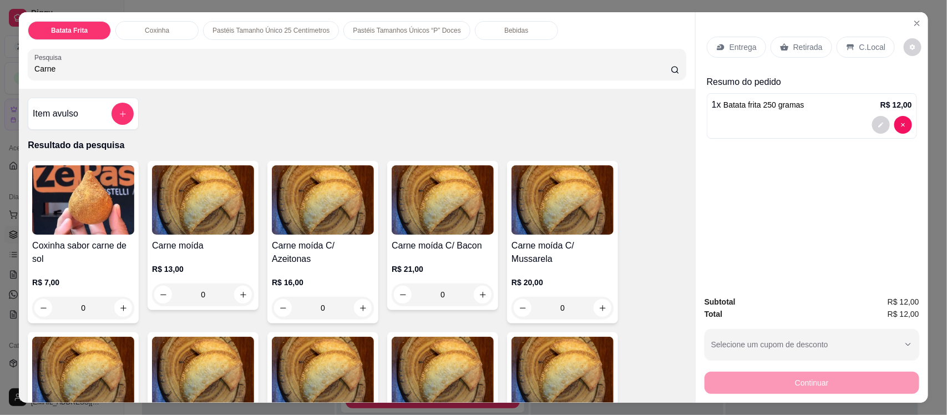
type input "Carne"
click at [214, 228] on img at bounding box center [203, 199] width 102 height 69
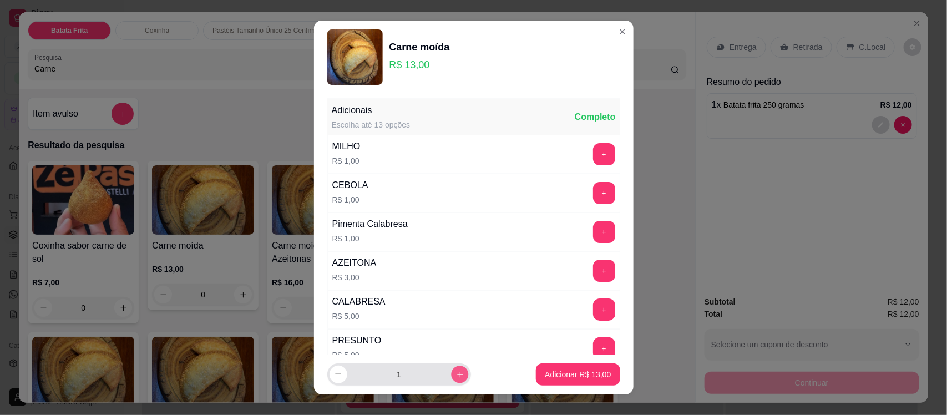
click at [451, 370] on button "increase-product-quantity" at bounding box center [459, 374] width 17 height 17
type input "2"
click at [586, 367] on button "Adicionar R$ 26,00" at bounding box center [579, 375] width 82 height 22
type input "2"
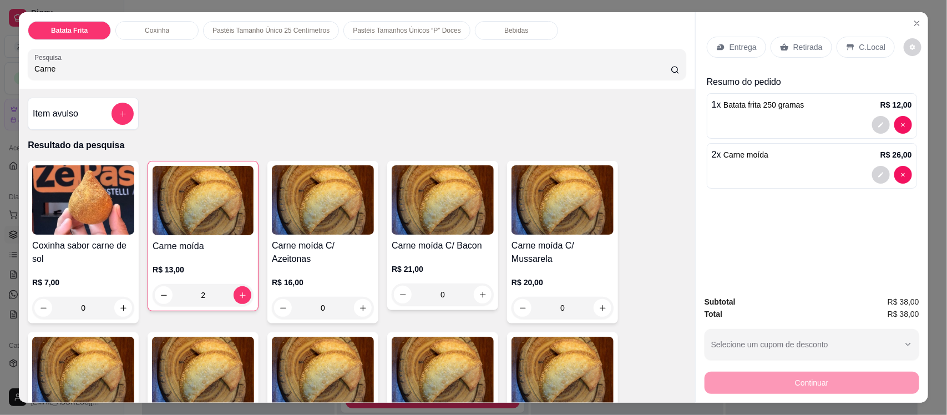
click at [744, 50] on p "Entrega" at bounding box center [743, 47] width 27 height 11
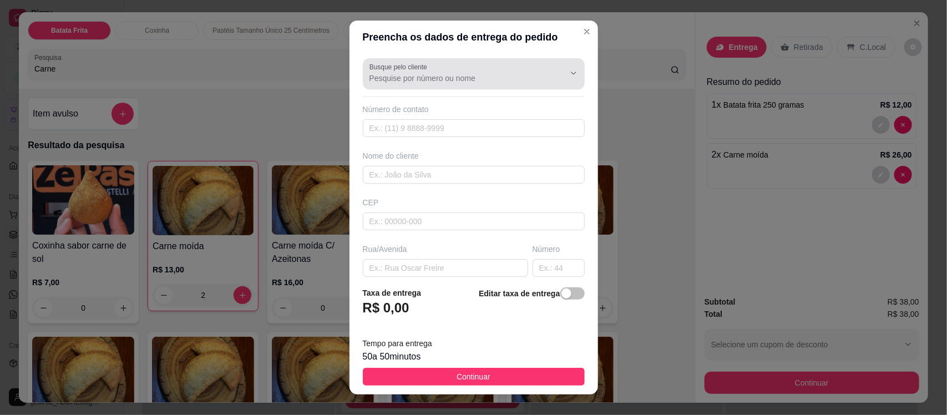
click at [462, 73] on input "Busque pelo cliente" at bounding box center [459, 78] width 178 height 11
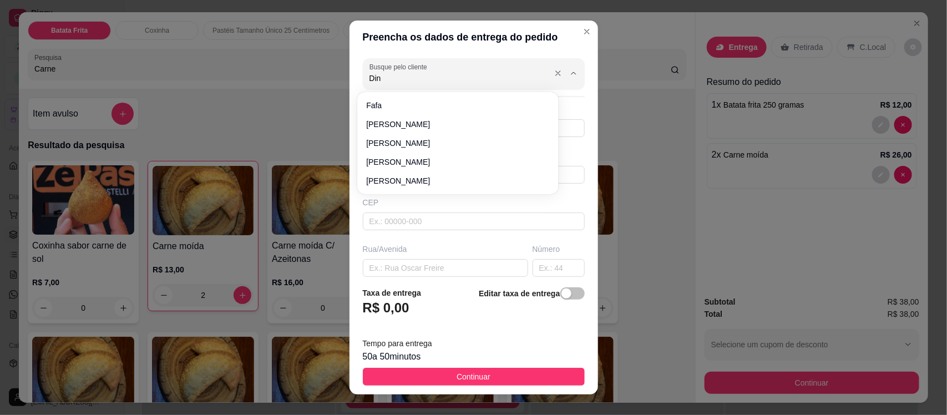
type input "[PERSON_NAME]"
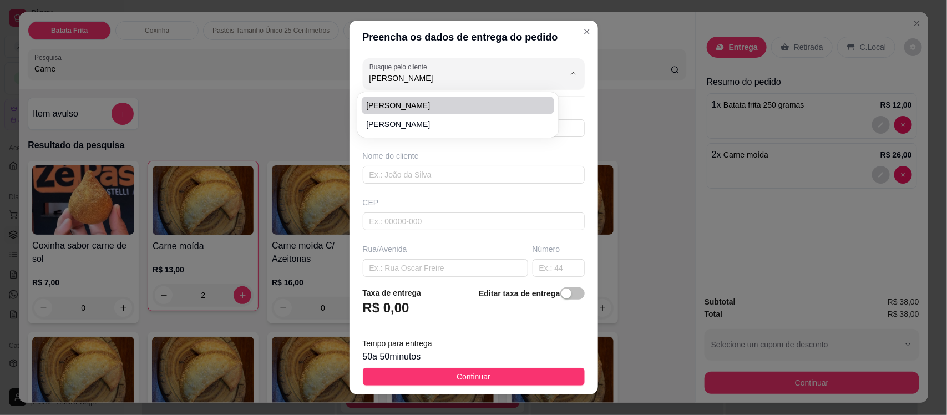
click at [466, 100] on span "[PERSON_NAME]" at bounding box center [452, 105] width 173 height 11
type input "88982423767"
type input "[PERSON_NAME]"
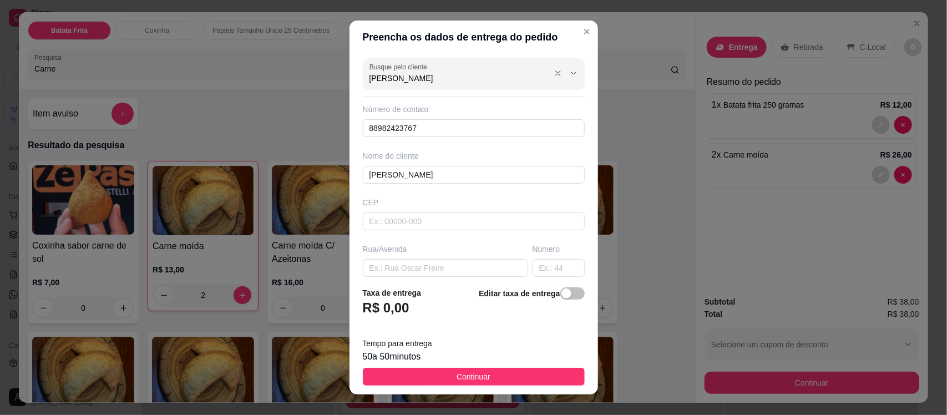
type input "[PERSON_NAME]"
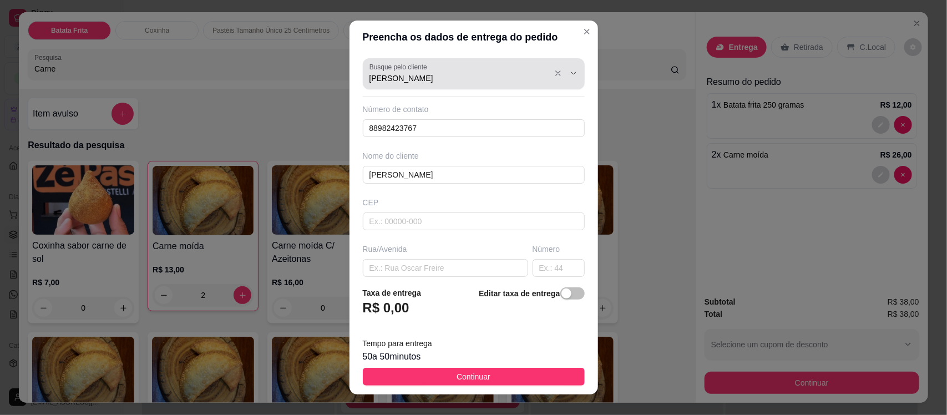
click at [445, 70] on div "[PERSON_NAME]" at bounding box center [474, 74] width 209 height 22
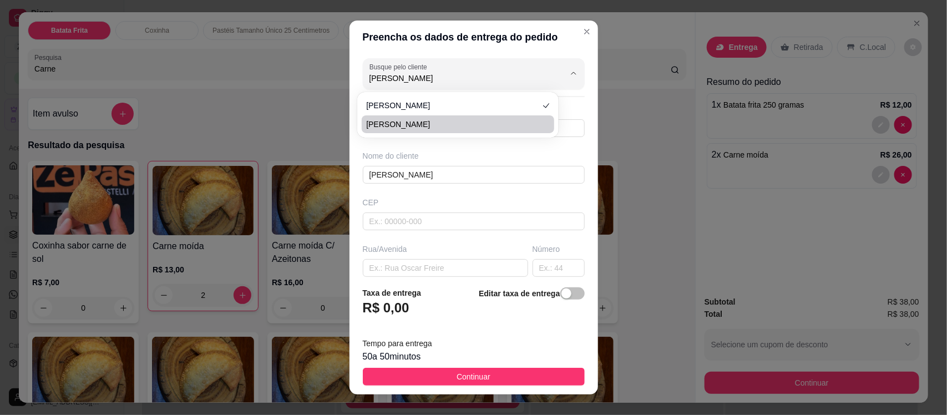
click at [443, 120] on span "[PERSON_NAME]" at bounding box center [452, 124] width 173 height 11
type input "88981413767"
type input "63200000"
type input "45"
type input "Missão Velha"
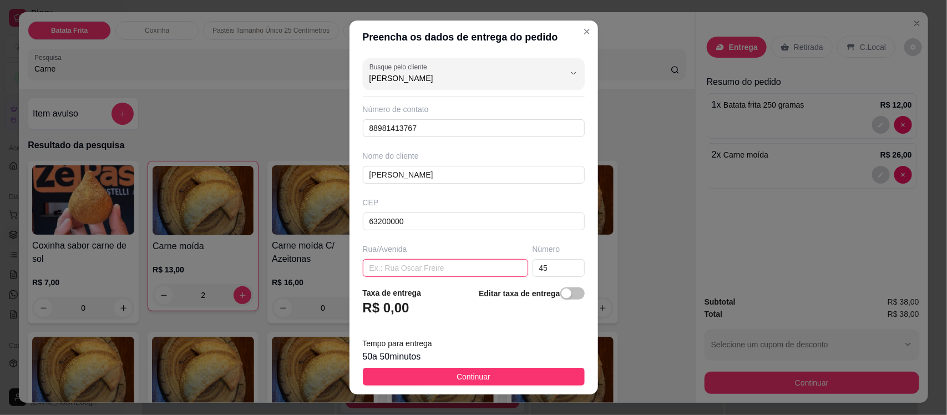
click at [445, 273] on input "text" at bounding box center [445, 268] width 165 height 18
type input "Rua [DATE]"
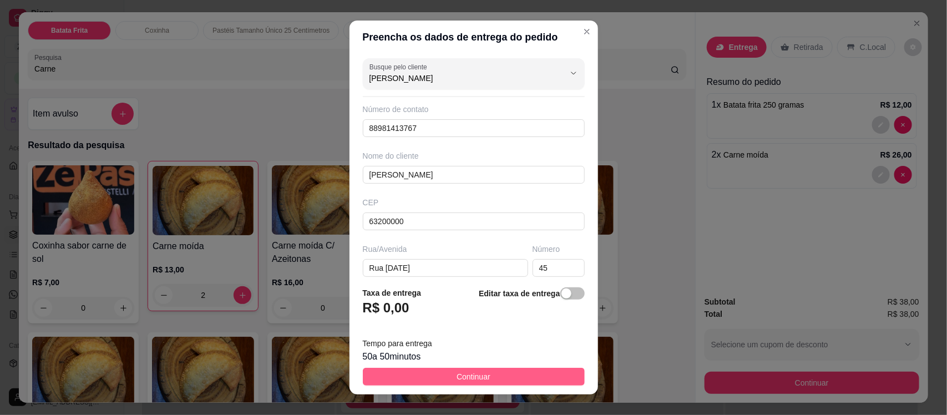
click at [465, 375] on span "Continuar" at bounding box center [474, 377] width 34 height 12
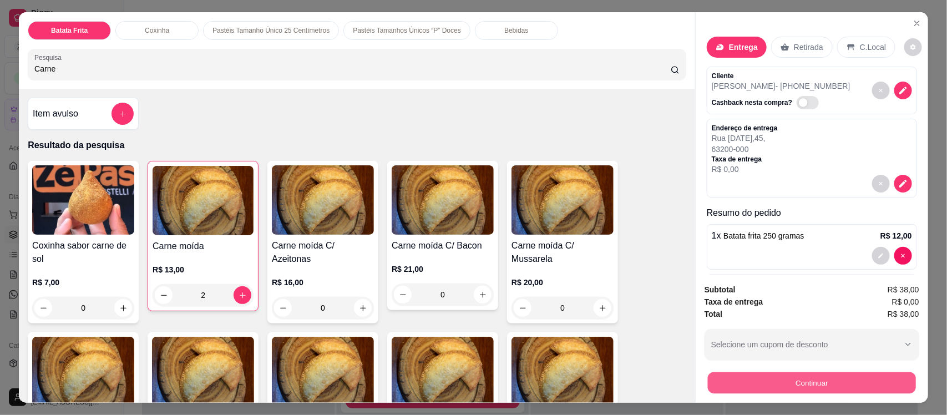
click at [847, 379] on button "Continuar" at bounding box center [812, 383] width 208 height 22
click at [813, 379] on button "Continuar" at bounding box center [812, 383] width 208 height 22
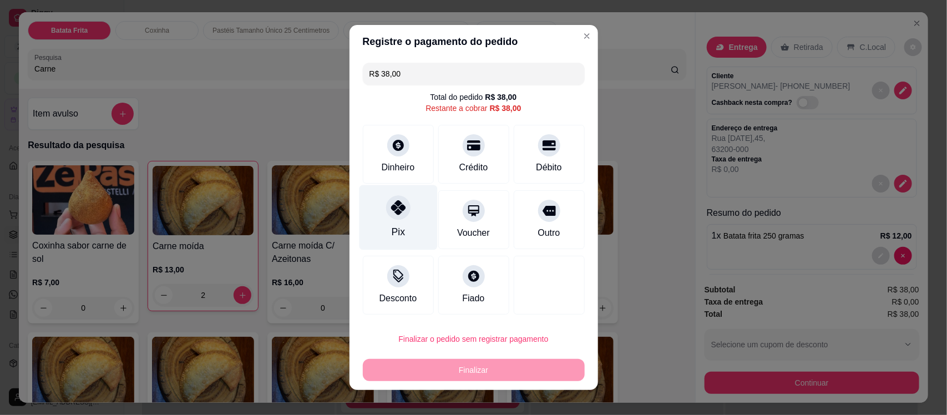
click at [391, 205] on icon at bounding box center [398, 207] width 14 height 14
type input "R$ 0,00"
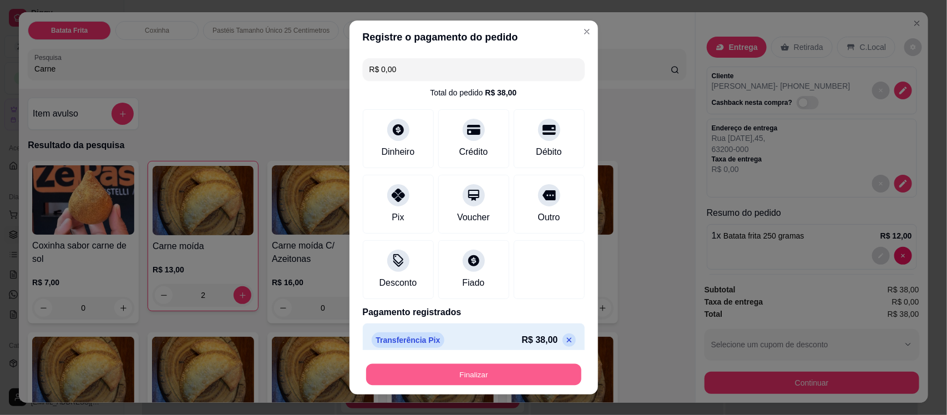
click at [431, 372] on button "Finalizar" at bounding box center [473, 375] width 215 height 22
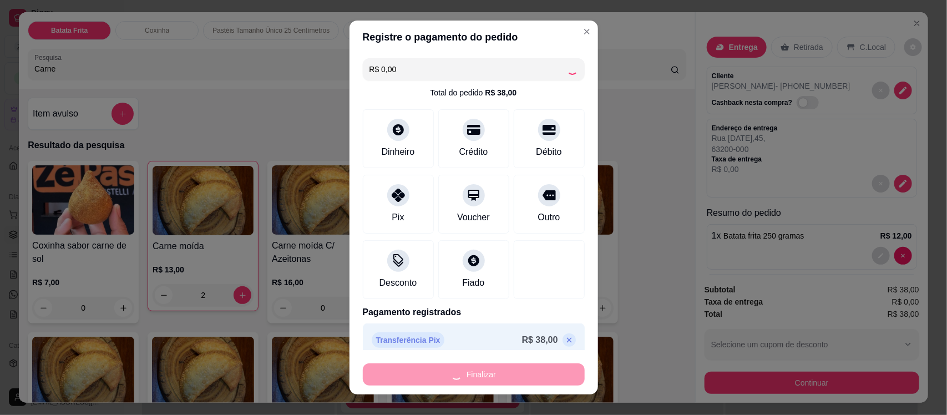
type input "0"
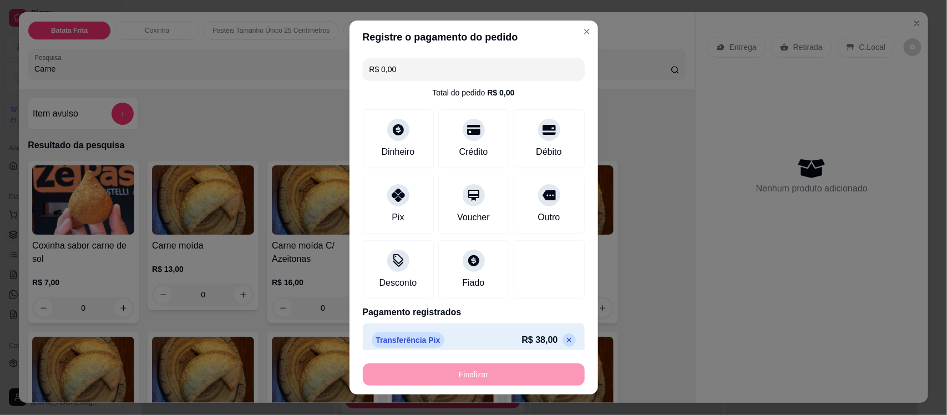
type input "-R$ 38,00"
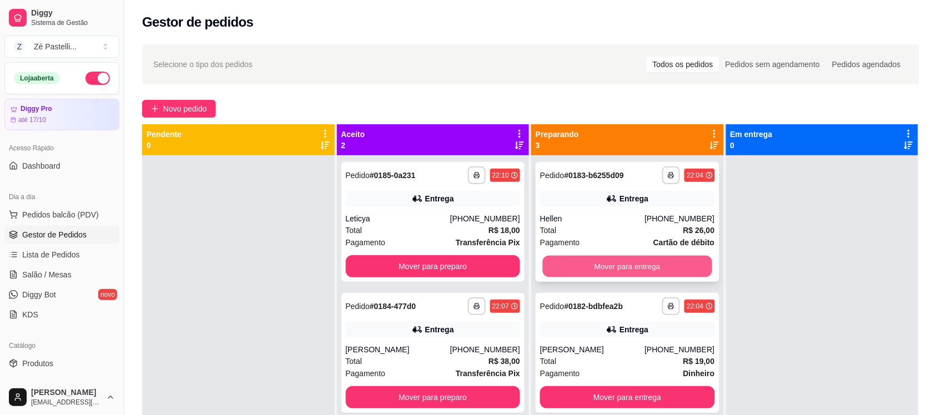
click at [608, 271] on button "Mover para entrega" at bounding box center [627, 267] width 169 height 22
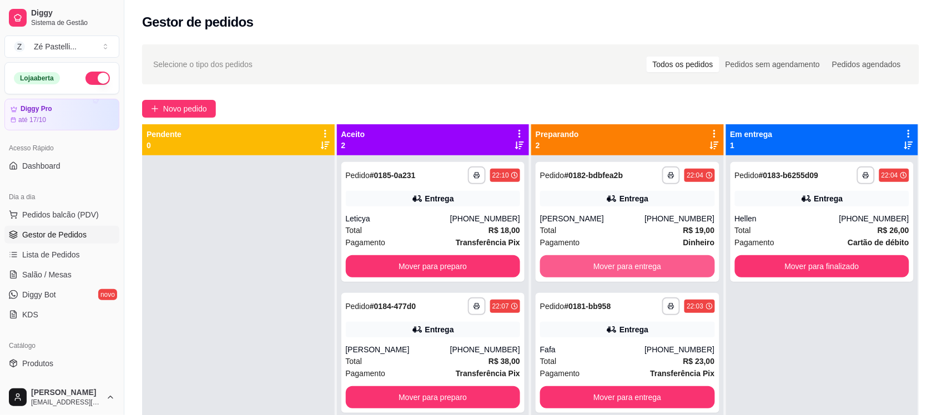
click at [608, 271] on button "Mover para entrega" at bounding box center [627, 266] width 175 height 22
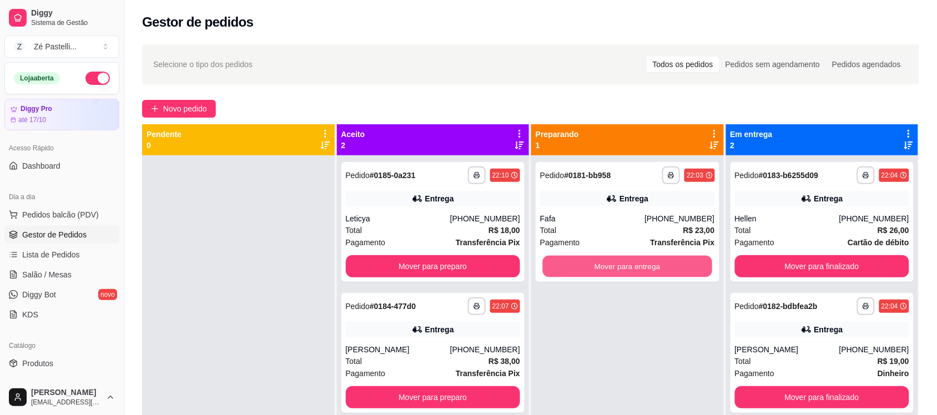
click at [608, 271] on button "Mover para entrega" at bounding box center [627, 267] width 169 height 22
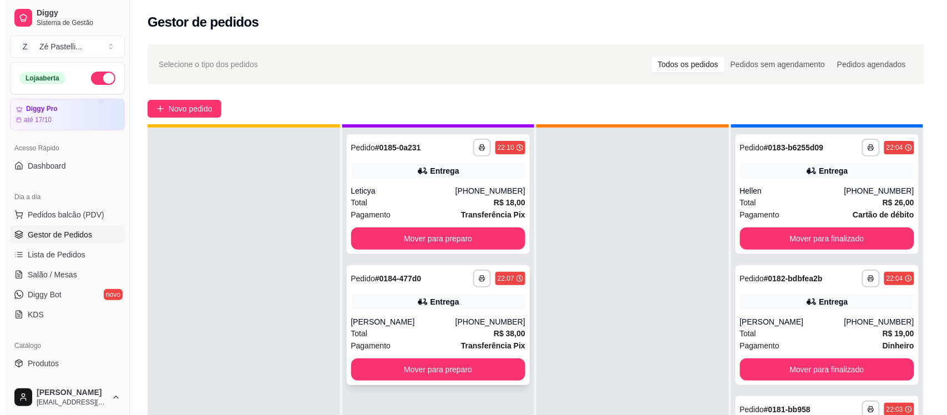
scroll to position [31, 0]
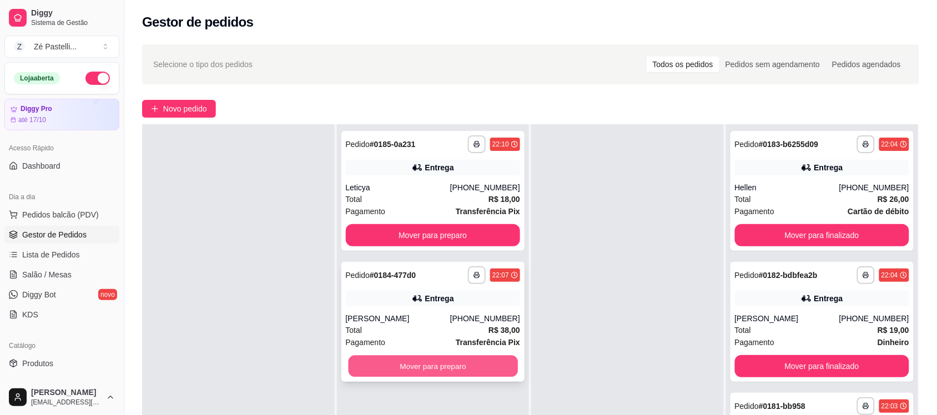
click at [445, 367] on button "Mover para preparo" at bounding box center [432, 367] width 169 height 22
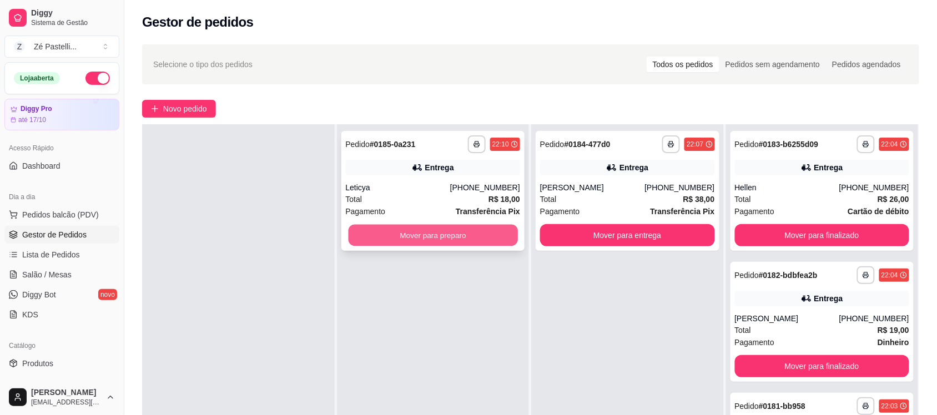
click at [412, 228] on button "Mover para preparo" at bounding box center [432, 236] width 169 height 22
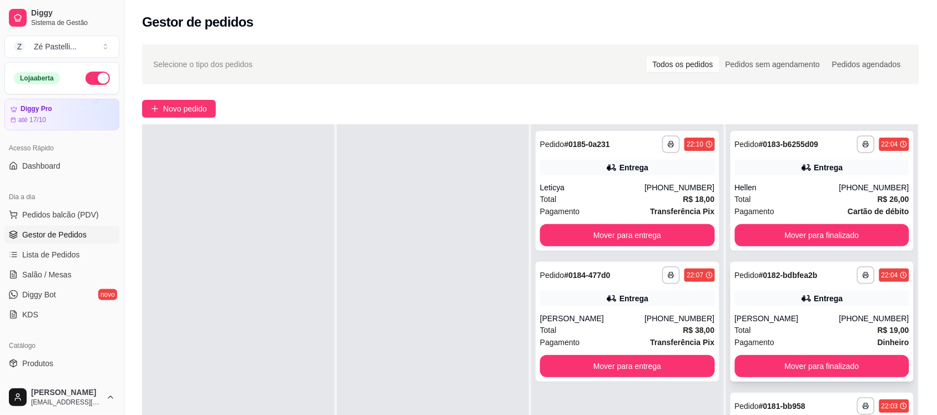
click at [824, 344] on div "Pagamento Dinheiro" at bounding box center [822, 342] width 175 height 12
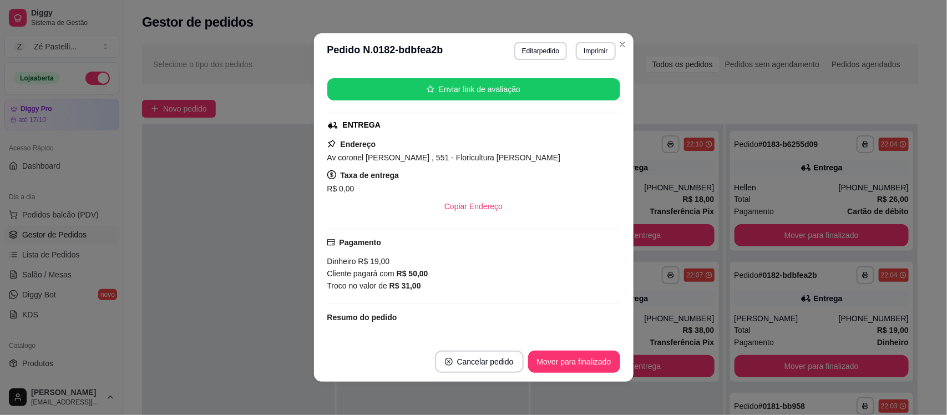
scroll to position [195, 0]
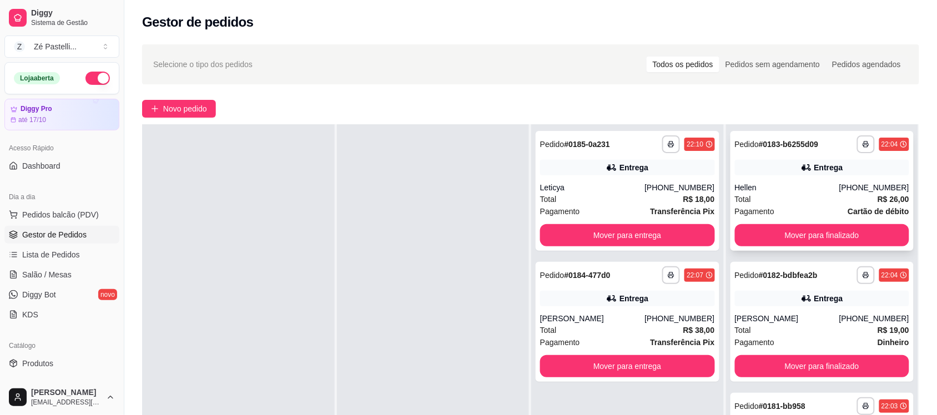
click at [796, 193] on div "Hellen" at bounding box center [787, 187] width 104 height 11
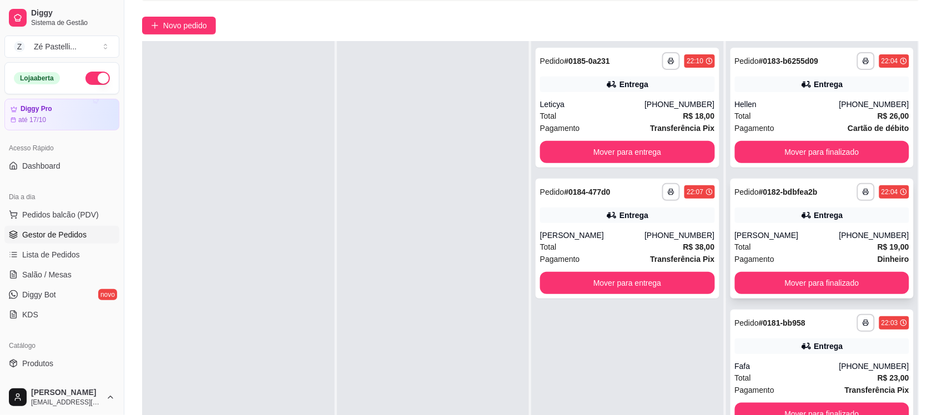
scroll to position [111, 0]
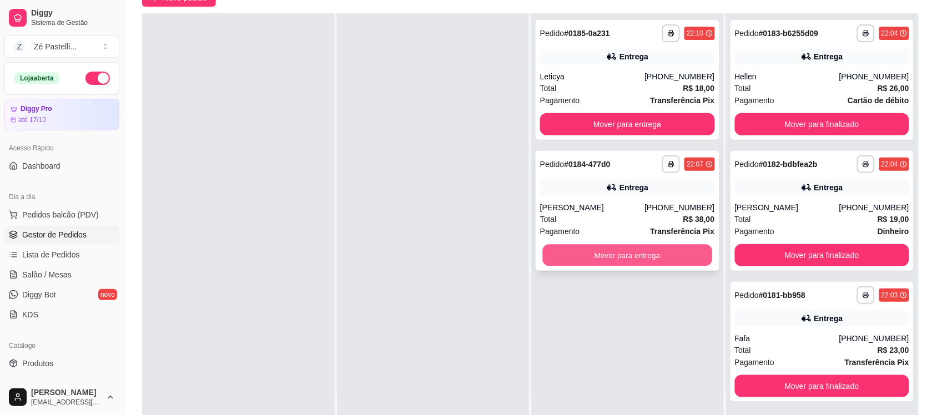
click at [608, 254] on button "Mover para entrega" at bounding box center [627, 256] width 169 height 22
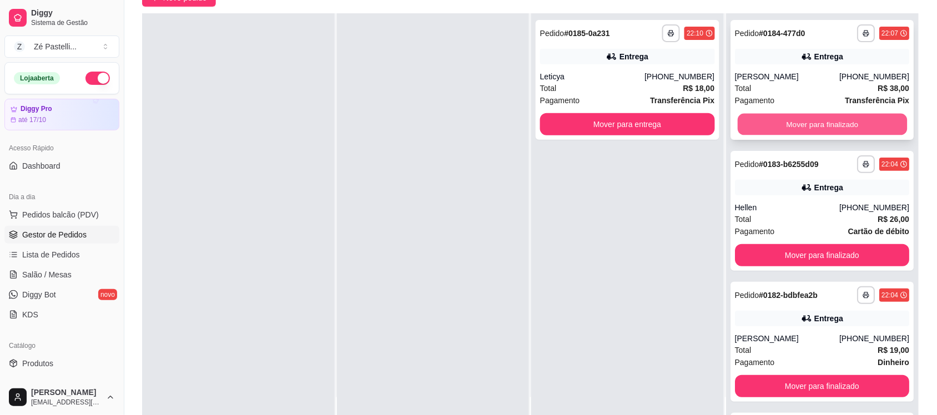
click at [809, 128] on button "Mover para finalizado" at bounding box center [821, 125] width 169 height 22
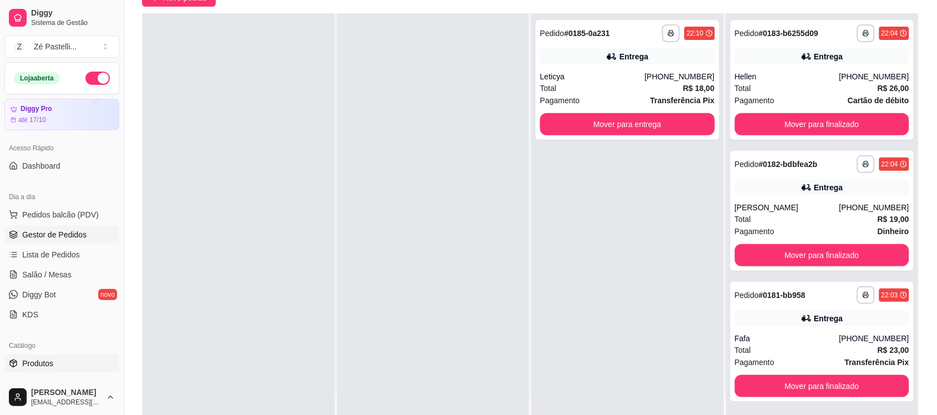
click at [85, 364] on link "Produtos" at bounding box center [61, 364] width 115 height 18
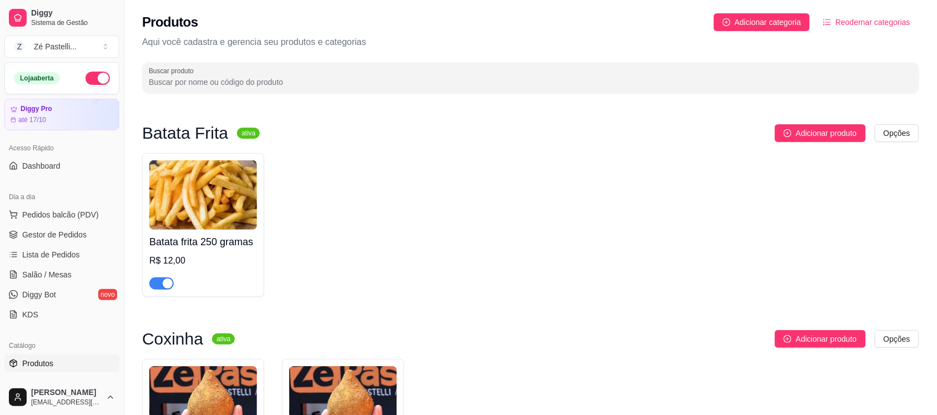
click at [158, 281] on span "button" at bounding box center [161, 284] width 24 height 12
click at [36, 238] on span "Gestor de Pedidos" at bounding box center [54, 234] width 64 height 11
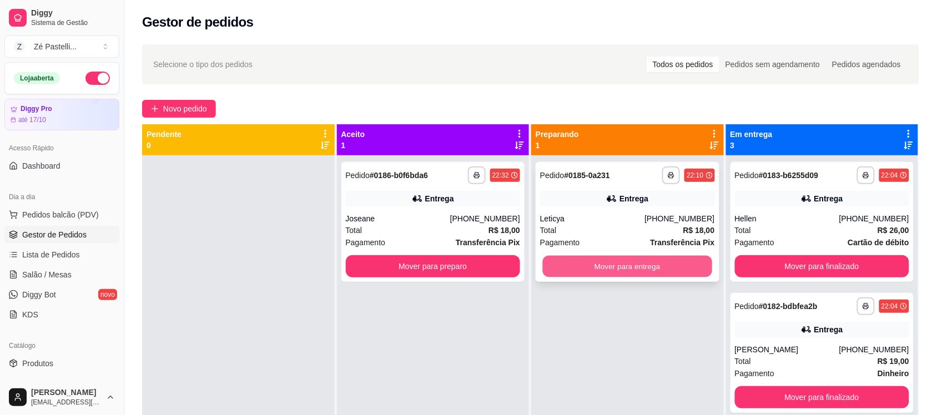
click at [628, 268] on button "Mover para entrega" at bounding box center [627, 267] width 169 height 22
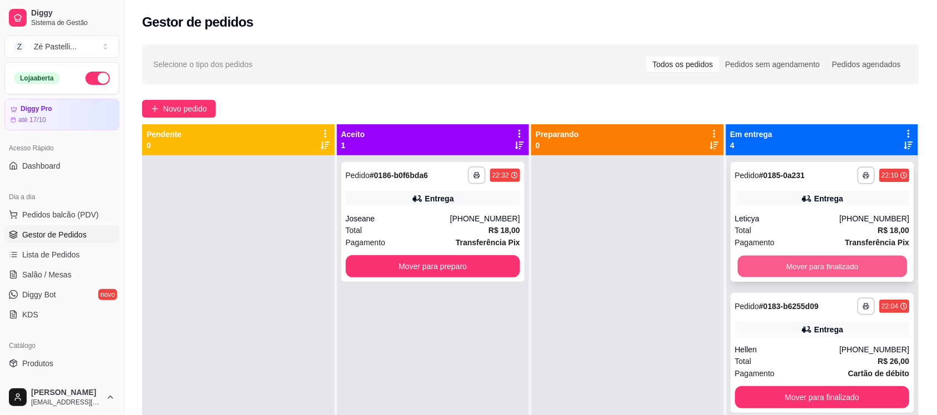
click at [791, 264] on button "Mover para finalizado" at bounding box center [821, 267] width 169 height 22
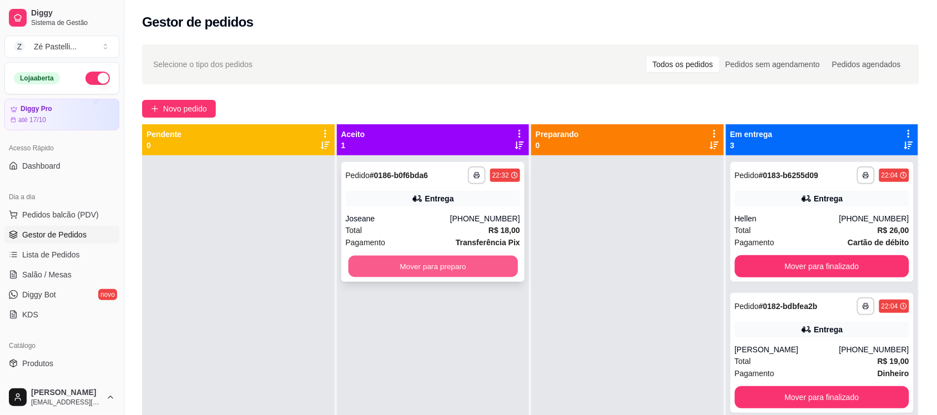
click at [476, 263] on button "Mover para preparo" at bounding box center [432, 267] width 169 height 22
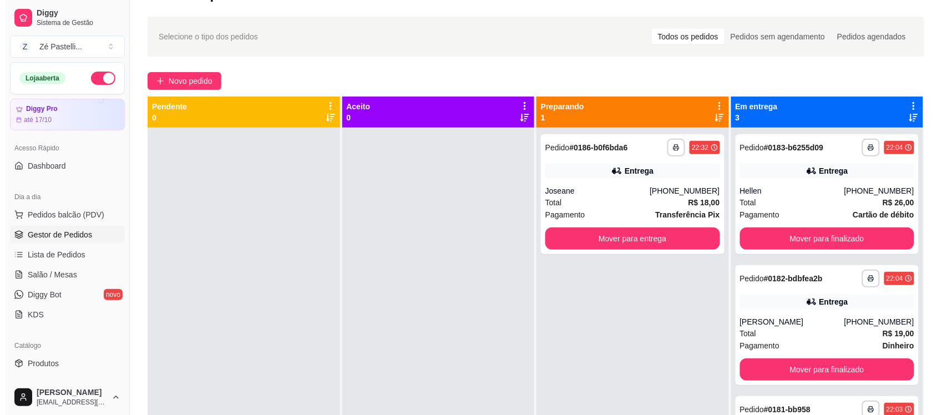
scroll to position [148, 0]
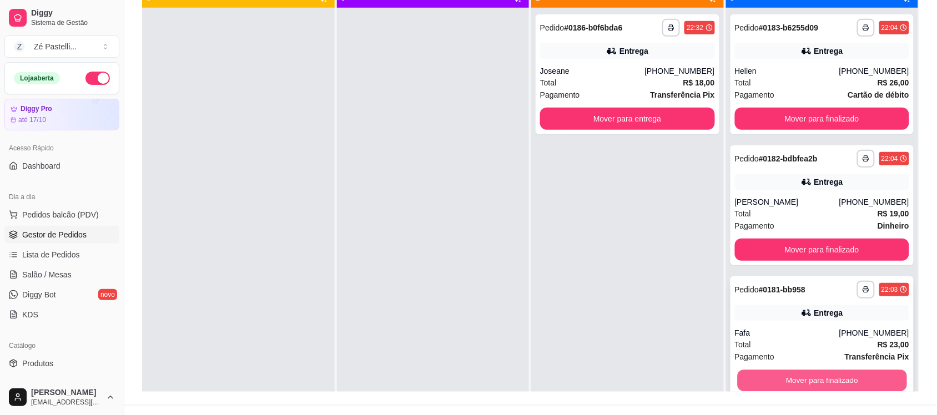
click at [838, 381] on button "Mover para finalizado" at bounding box center [821, 381] width 169 height 22
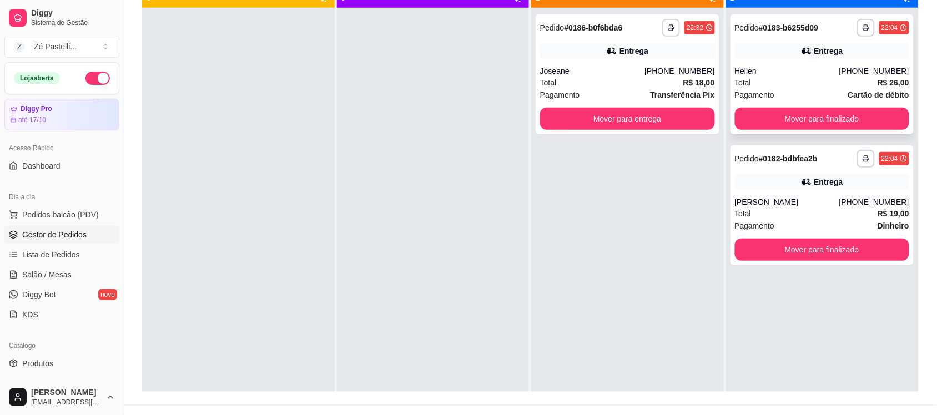
click at [798, 89] on div "Pagamento Cartão de débito" at bounding box center [822, 95] width 175 height 12
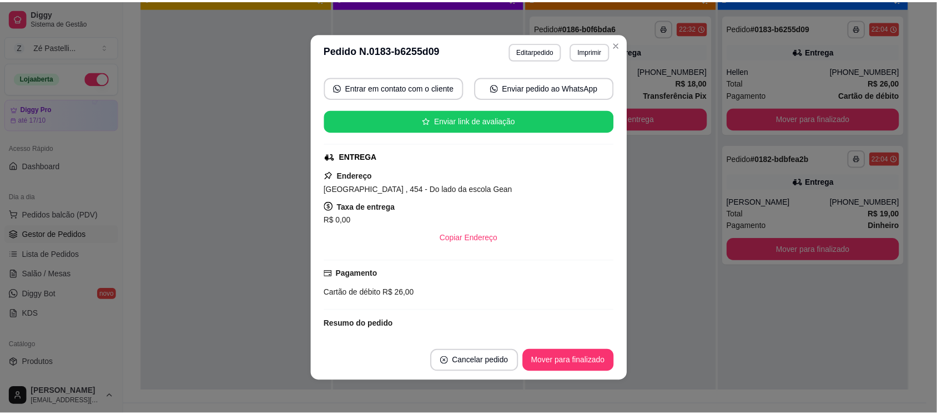
scroll to position [111, 0]
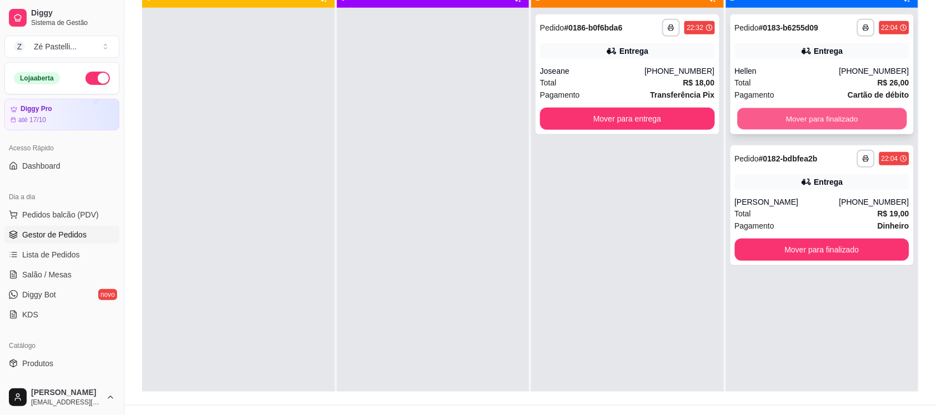
click at [753, 123] on button "Mover para finalizado" at bounding box center [821, 119] width 169 height 22
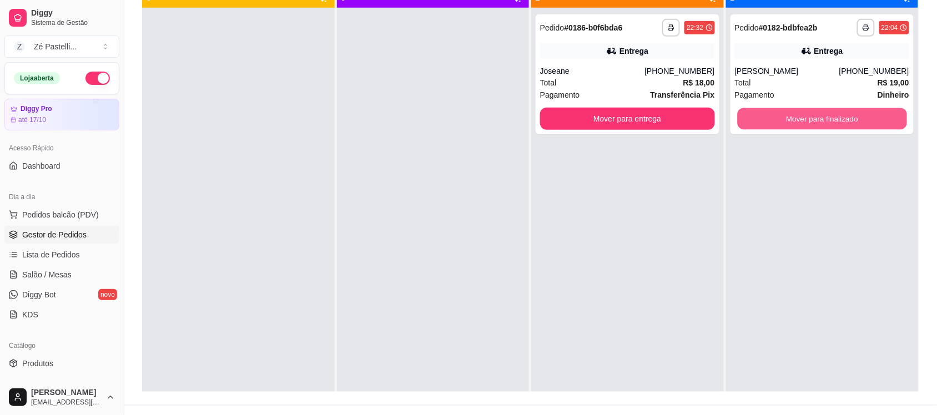
click at [753, 123] on button "Mover para finalizado" at bounding box center [821, 119] width 169 height 22
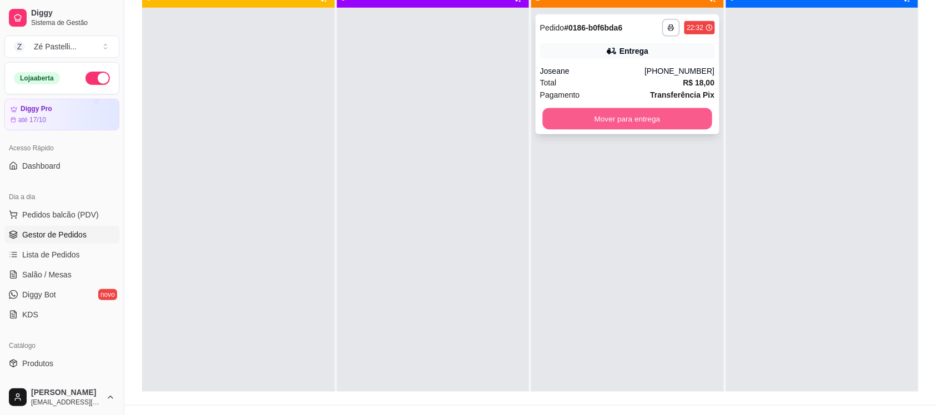
click at [652, 111] on button "Mover para entrega" at bounding box center [627, 119] width 169 height 22
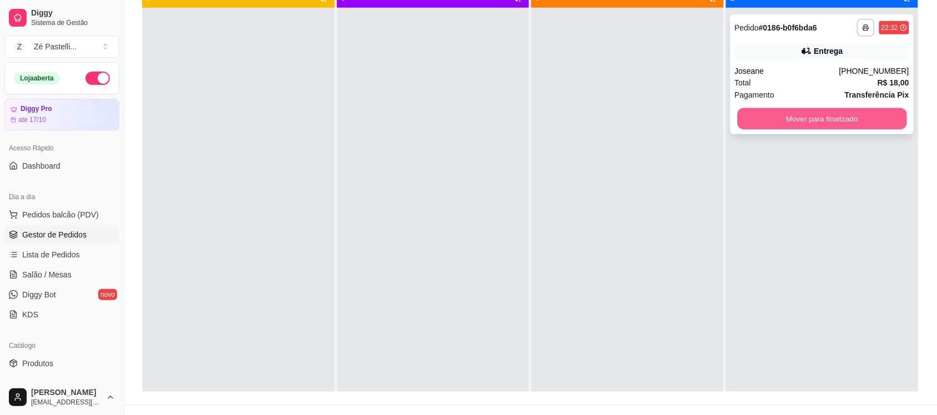
click at [803, 112] on button "Mover para finalizado" at bounding box center [821, 119] width 169 height 22
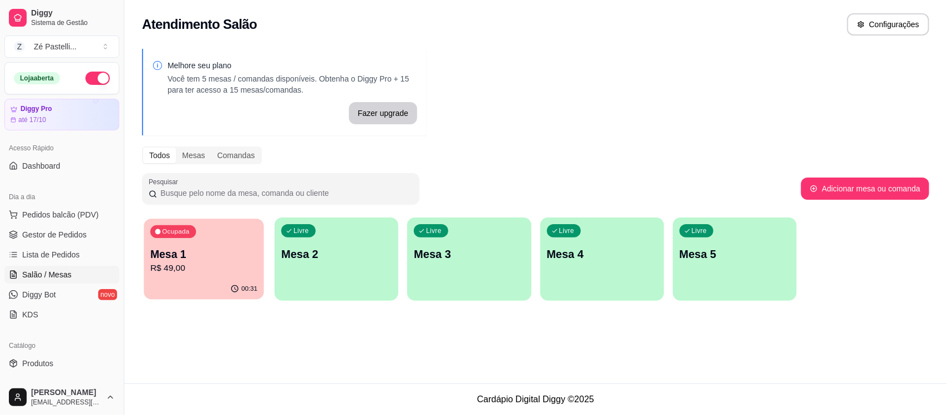
click at [229, 237] on div "Ocupada Mesa 1 R$ 49,00" at bounding box center [204, 249] width 120 height 60
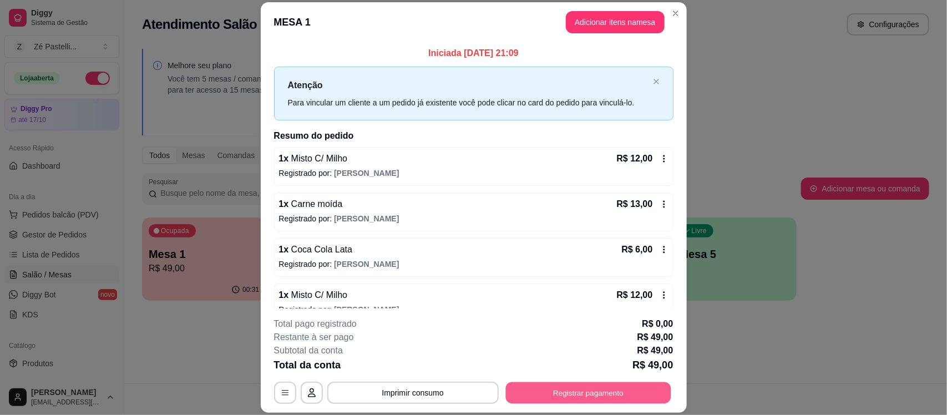
click at [552, 395] on button "Registrar pagamento" at bounding box center [588, 393] width 165 height 22
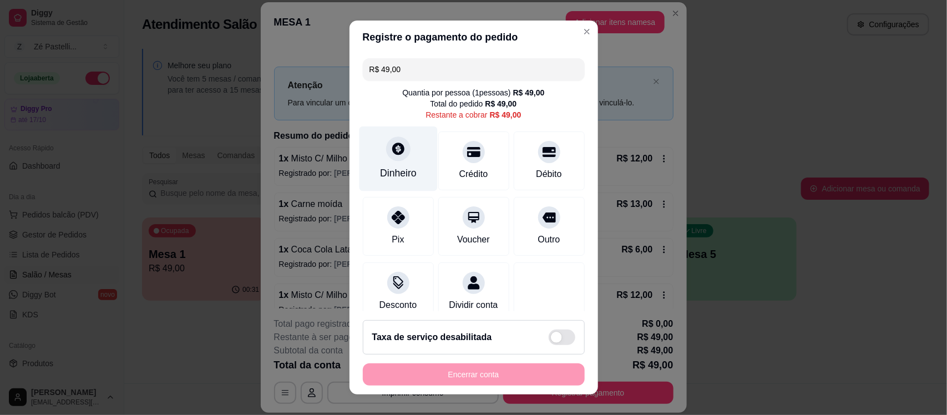
click at [375, 148] on div "Dinheiro" at bounding box center [398, 159] width 78 height 65
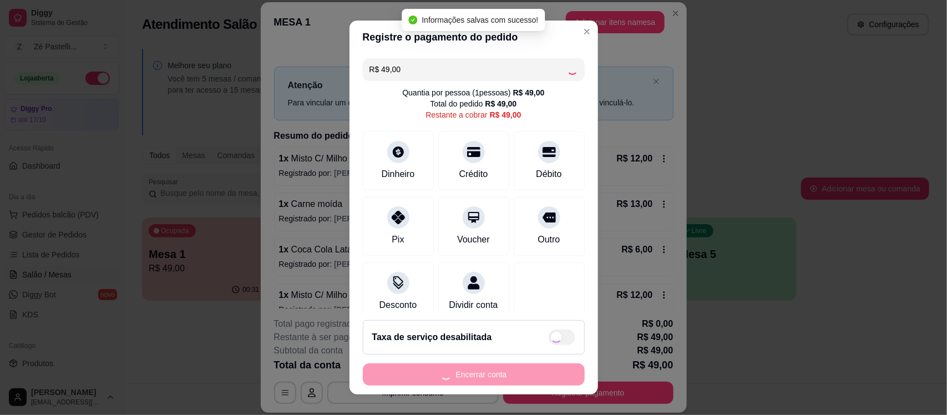
type input "R$ 0,00"
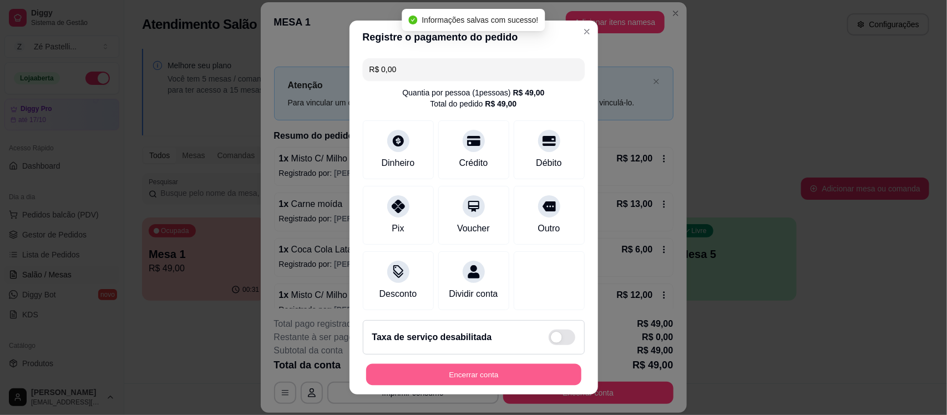
click at [502, 375] on button "Encerrar conta" at bounding box center [473, 375] width 215 height 22
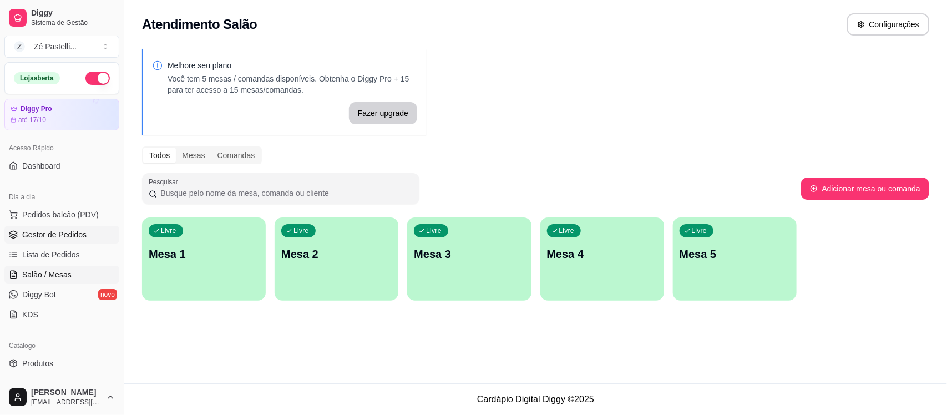
click at [58, 232] on span "Gestor de Pedidos" at bounding box center [54, 234] width 64 height 11
